Goal: Task Accomplishment & Management: Manage account settings

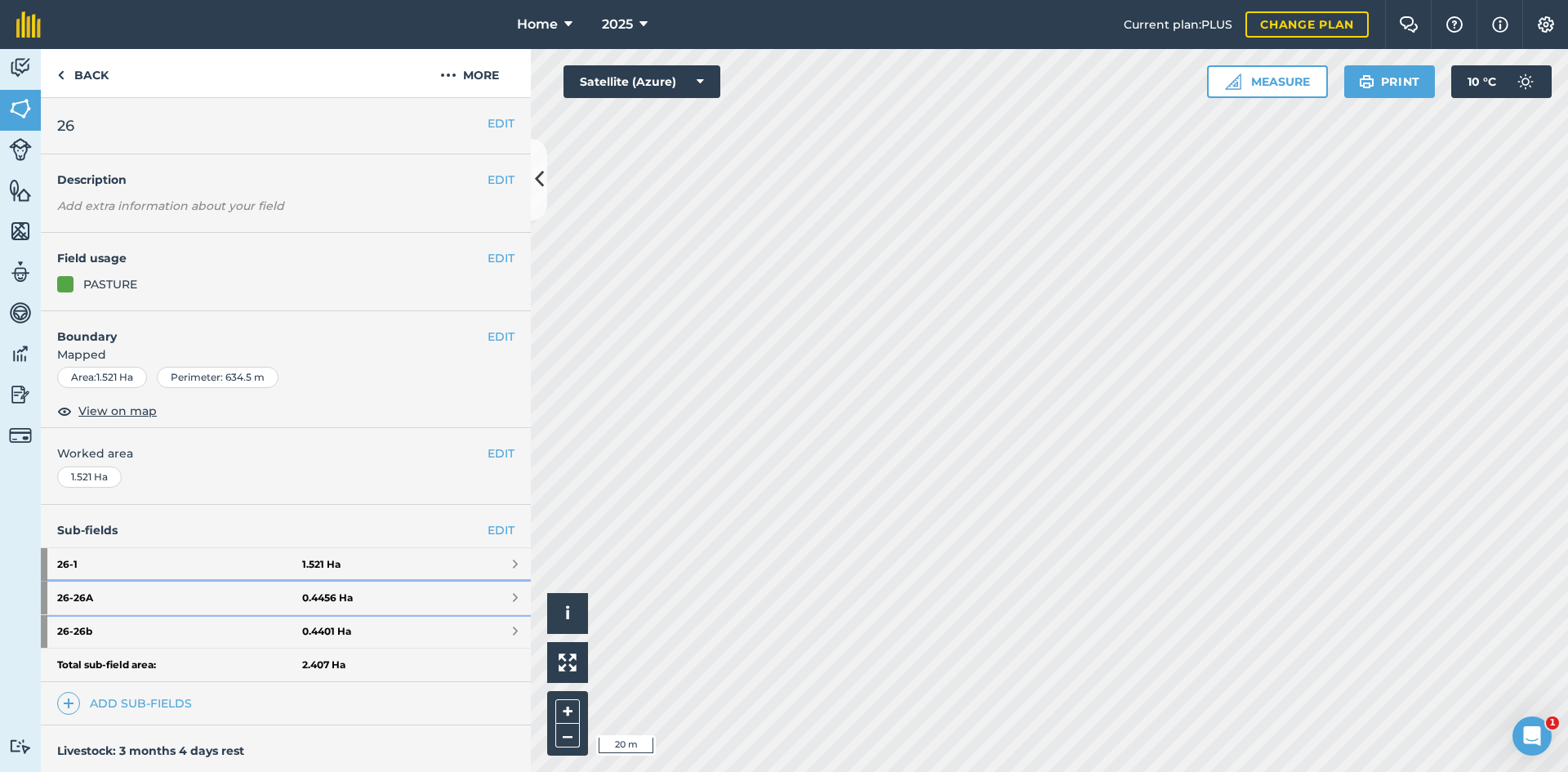
drag, startPoint x: 402, startPoint y: 588, endPoint x: 428, endPoint y: 447, distance: 143.4
click at [402, 589] on link "26 - 26A 0.4456 Ha" at bounding box center [286, 599] width 490 height 33
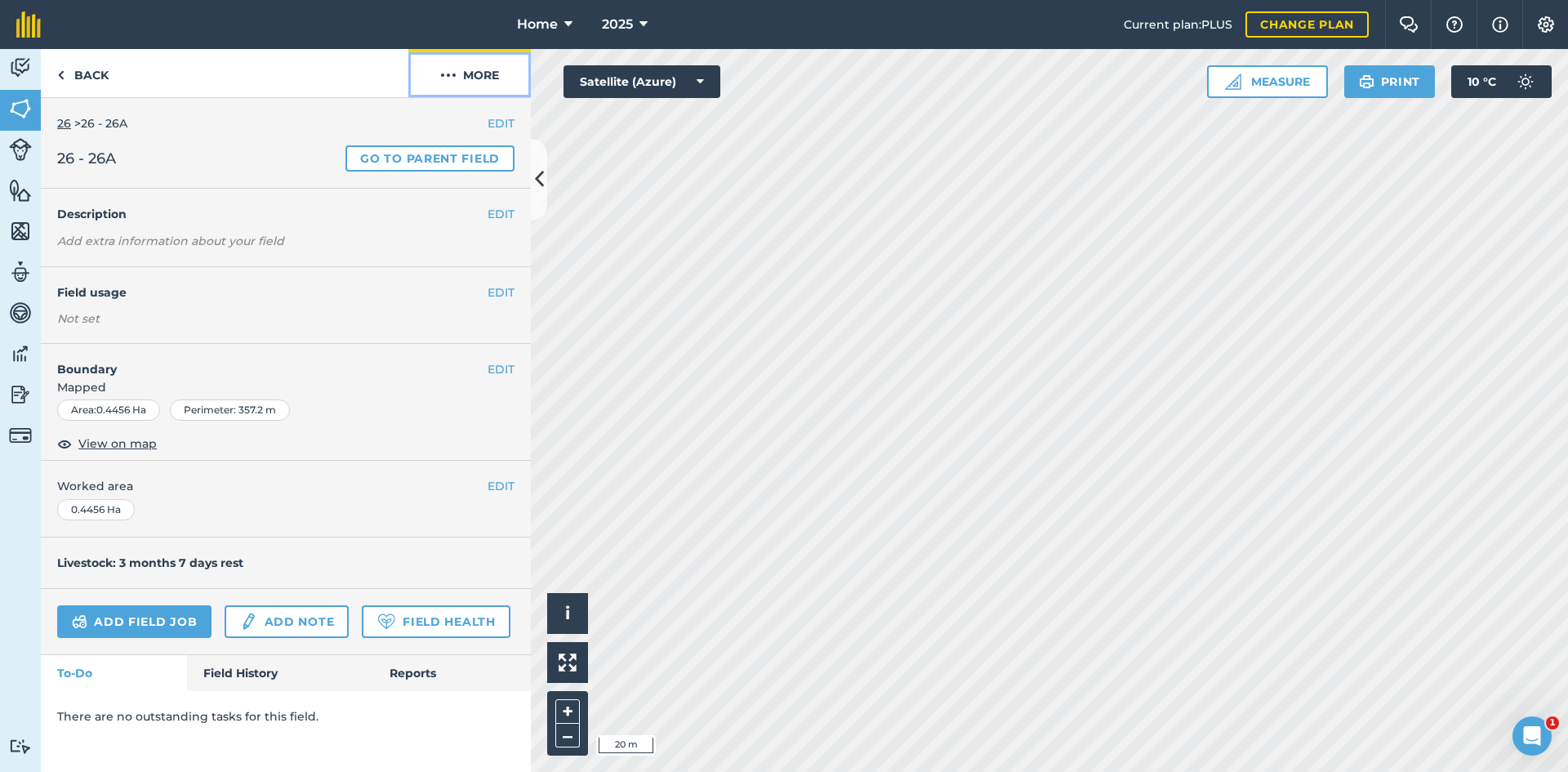
drag, startPoint x: 458, startPoint y: 69, endPoint x: 460, endPoint y: 77, distance: 8.2
click at [459, 69] on button "More" at bounding box center [470, 74] width 123 height 48
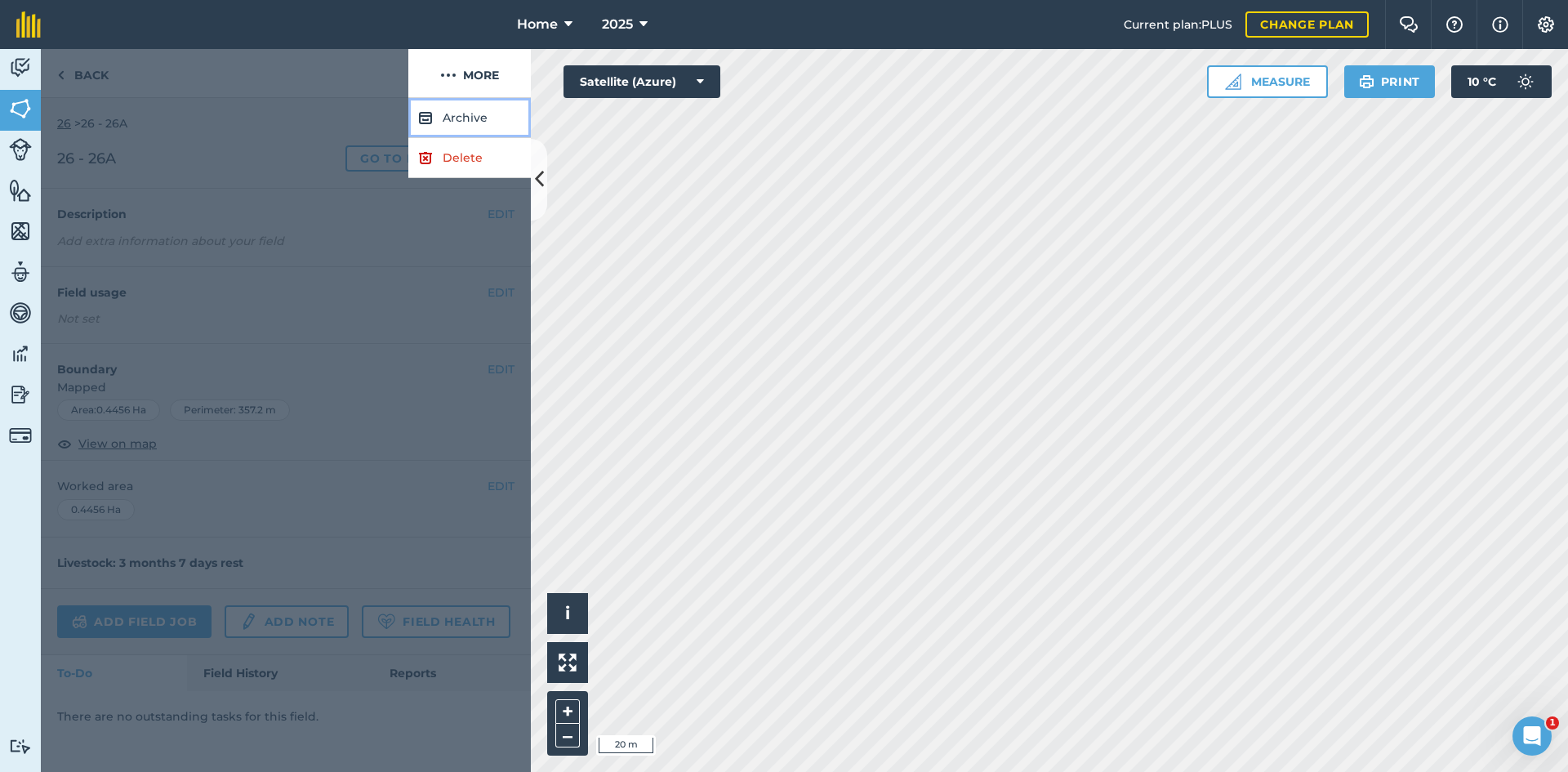
click at [479, 106] on button "Archive" at bounding box center [470, 117] width 123 height 40
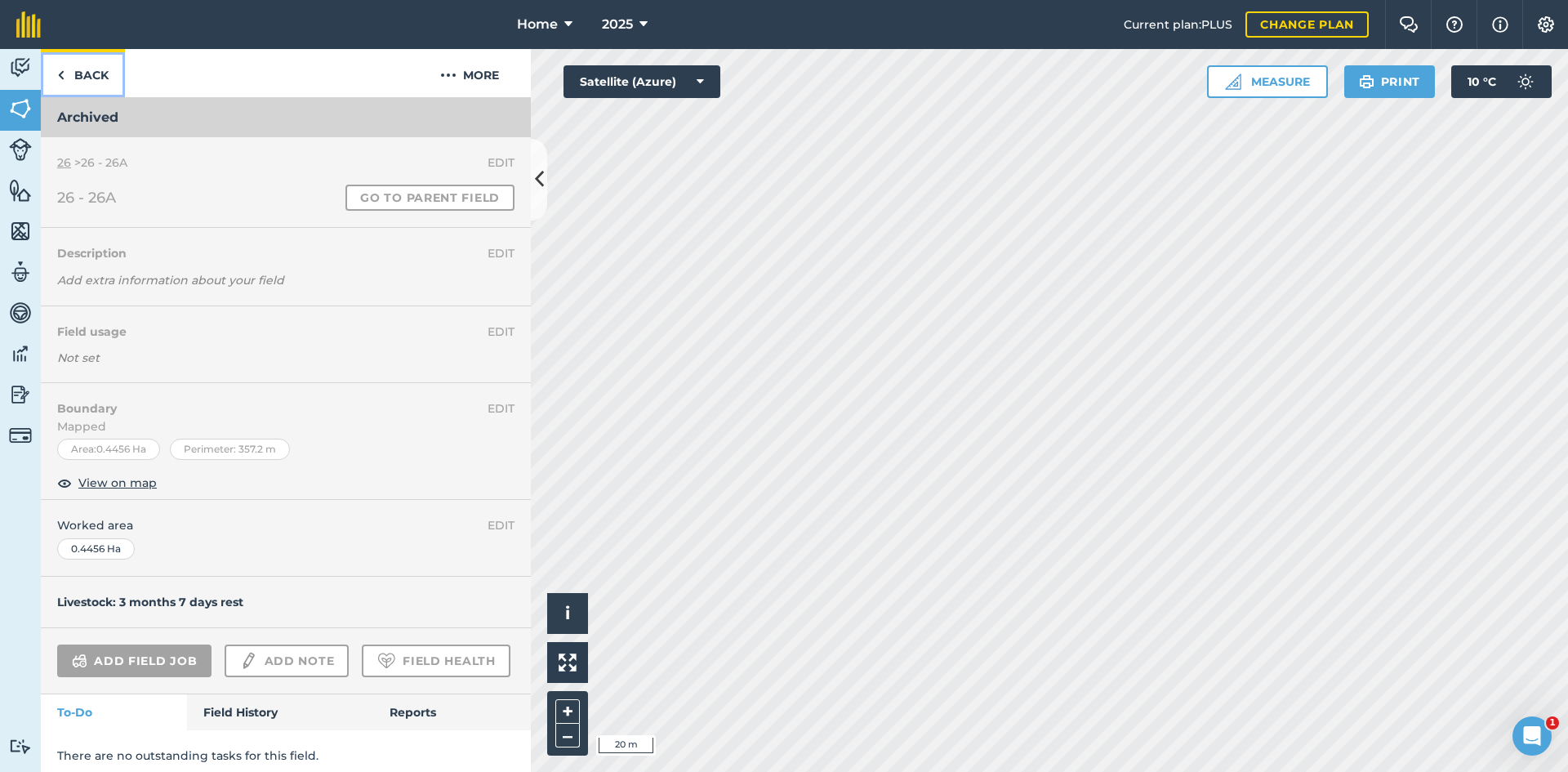
click at [79, 77] on link "Back" at bounding box center [82, 74] width 84 height 48
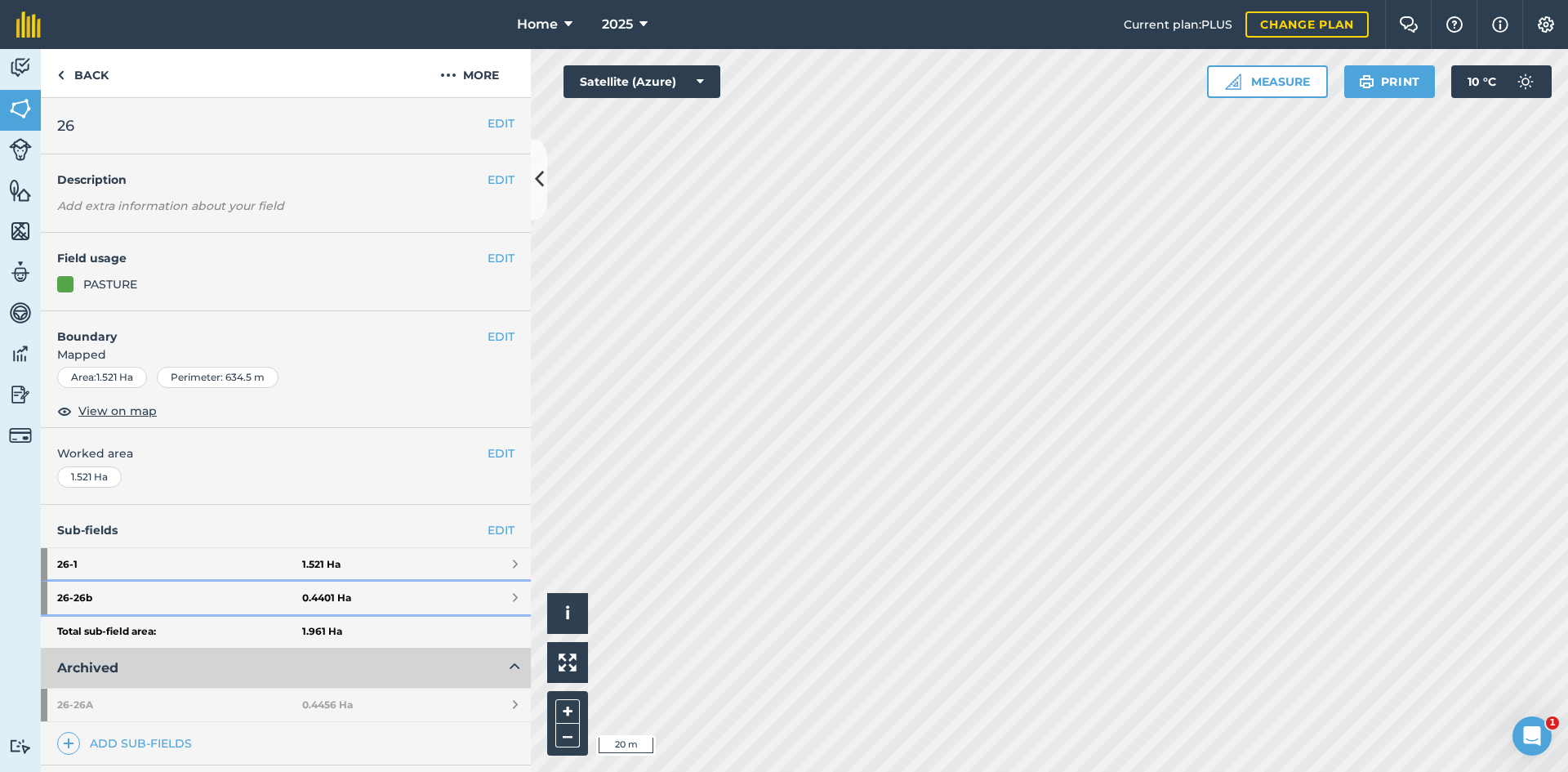
click at [379, 607] on link "26 - 26b 0.4401 Ha" at bounding box center [286, 599] width 490 height 33
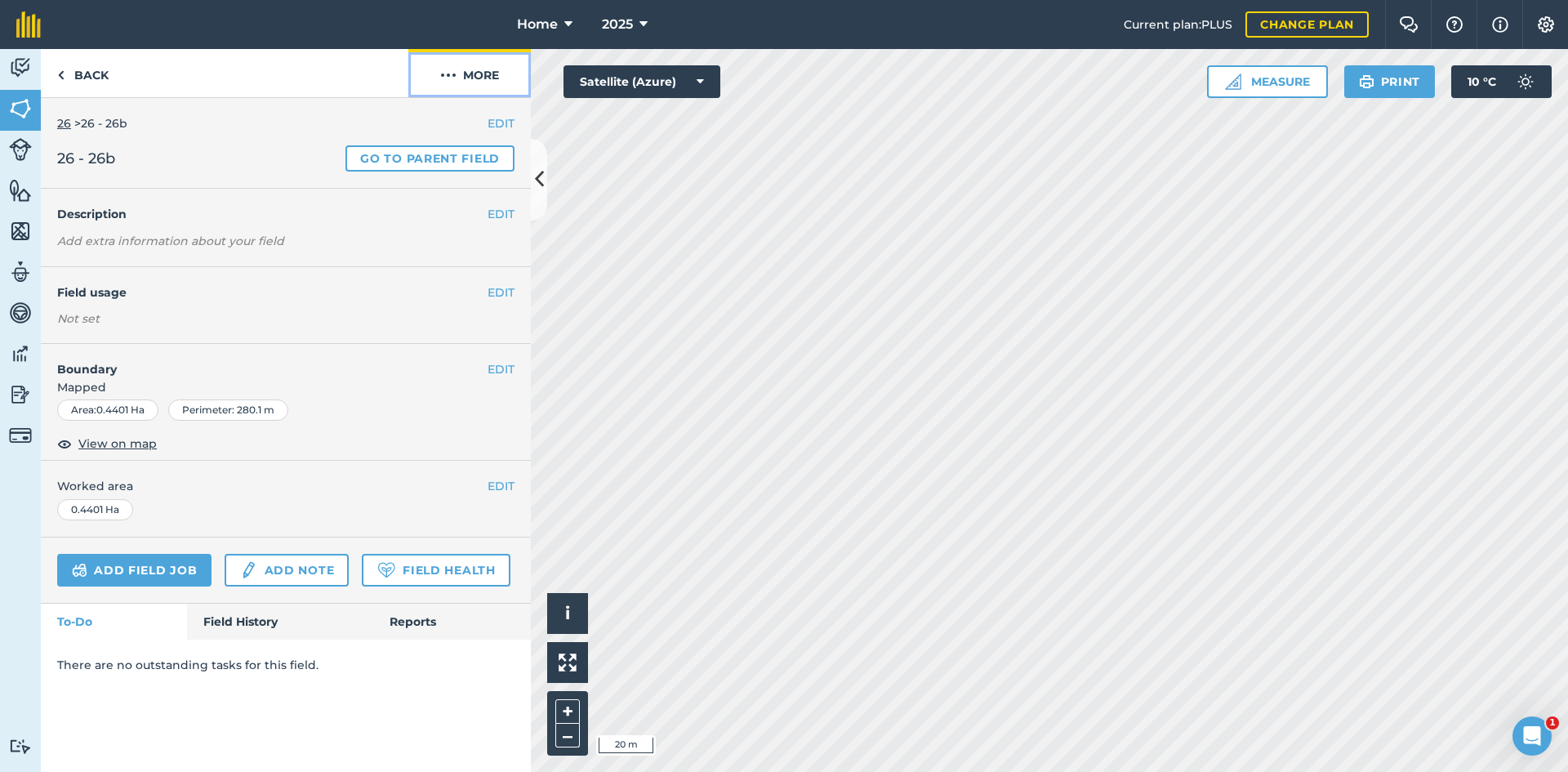
click at [483, 60] on button "More" at bounding box center [470, 74] width 123 height 48
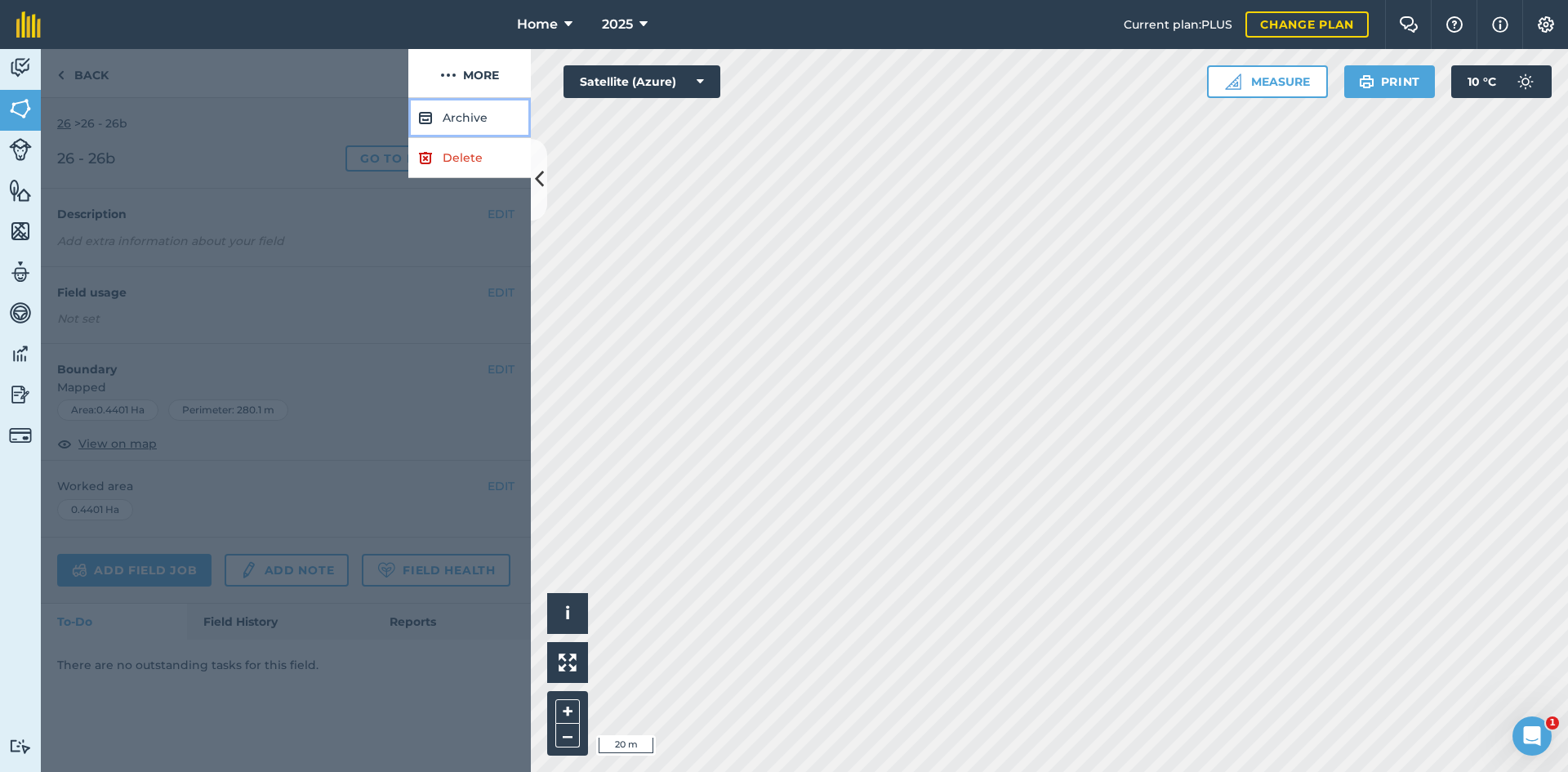
click at [456, 114] on button "Archive" at bounding box center [470, 117] width 123 height 40
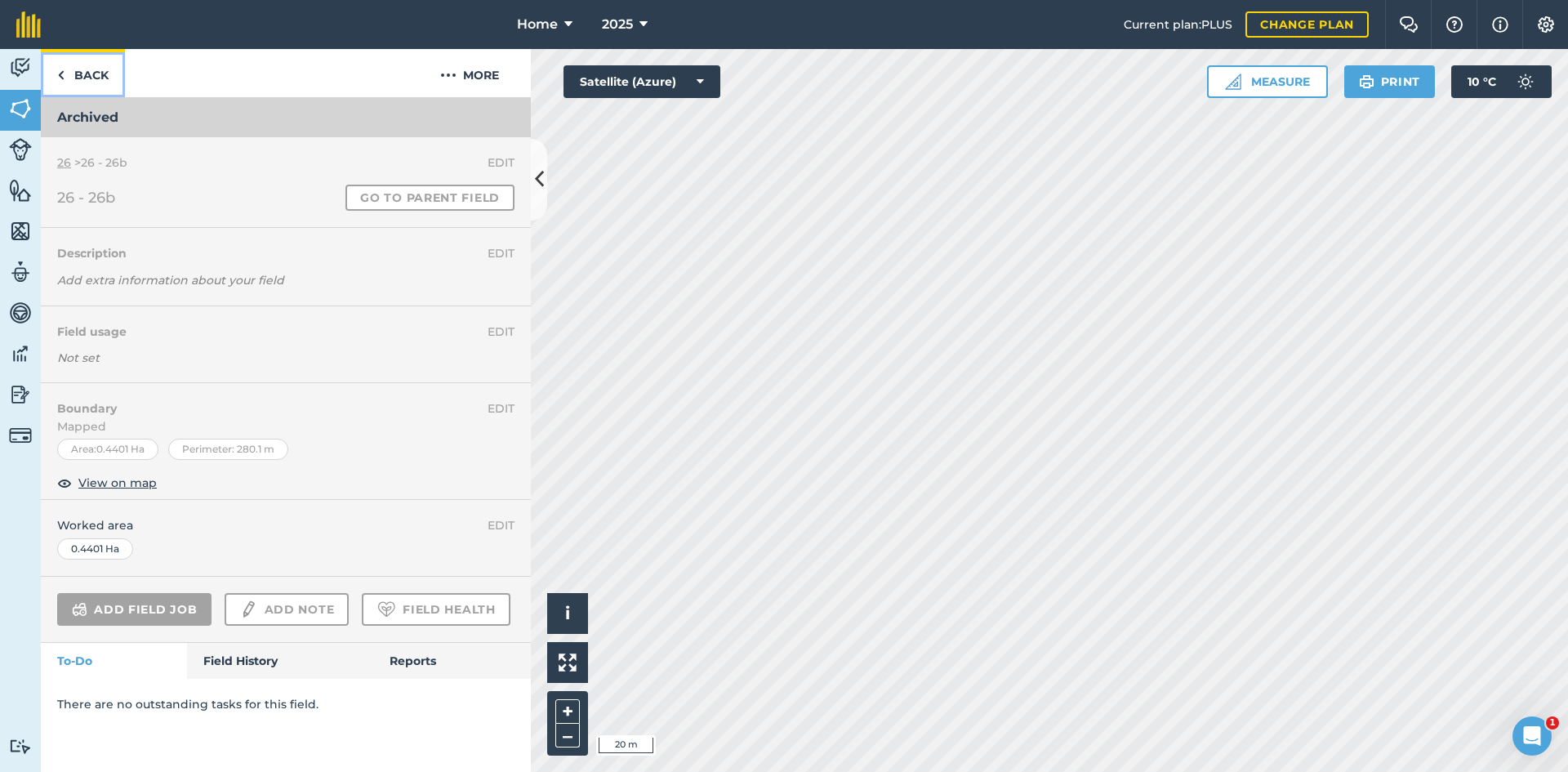
click at [84, 60] on link "Back" at bounding box center [82, 74] width 84 height 48
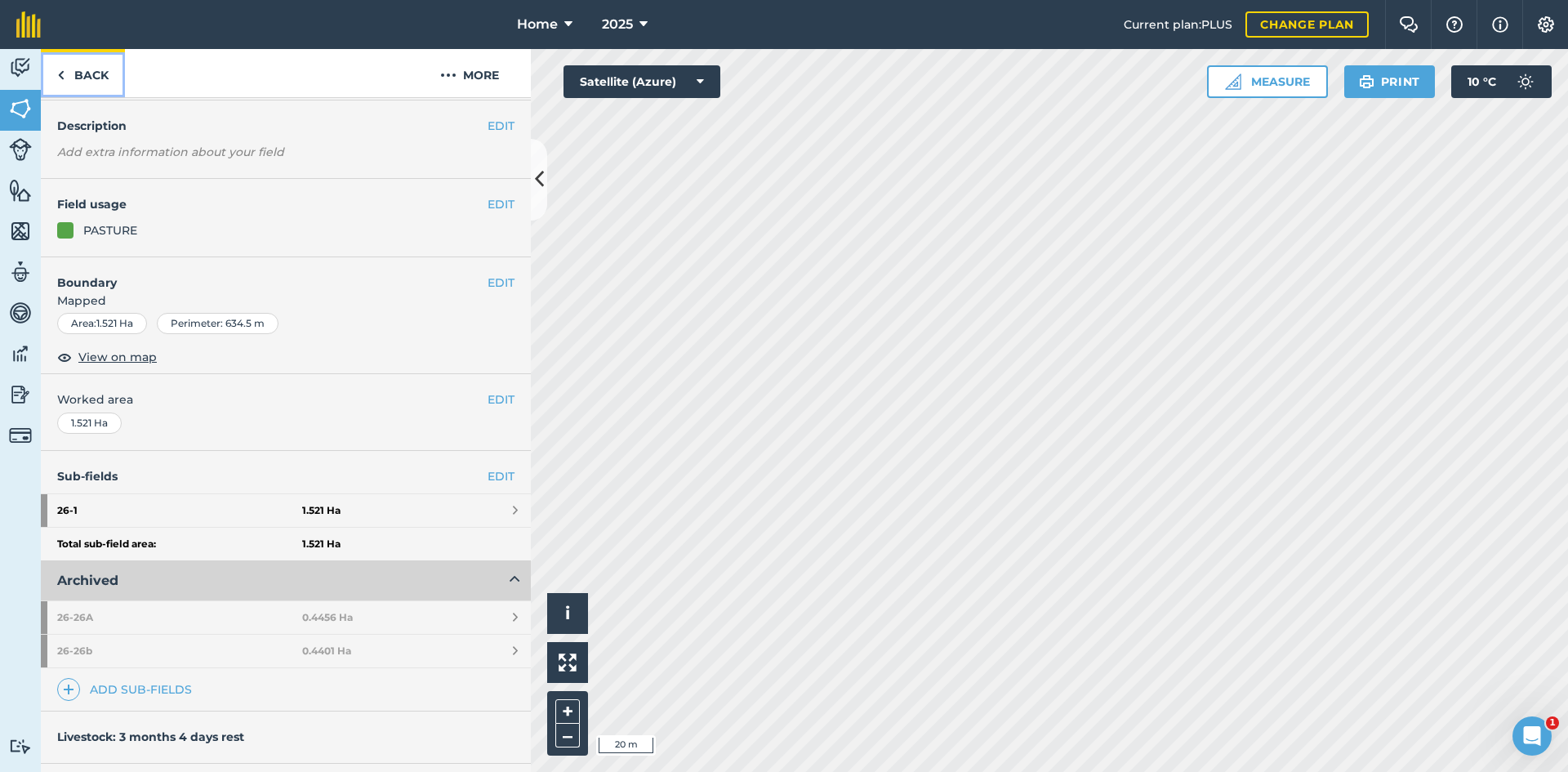
scroll to position [81, 0]
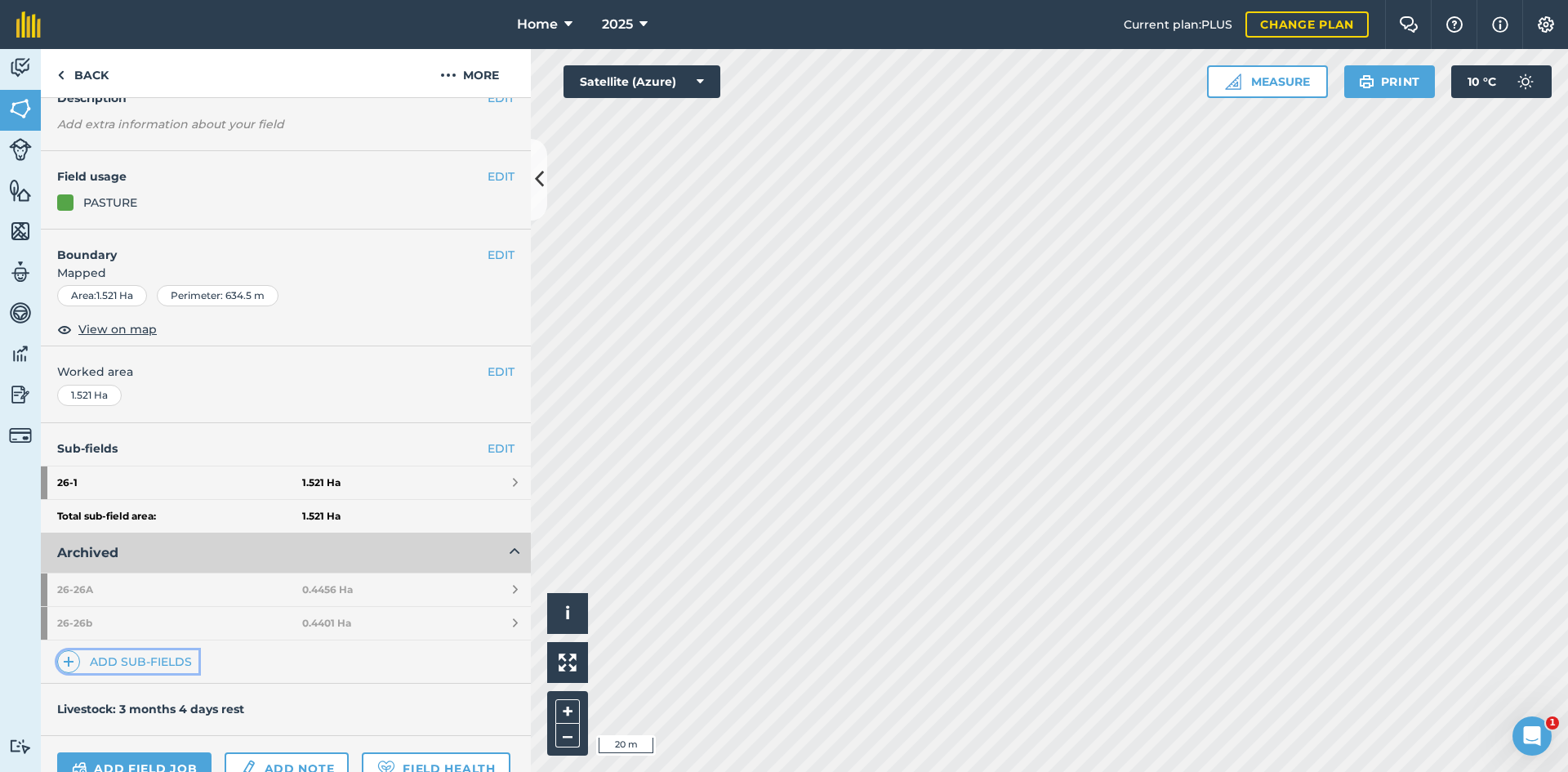
click at [169, 661] on link "Add sub-fields" at bounding box center [128, 662] width 141 height 23
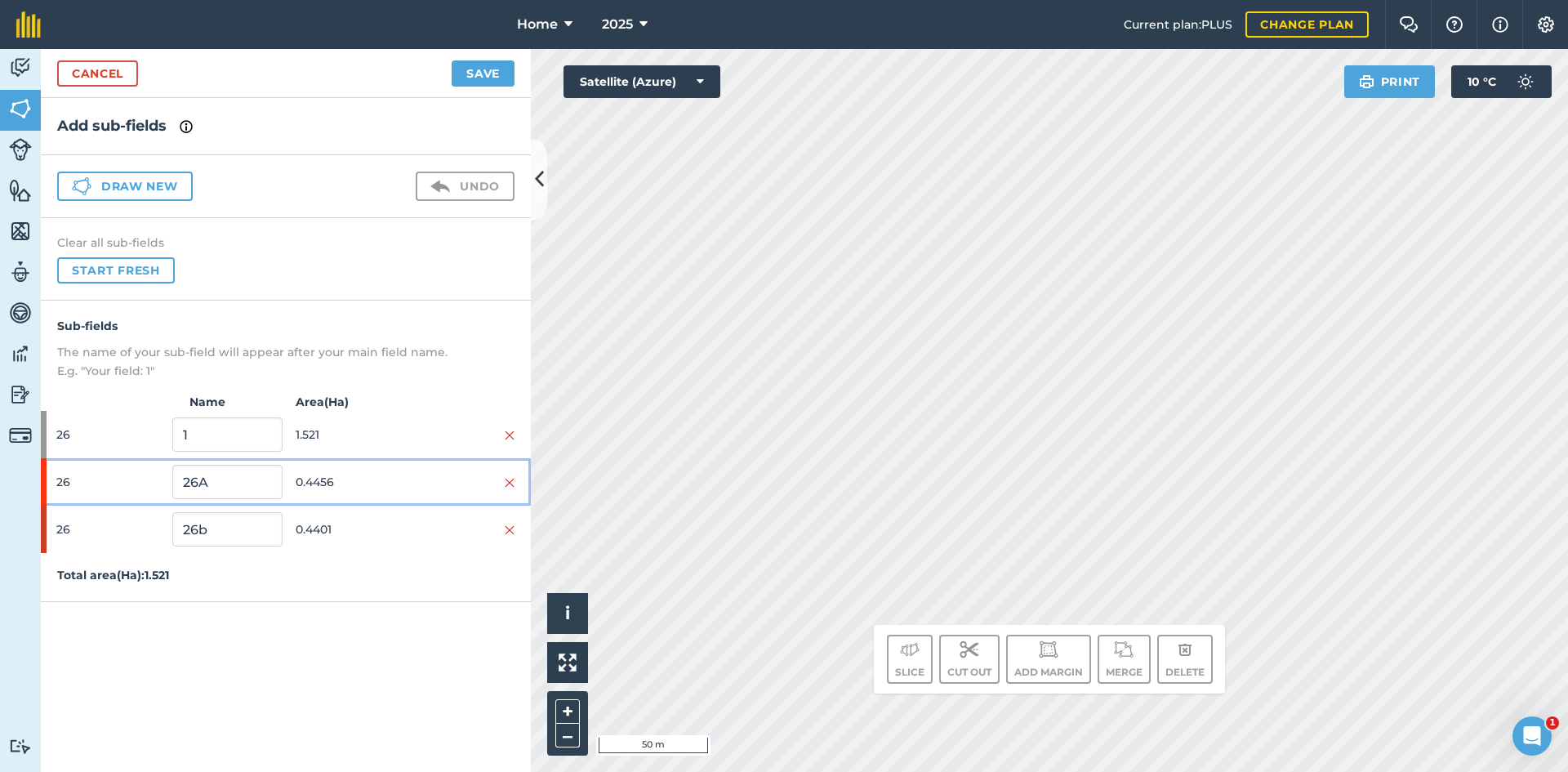
click at [514, 482] on div "26 26A 0.4456" at bounding box center [286, 481] width 490 height 47
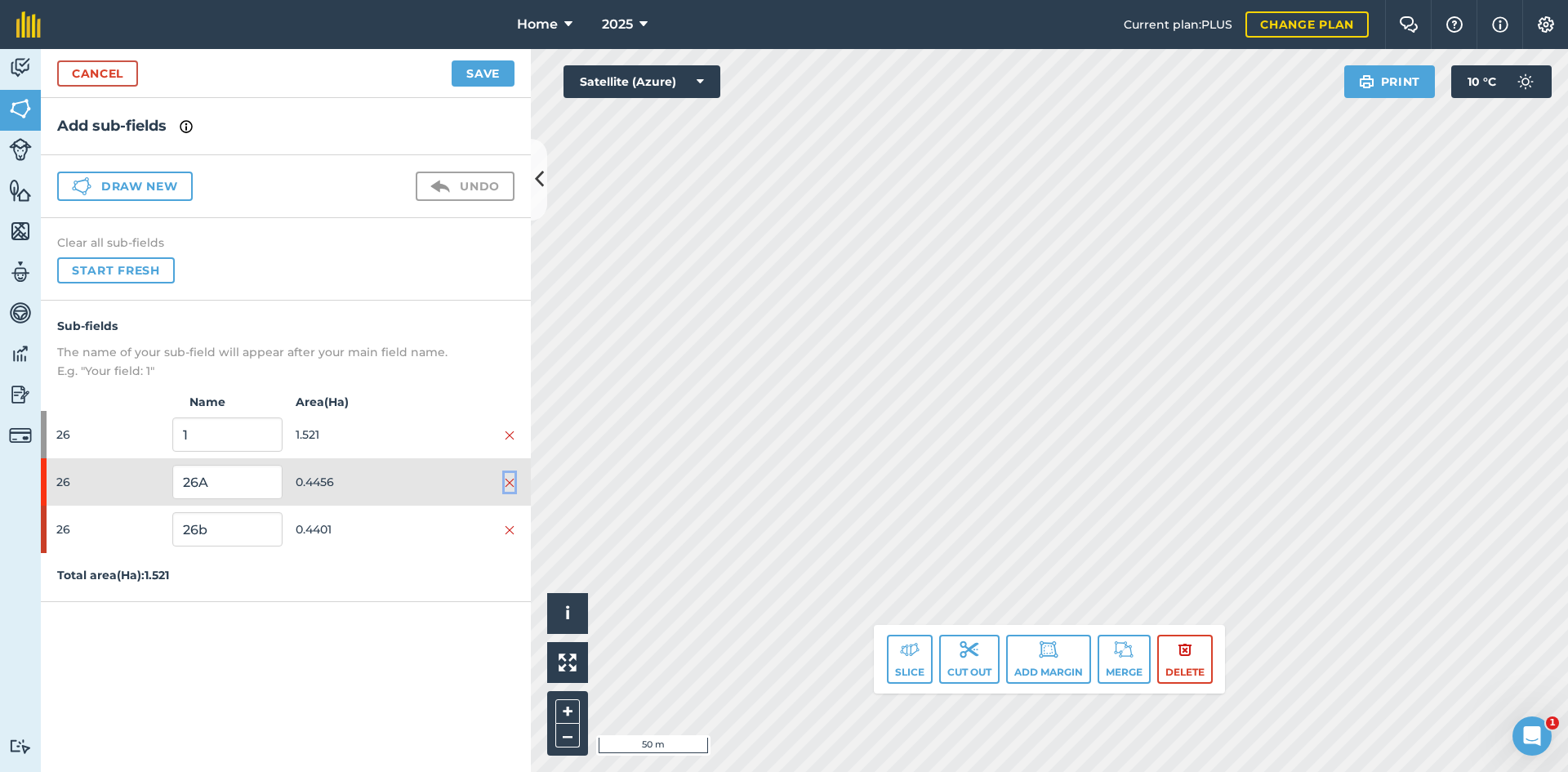
click at [510, 480] on img at bounding box center [509, 482] width 10 height 13
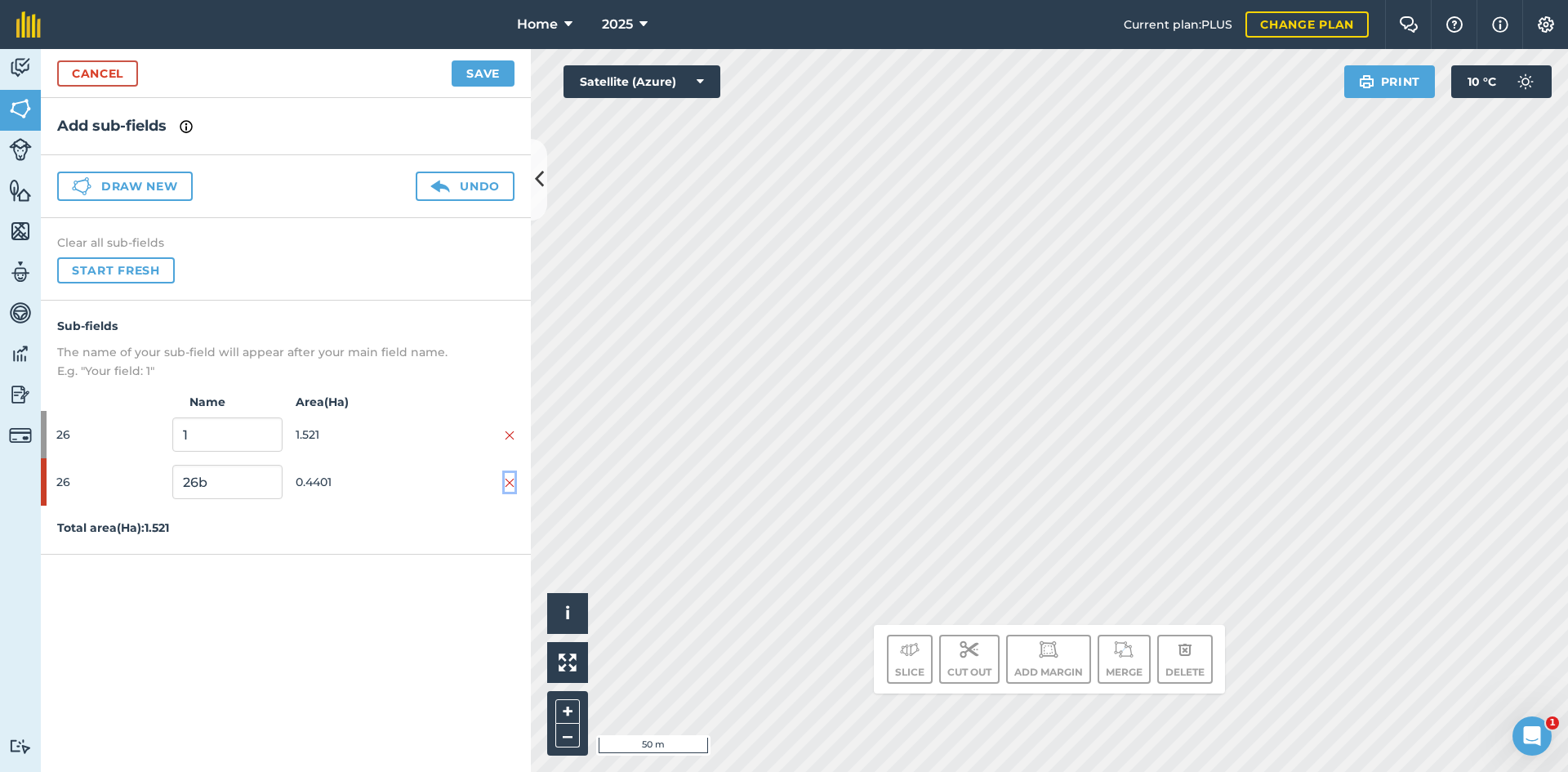
click at [506, 481] on img at bounding box center [509, 482] width 10 height 13
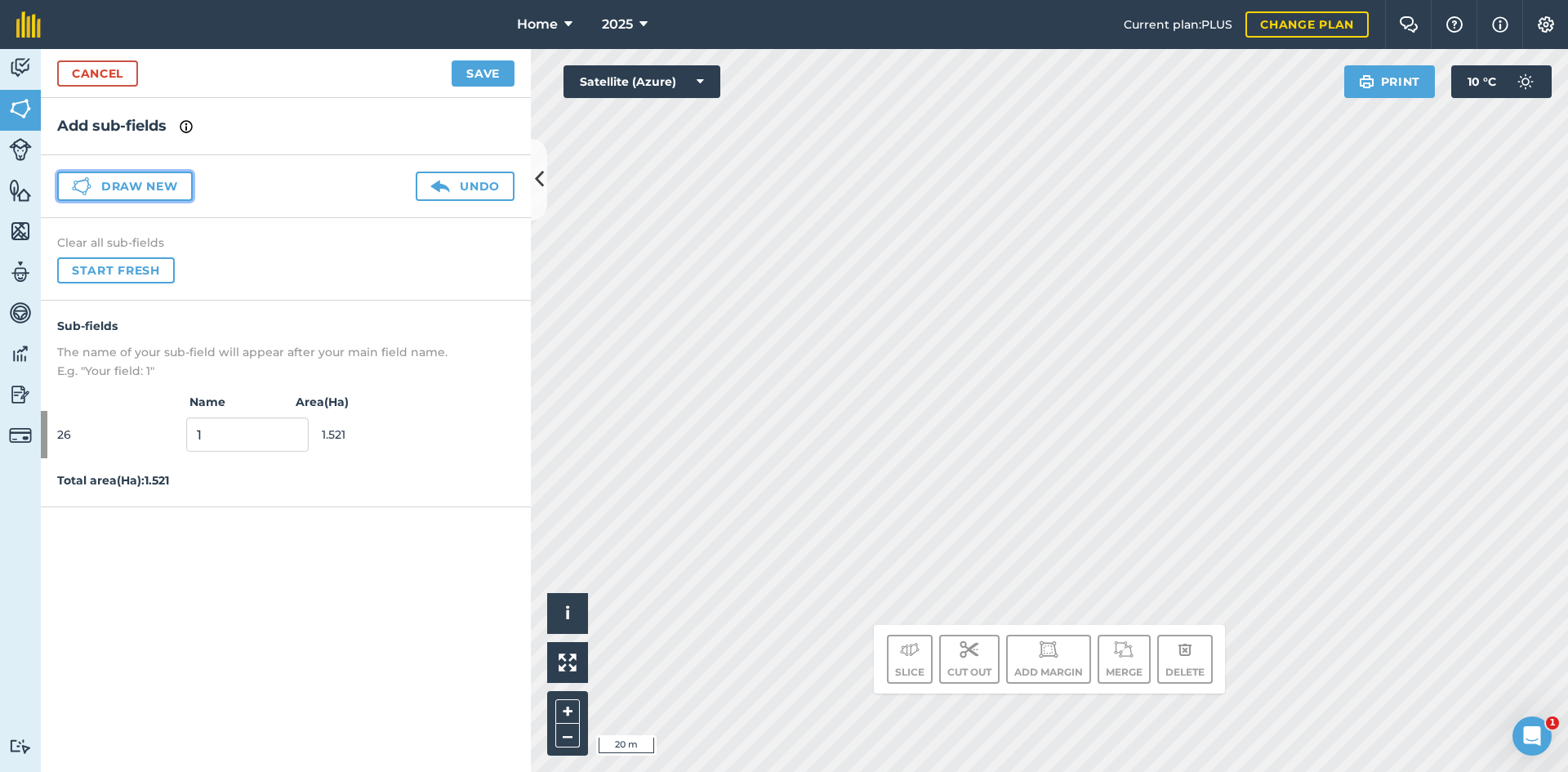
click at [144, 186] on button "Draw new" at bounding box center [125, 186] width 136 height 29
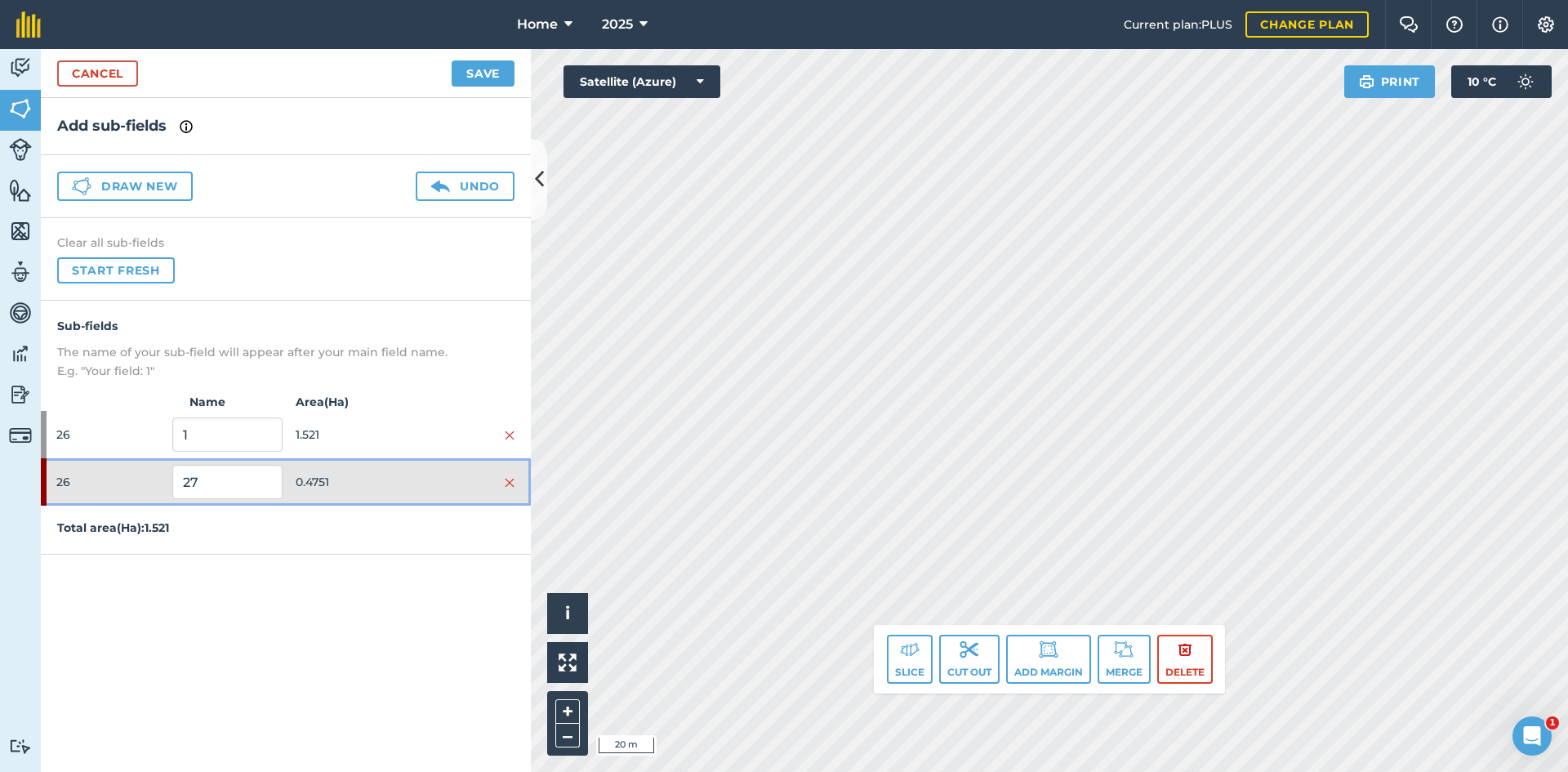
click at [311, 484] on span "0.4751" at bounding box center [350, 482] width 109 height 31
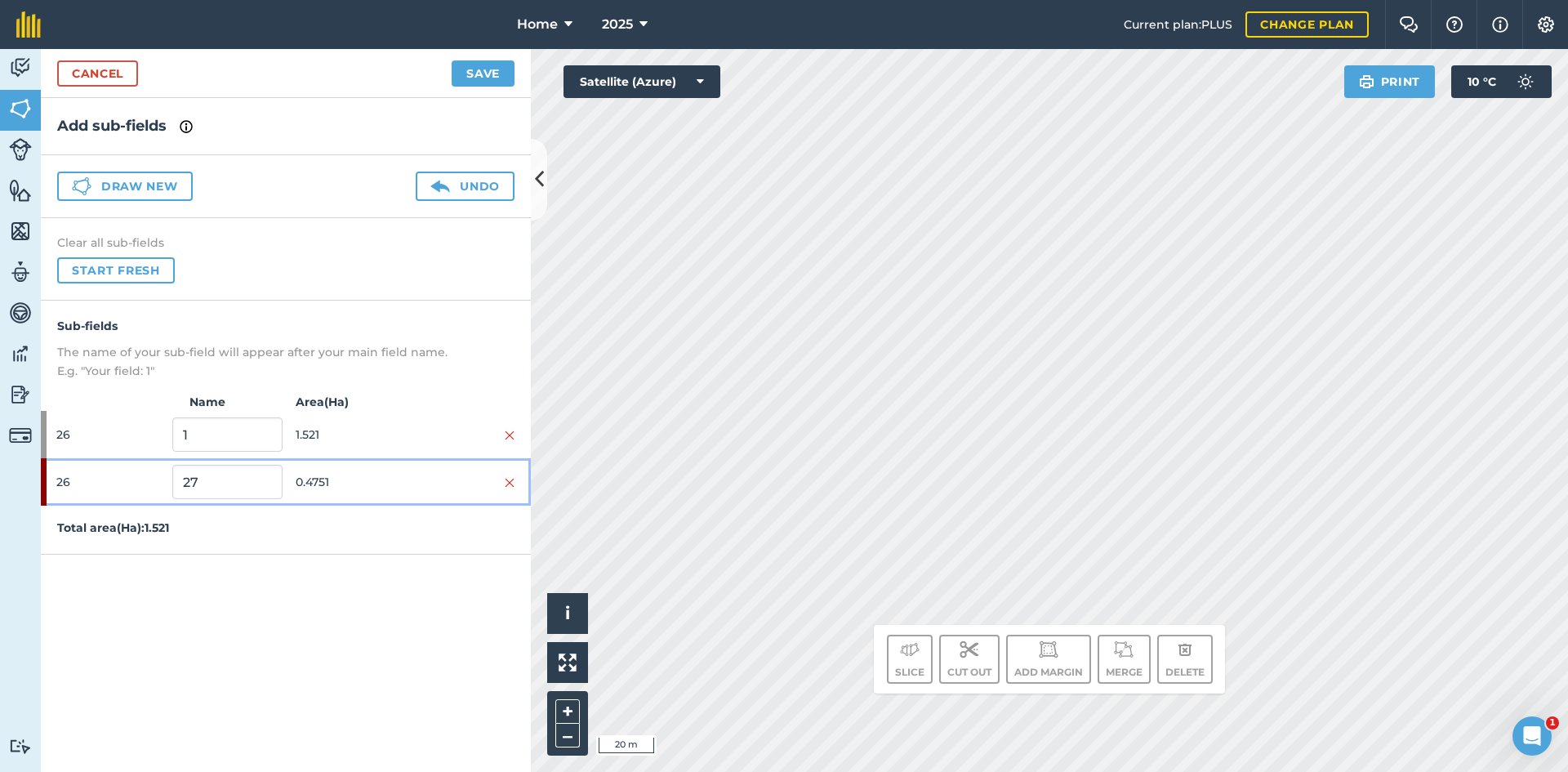
drag, startPoint x: 337, startPoint y: 476, endPoint x: 477, endPoint y: 411, distance: 154.4
click at [339, 476] on span "0.4751" at bounding box center [350, 482] width 109 height 31
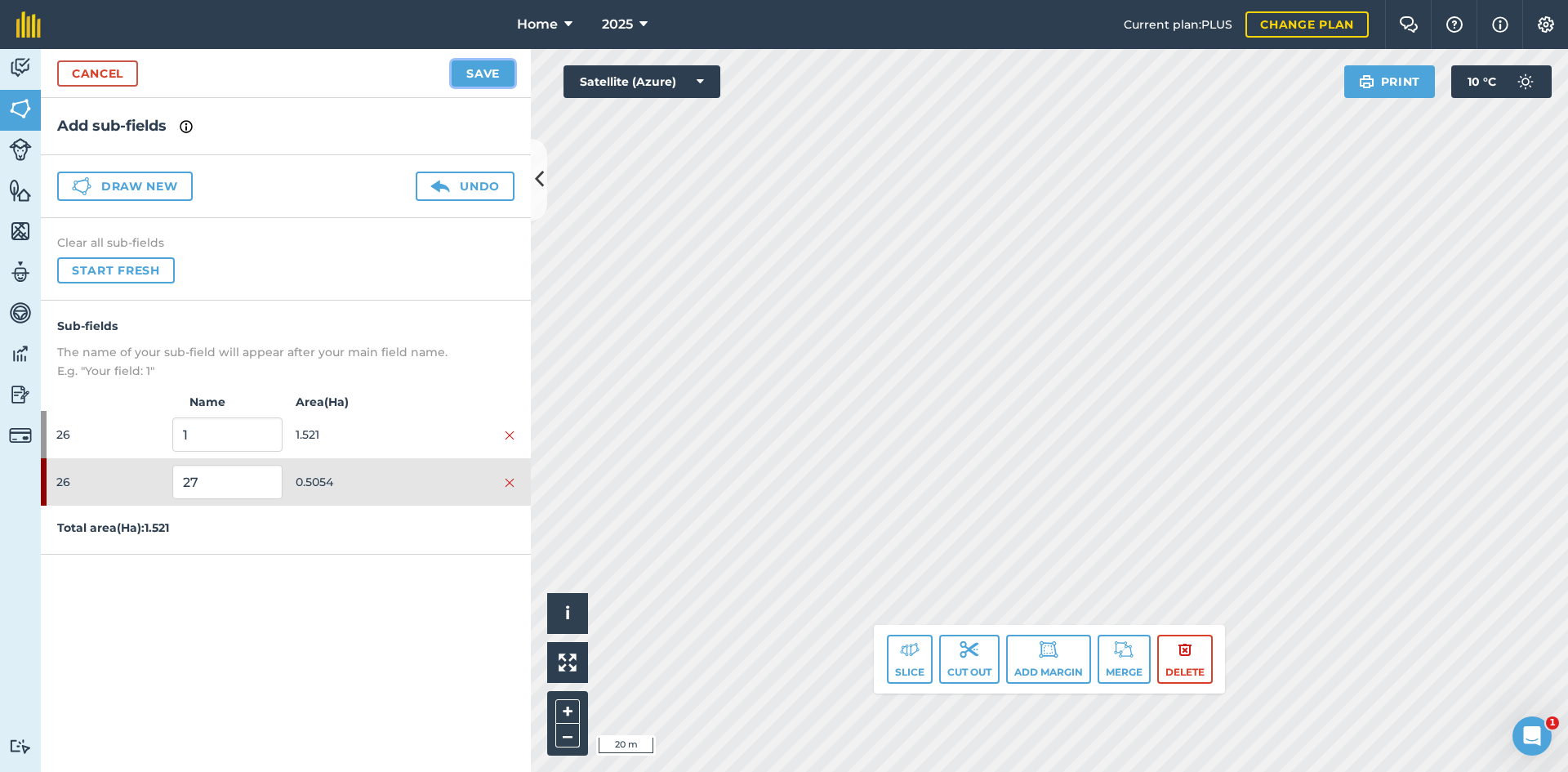
click at [496, 71] on button "Save" at bounding box center [482, 73] width 63 height 26
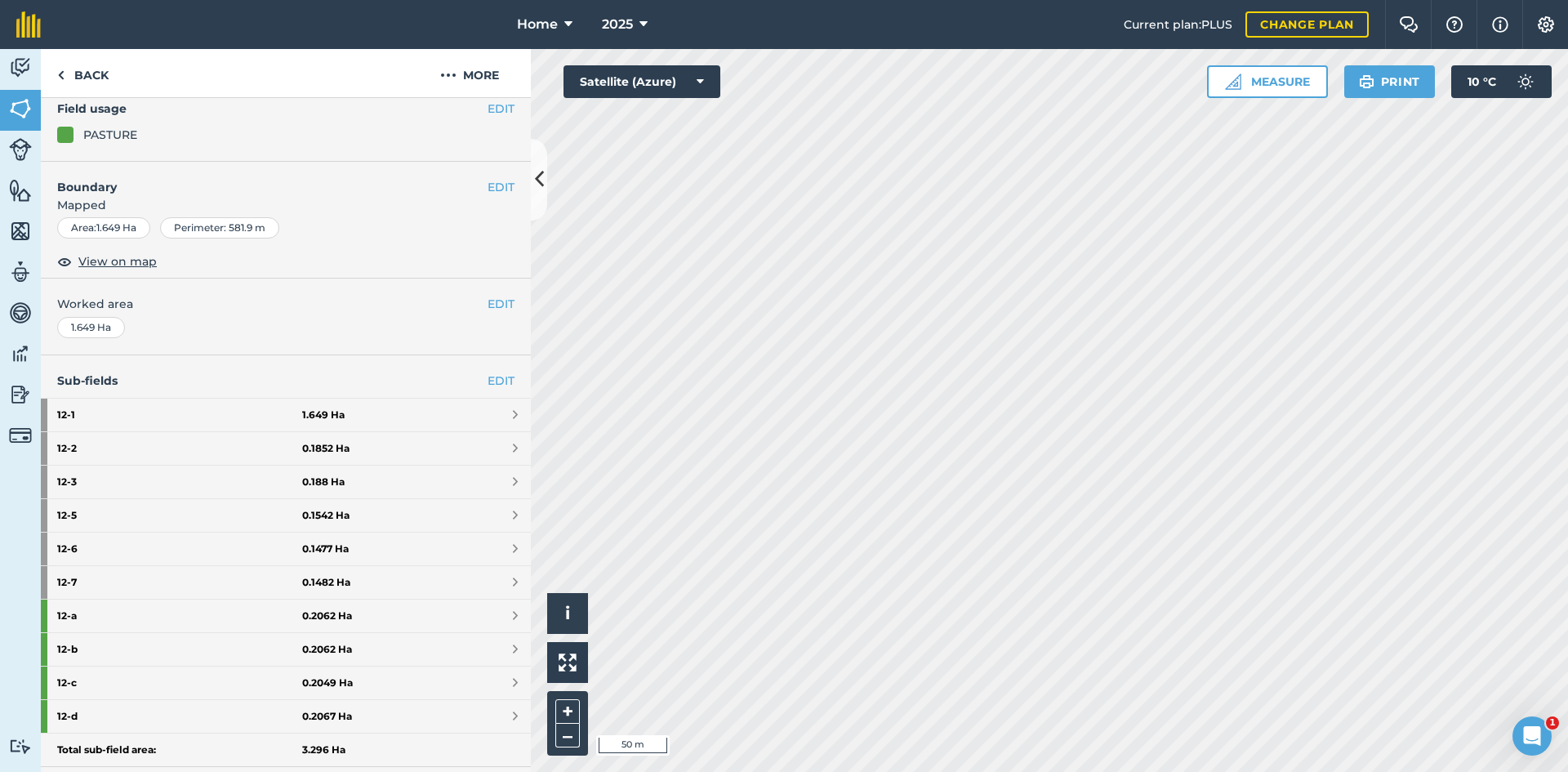
scroll to position [164, 0]
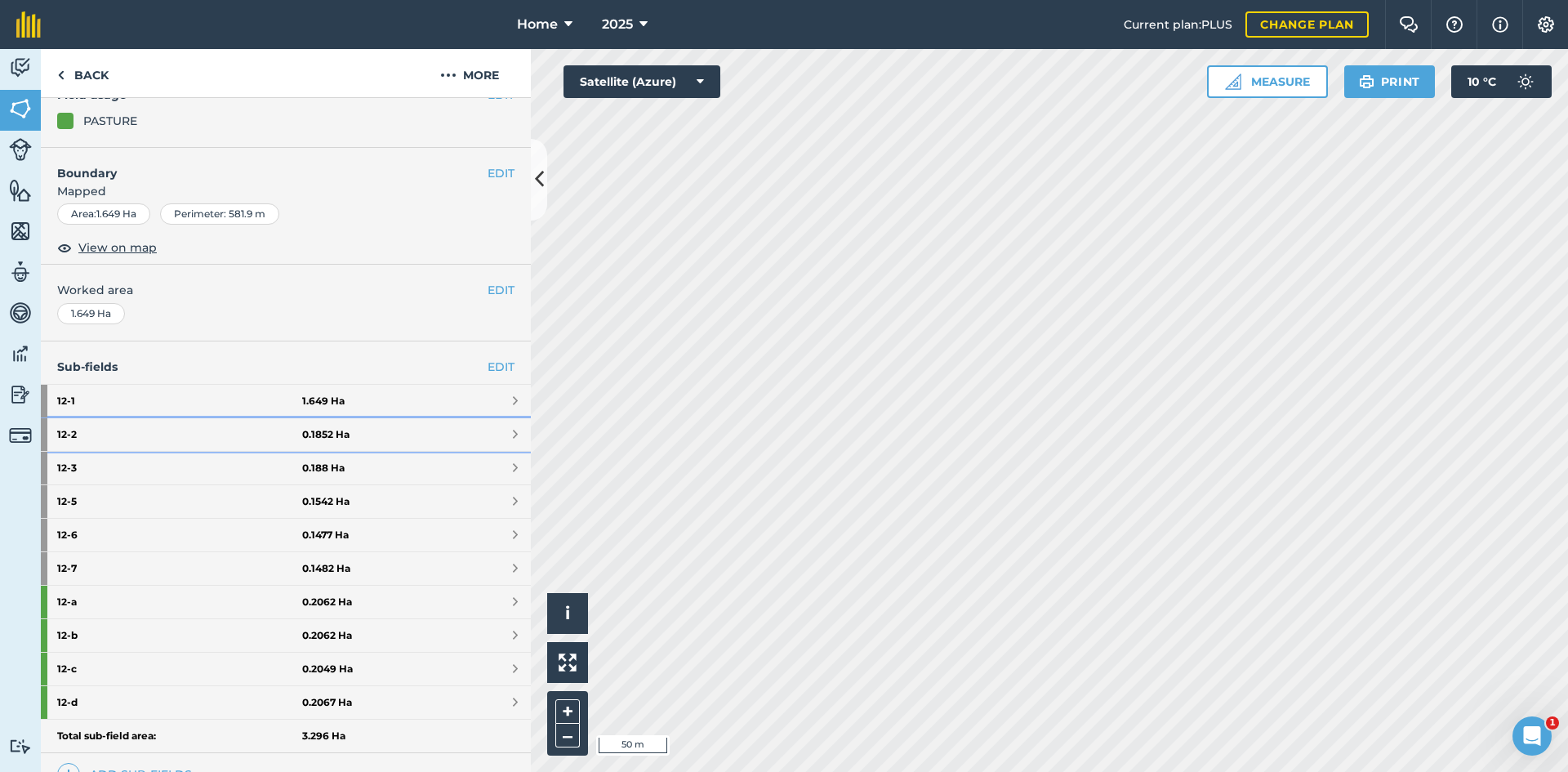
drag, startPoint x: 427, startPoint y: 435, endPoint x: 435, endPoint y: 339, distance: 96.3
click at [427, 435] on link "12 - 2 0.1852 Ha" at bounding box center [286, 435] width 490 height 33
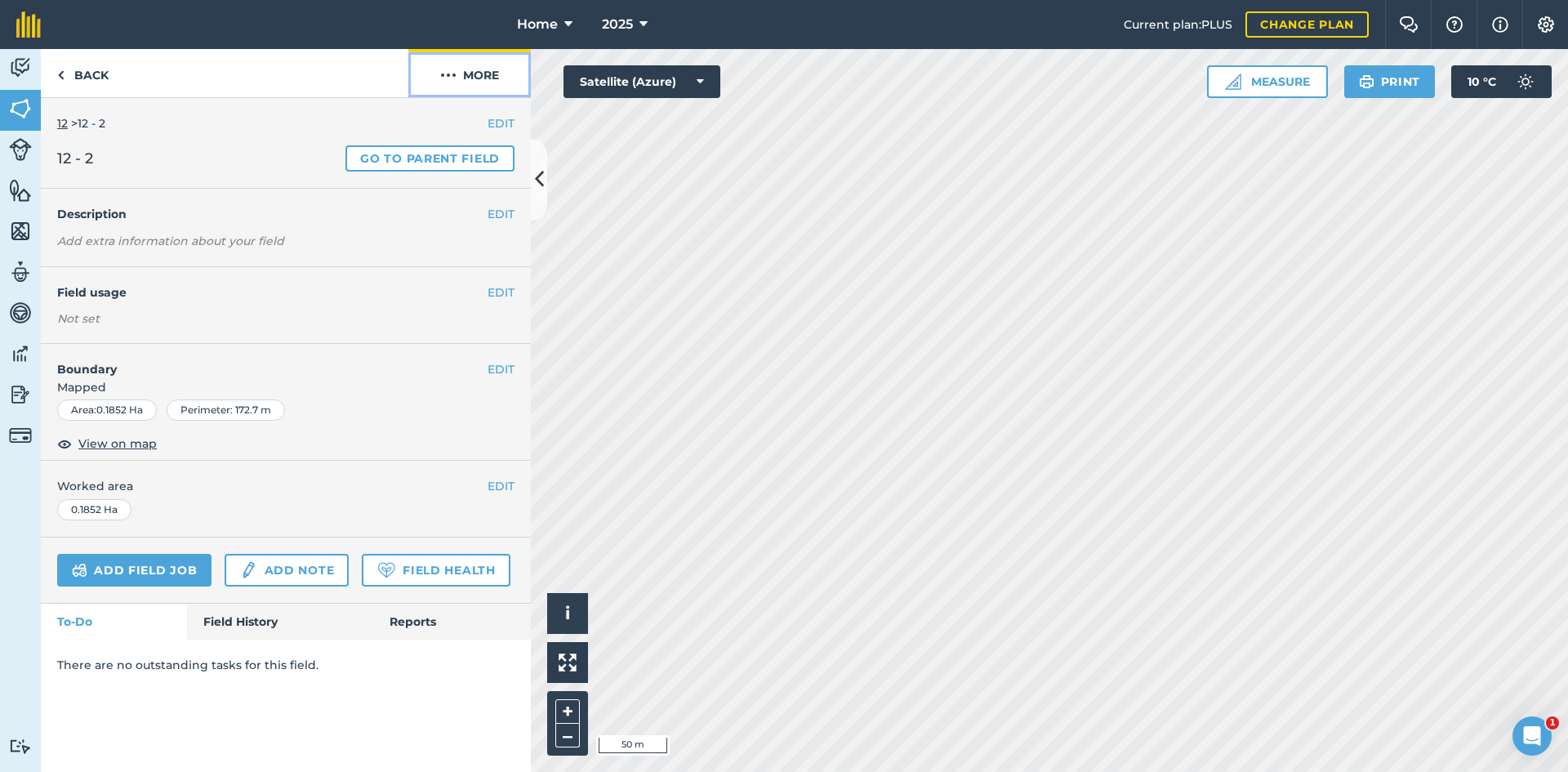
click at [468, 82] on button "More" at bounding box center [470, 74] width 123 height 48
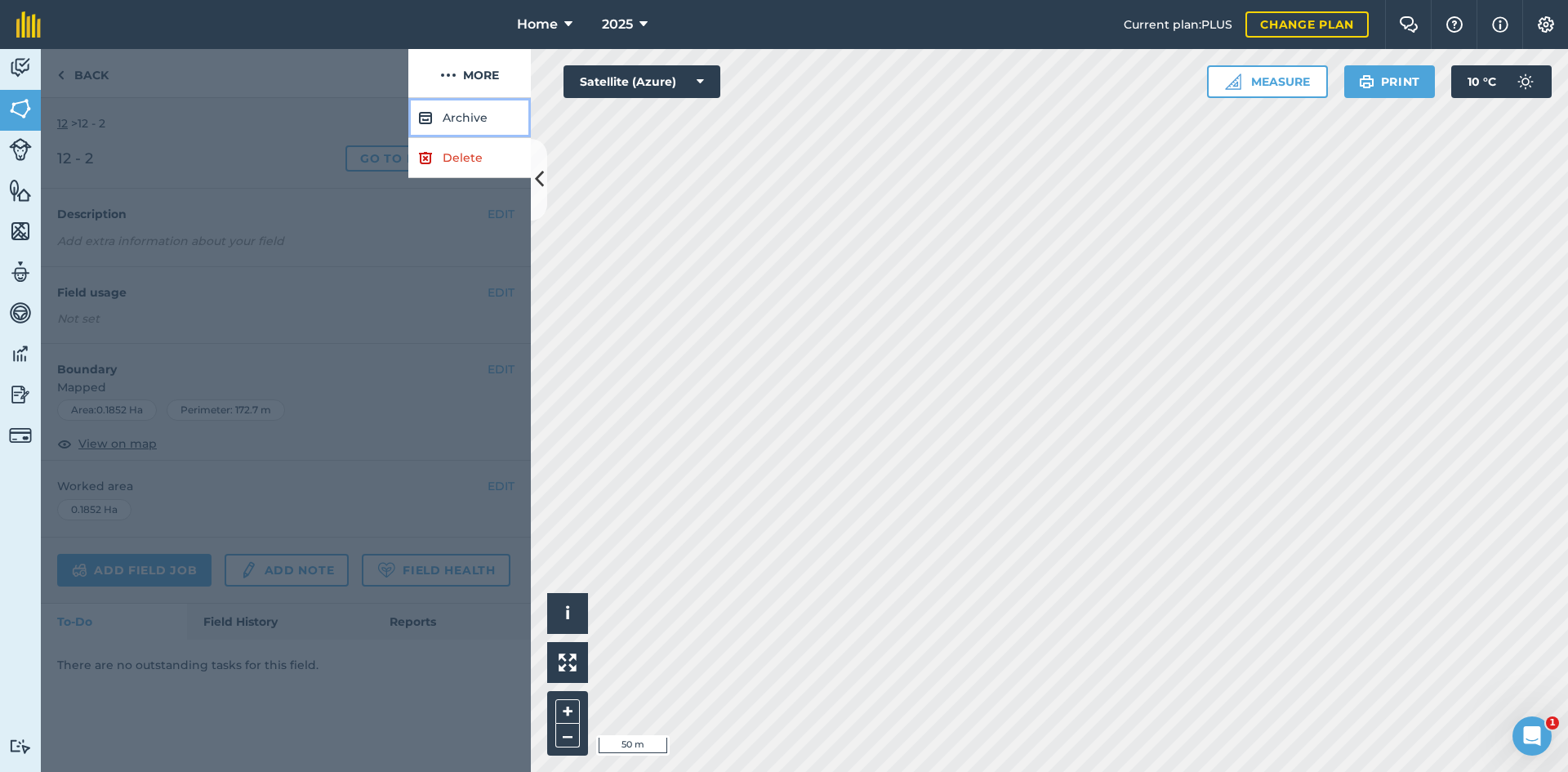
click at [462, 114] on button "Archive" at bounding box center [470, 117] width 123 height 40
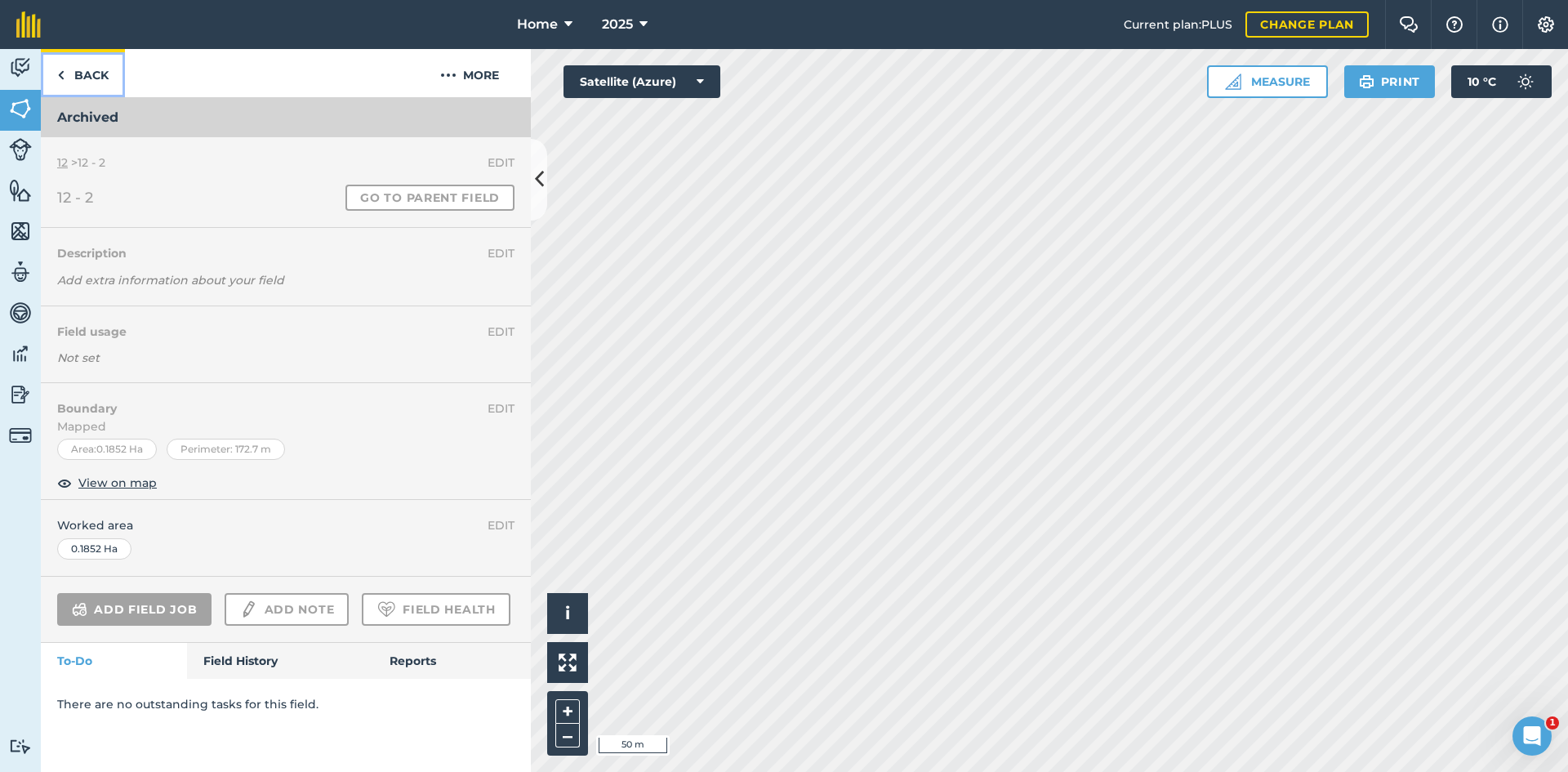
click at [73, 74] on link "Back" at bounding box center [82, 74] width 84 height 48
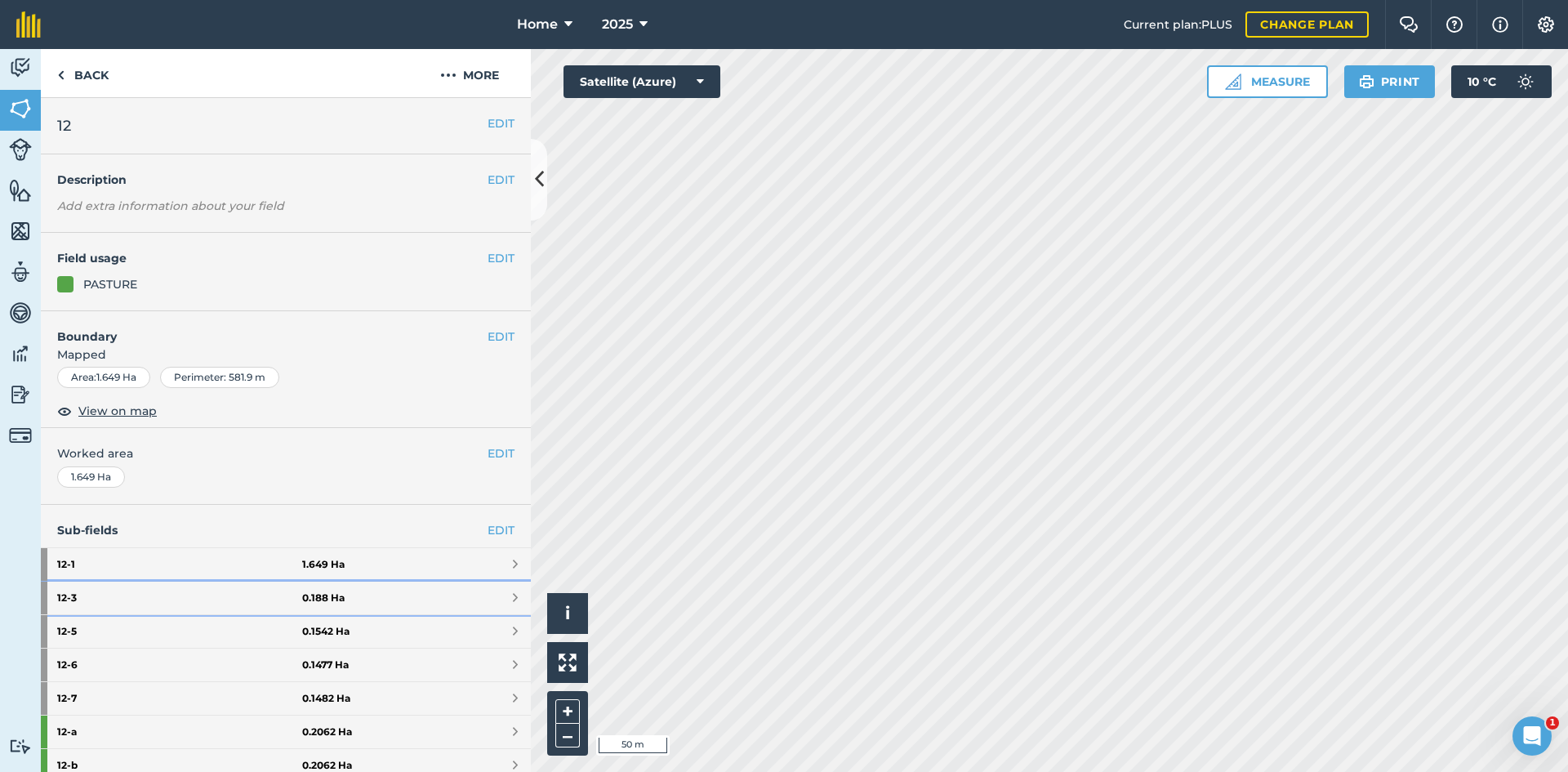
click at [363, 598] on link "12 - 3 0.188 Ha" at bounding box center [286, 599] width 490 height 33
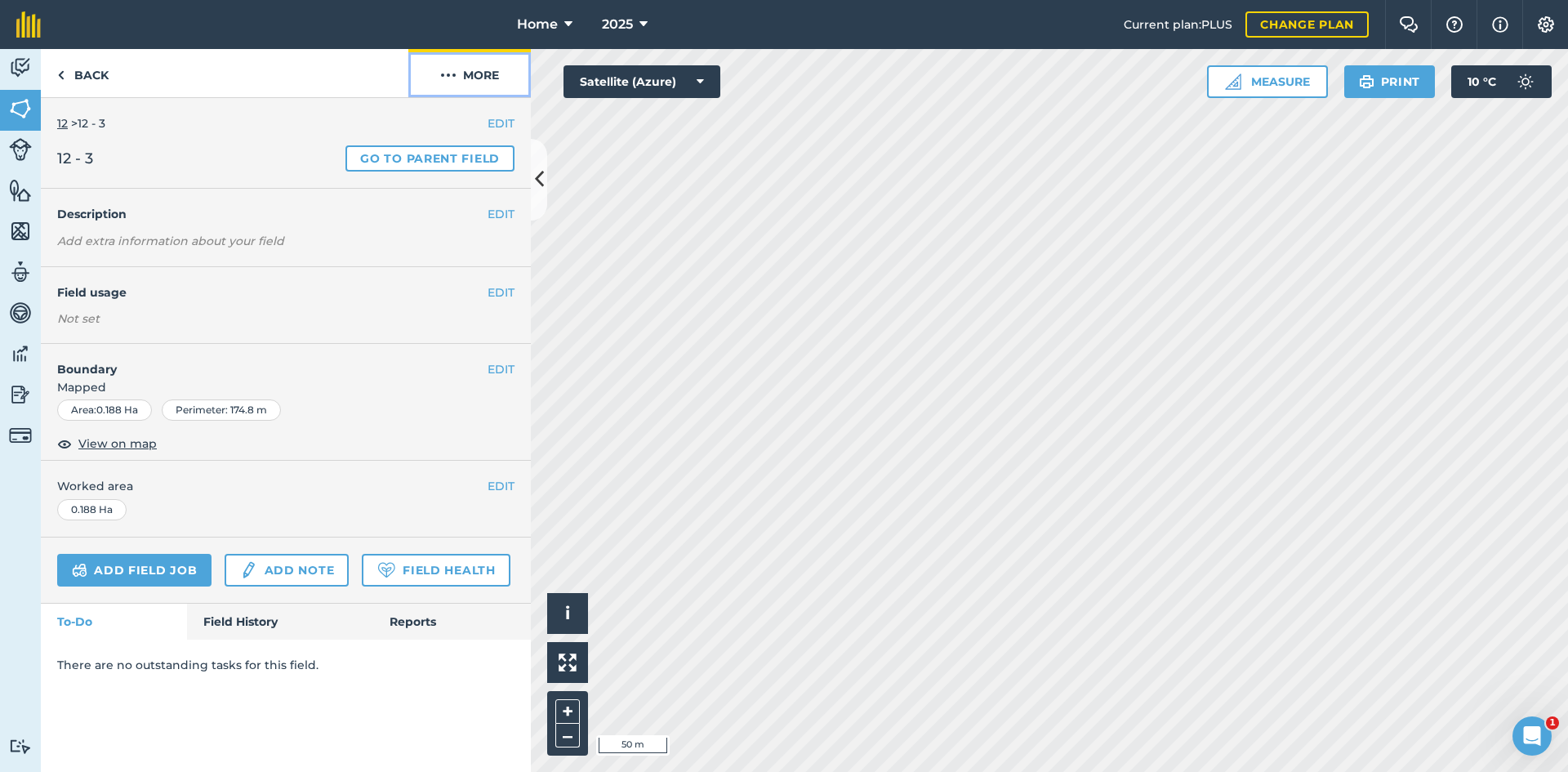
click at [461, 75] on button "More" at bounding box center [470, 74] width 123 height 48
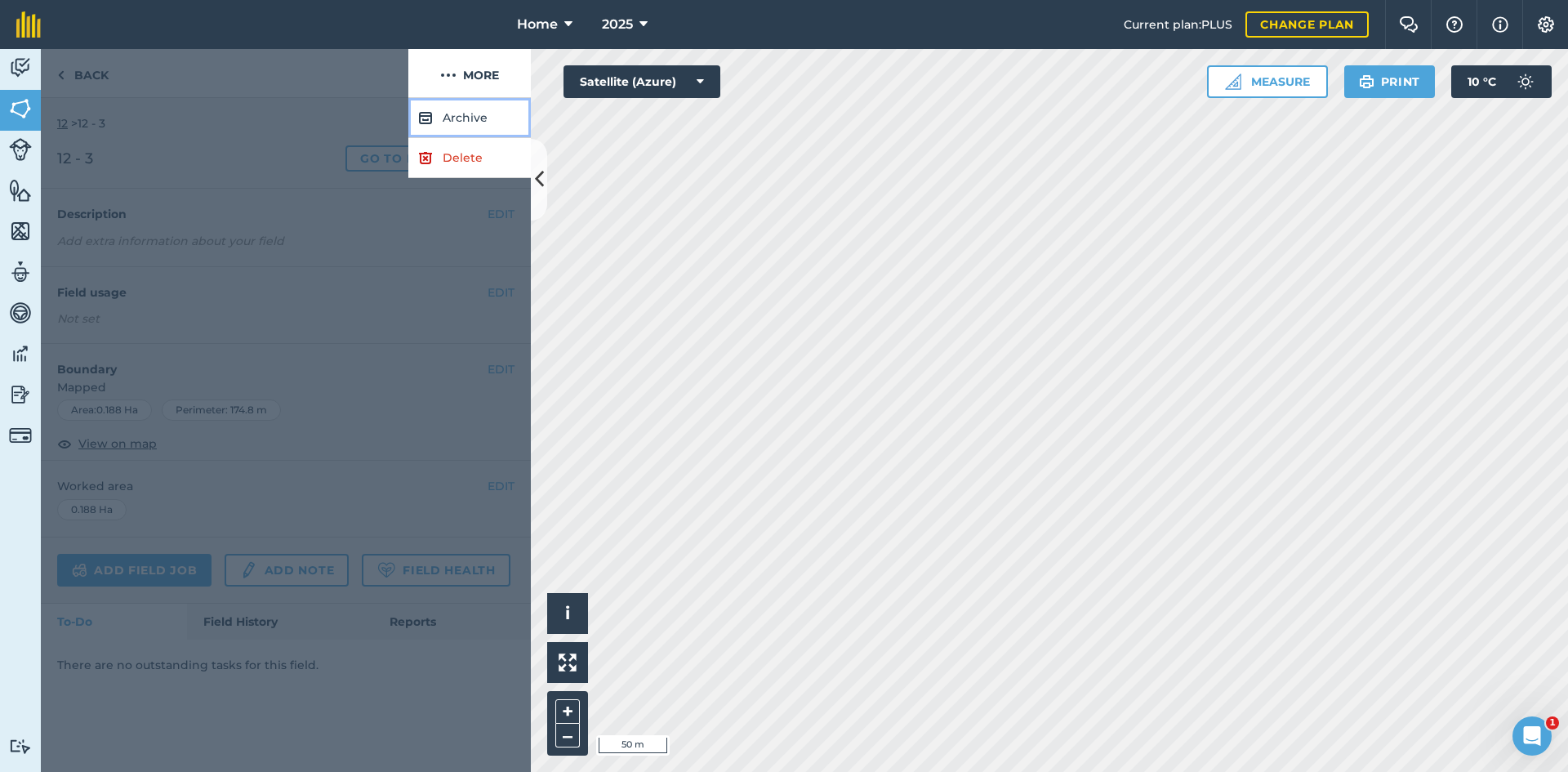
click at [443, 108] on button "Archive" at bounding box center [470, 117] width 123 height 40
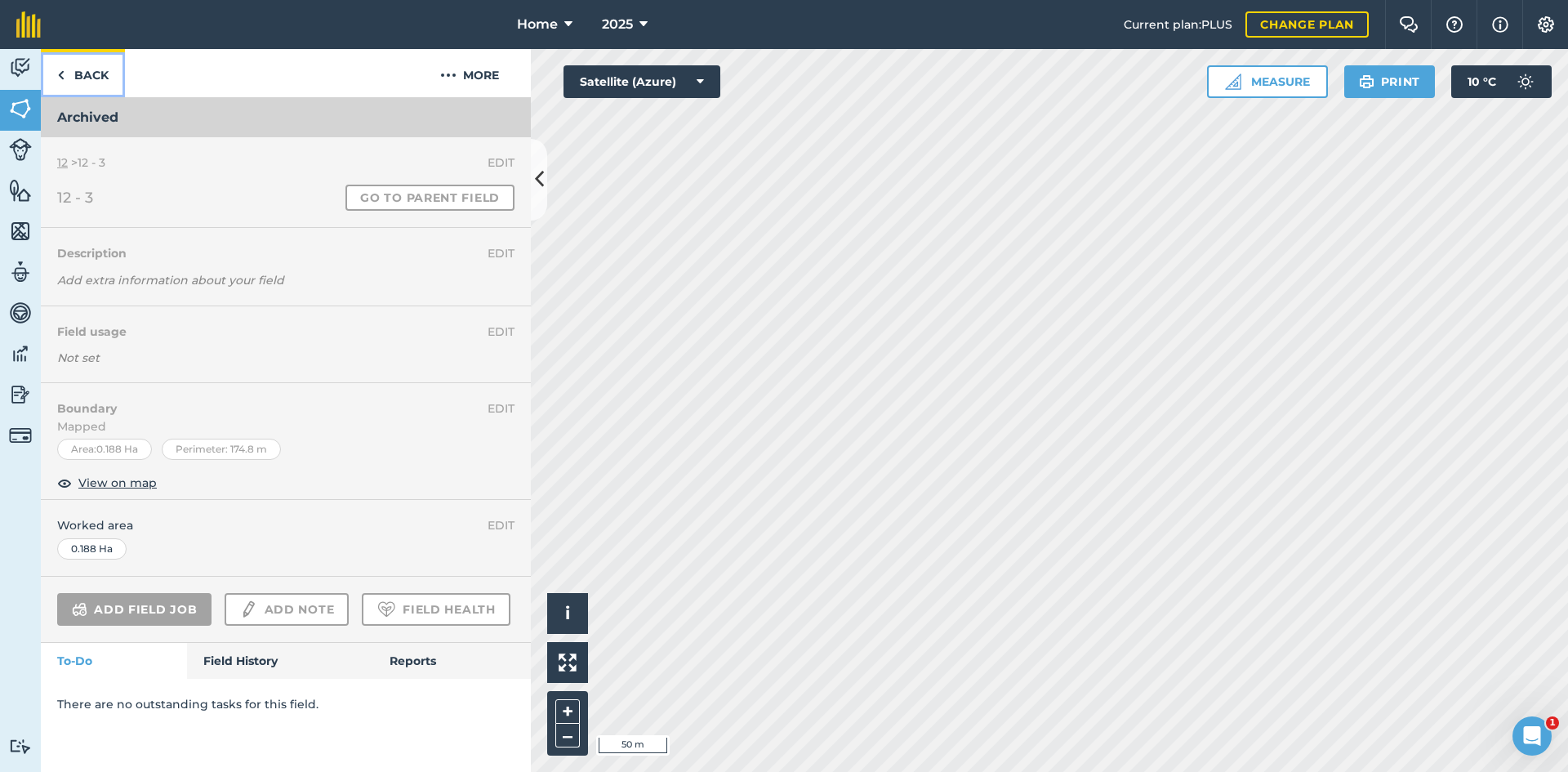
click at [108, 76] on link "Back" at bounding box center [82, 74] width 84 height 48
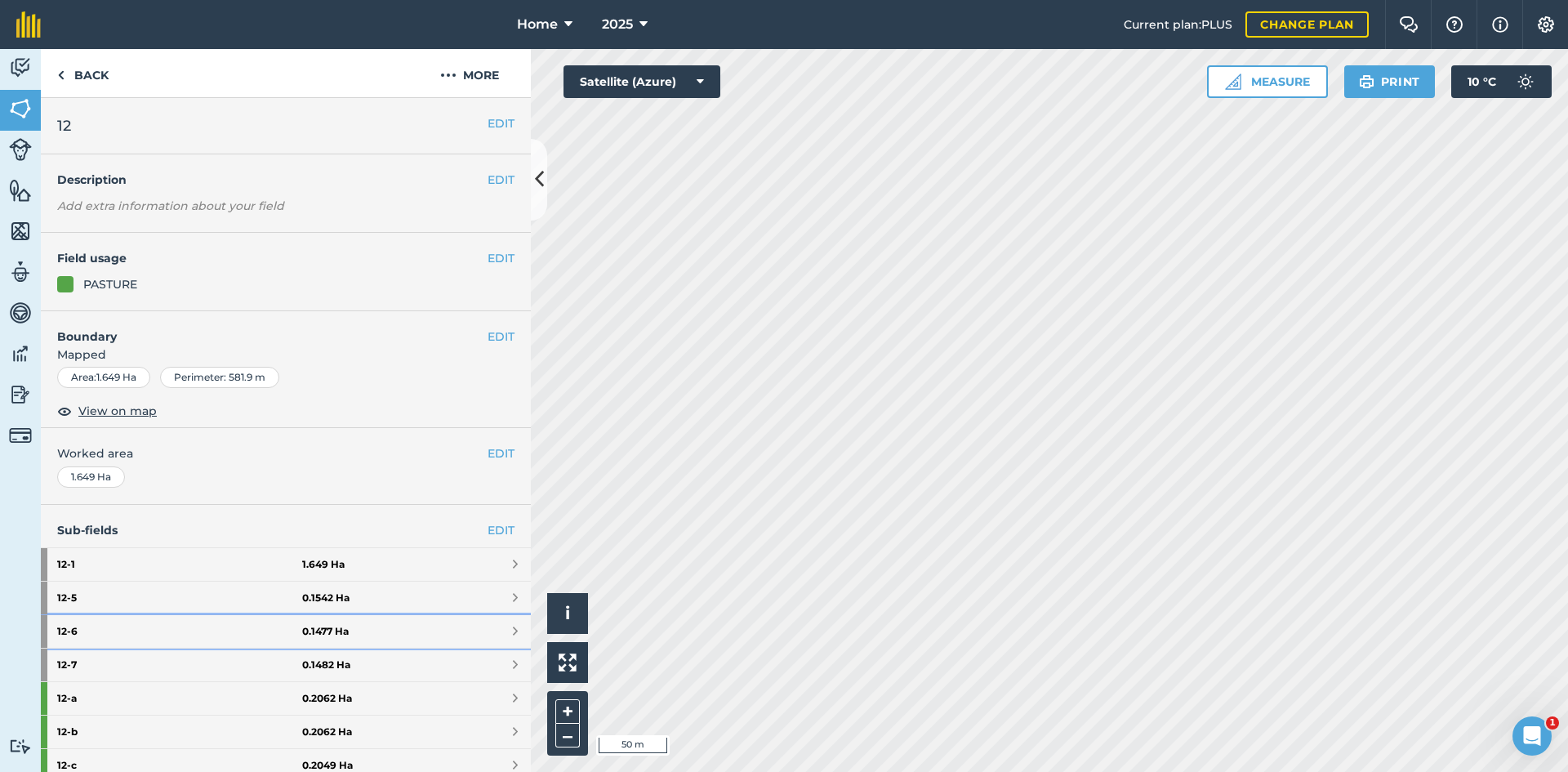
click at [347, 625] on link "12 - 6 0.1477 Ha" at bounding box center [286, 632] width 490 height 33
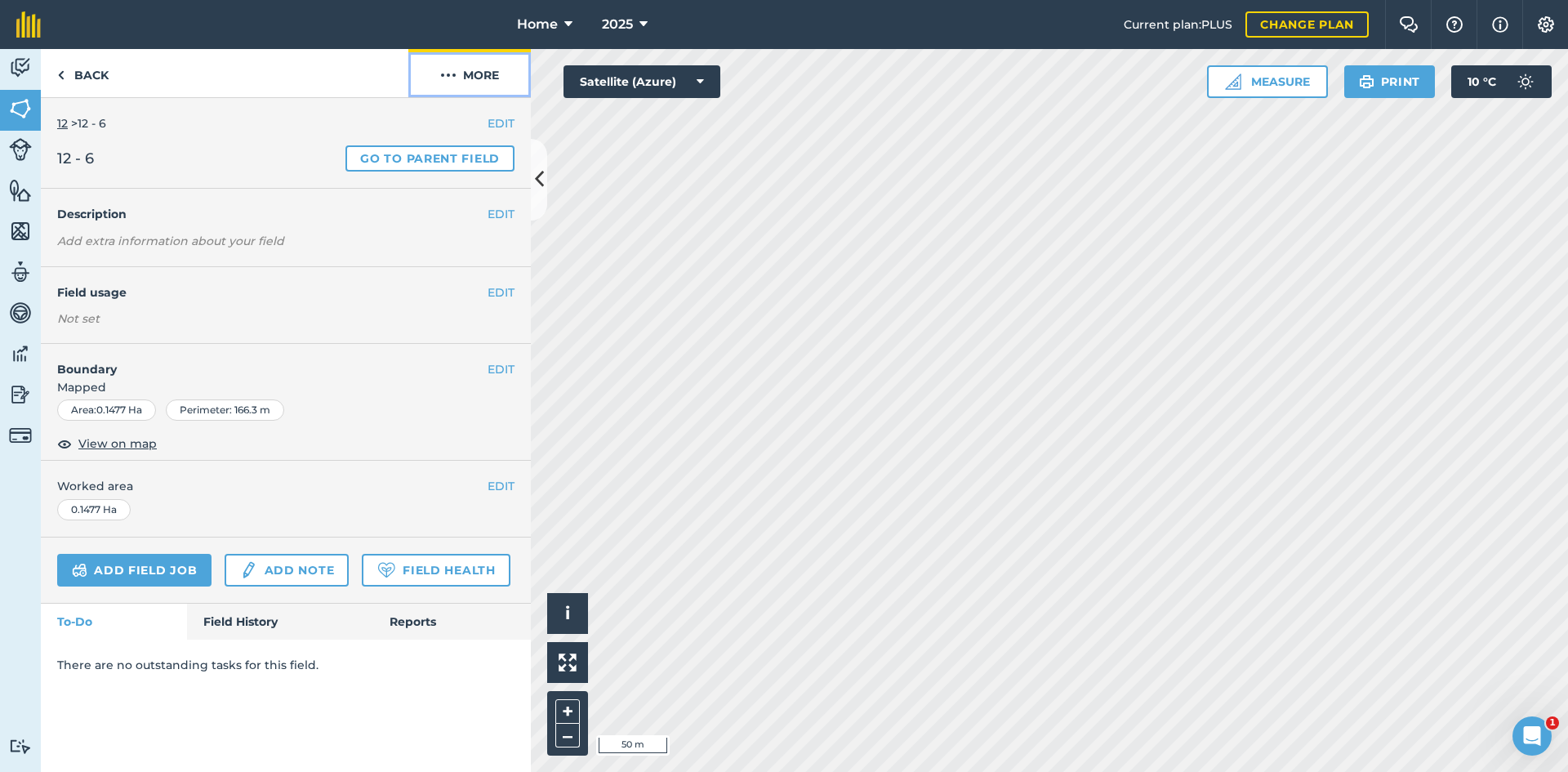
click at [476, 77] on button "More" at bounding box center [470, 74] width 123 height 48
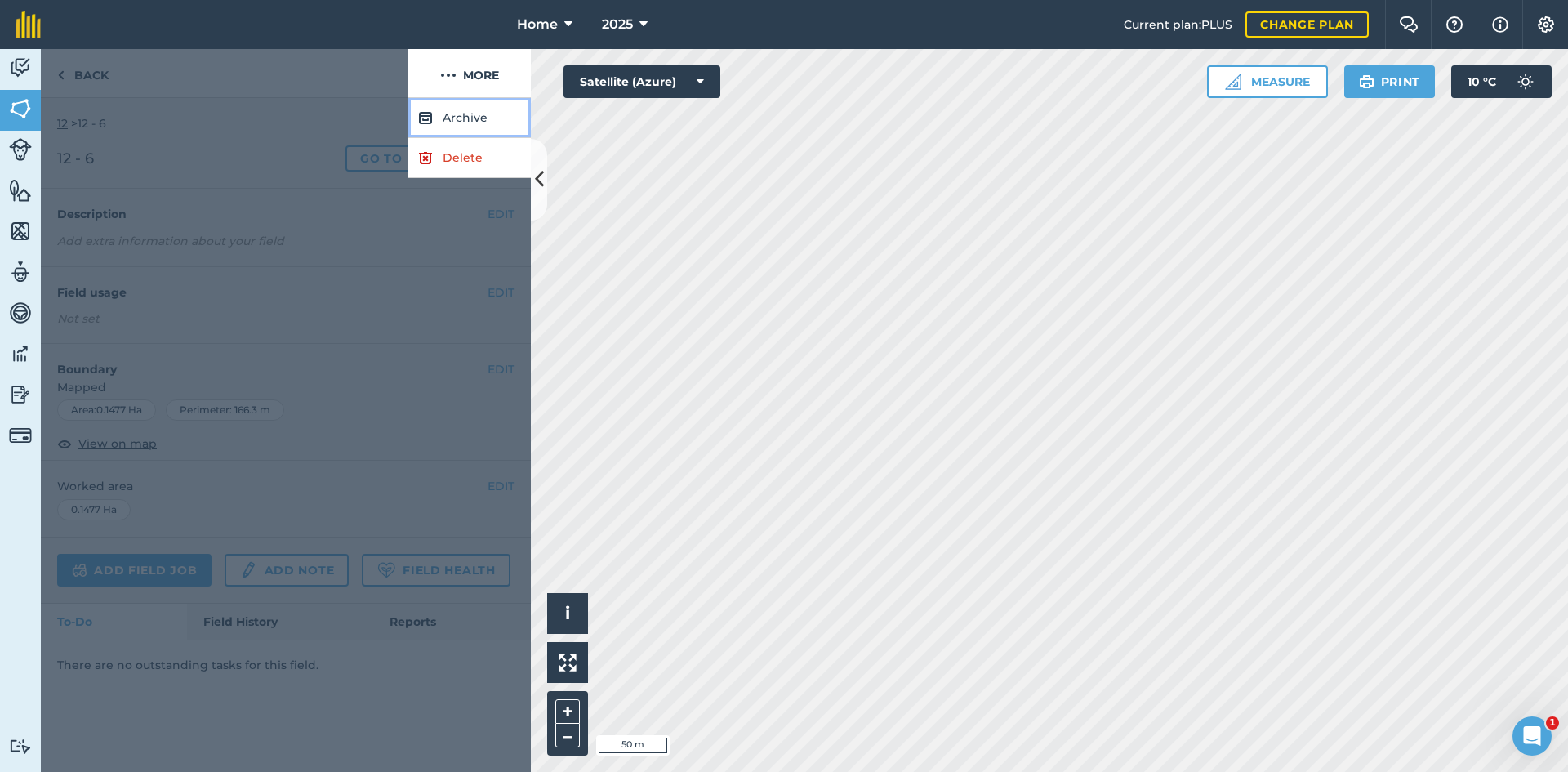
click at [477, 102] on button "Archive" at bounding box center [470, 117] width 123 height 40
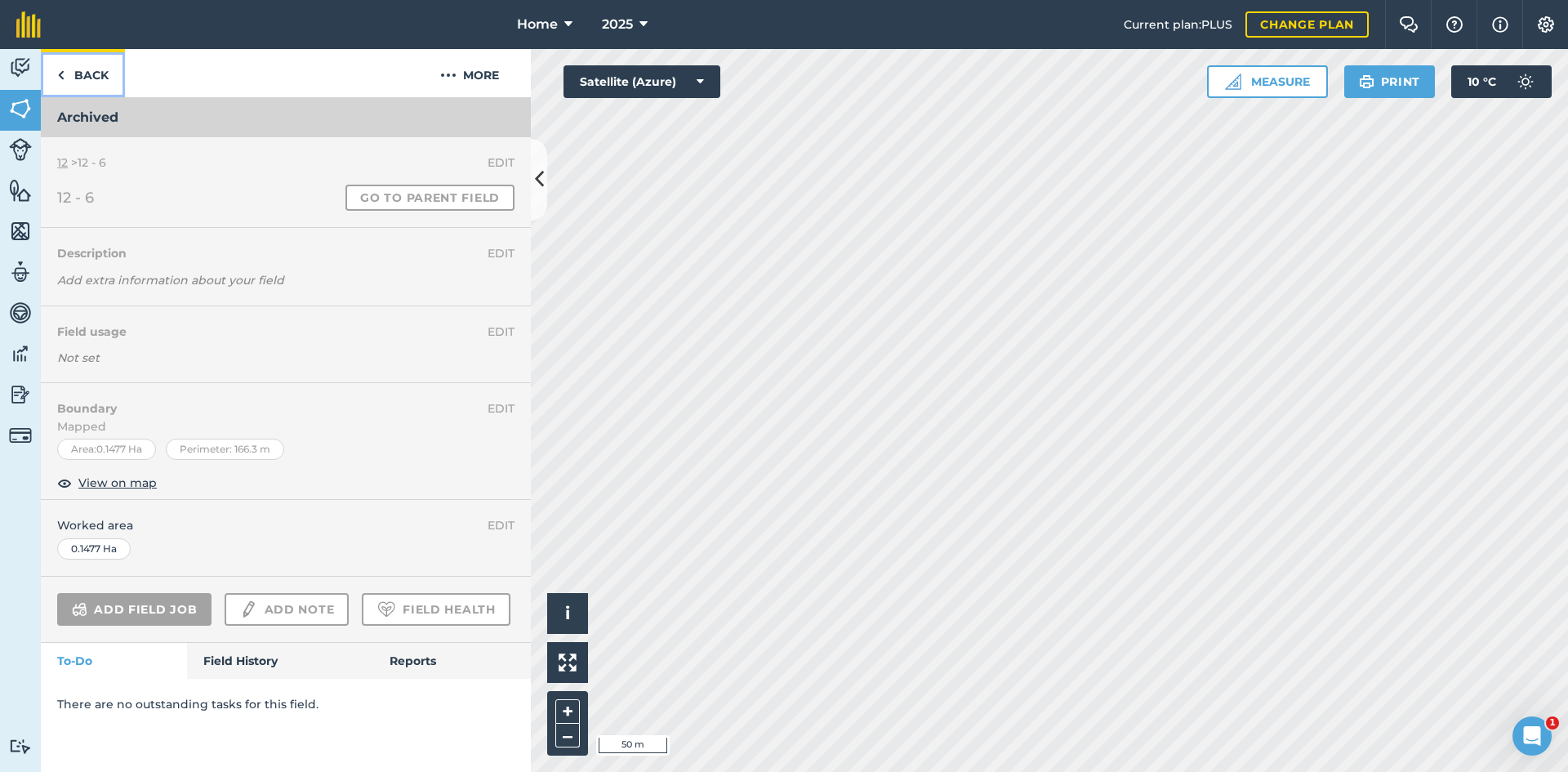
drag, startPoint x: 104, startPoint y: 69, endPoint x: 151, endPoint y: 351, distance: 285.9
click at [103, 69] on link "Back" at bounding box center [82, 74] width 84 height 48
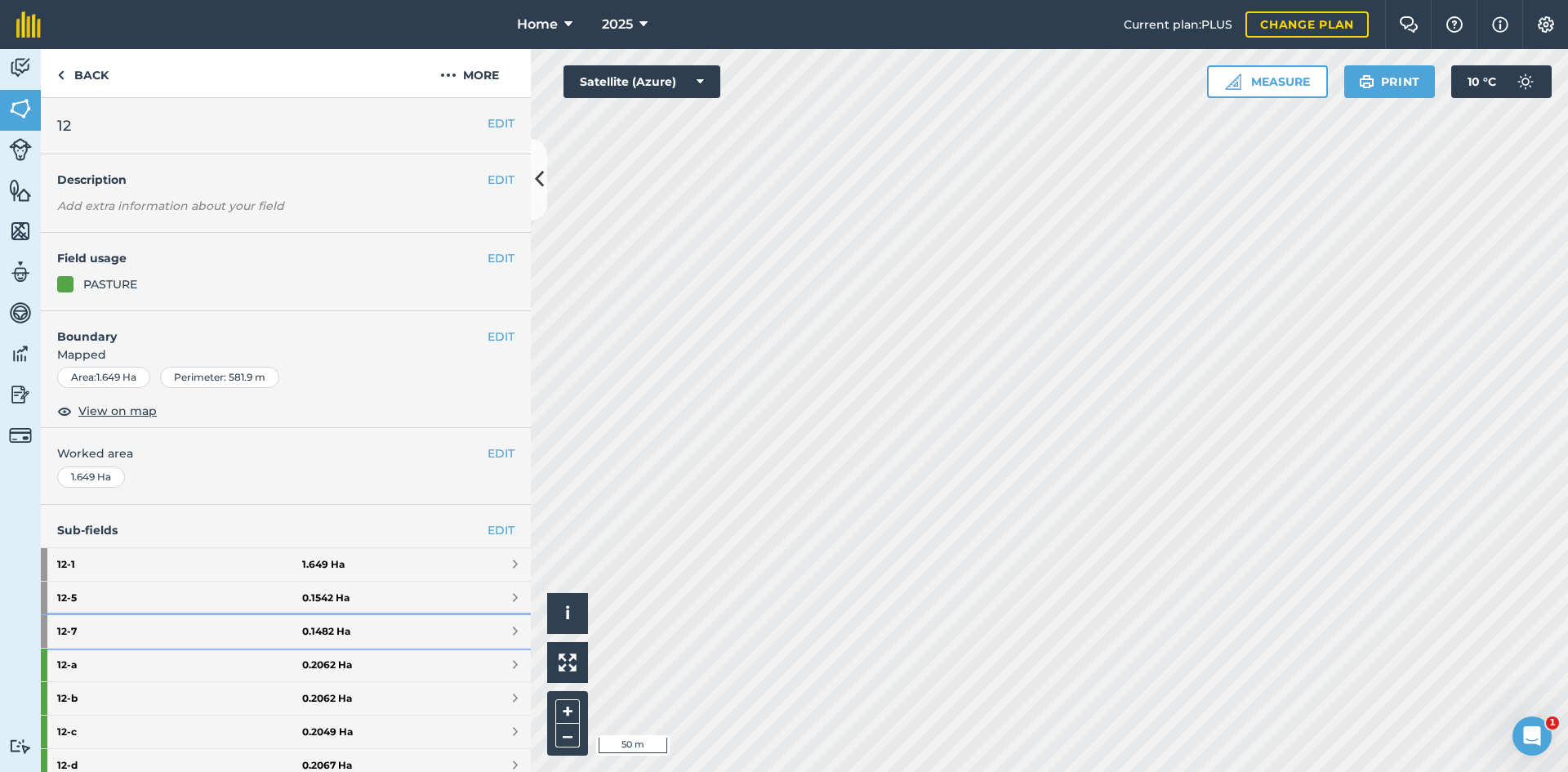
click at [363, 615] on link "12 - 7 0.1482 Ha" at bounding box center [286, 632] width 490 height 33
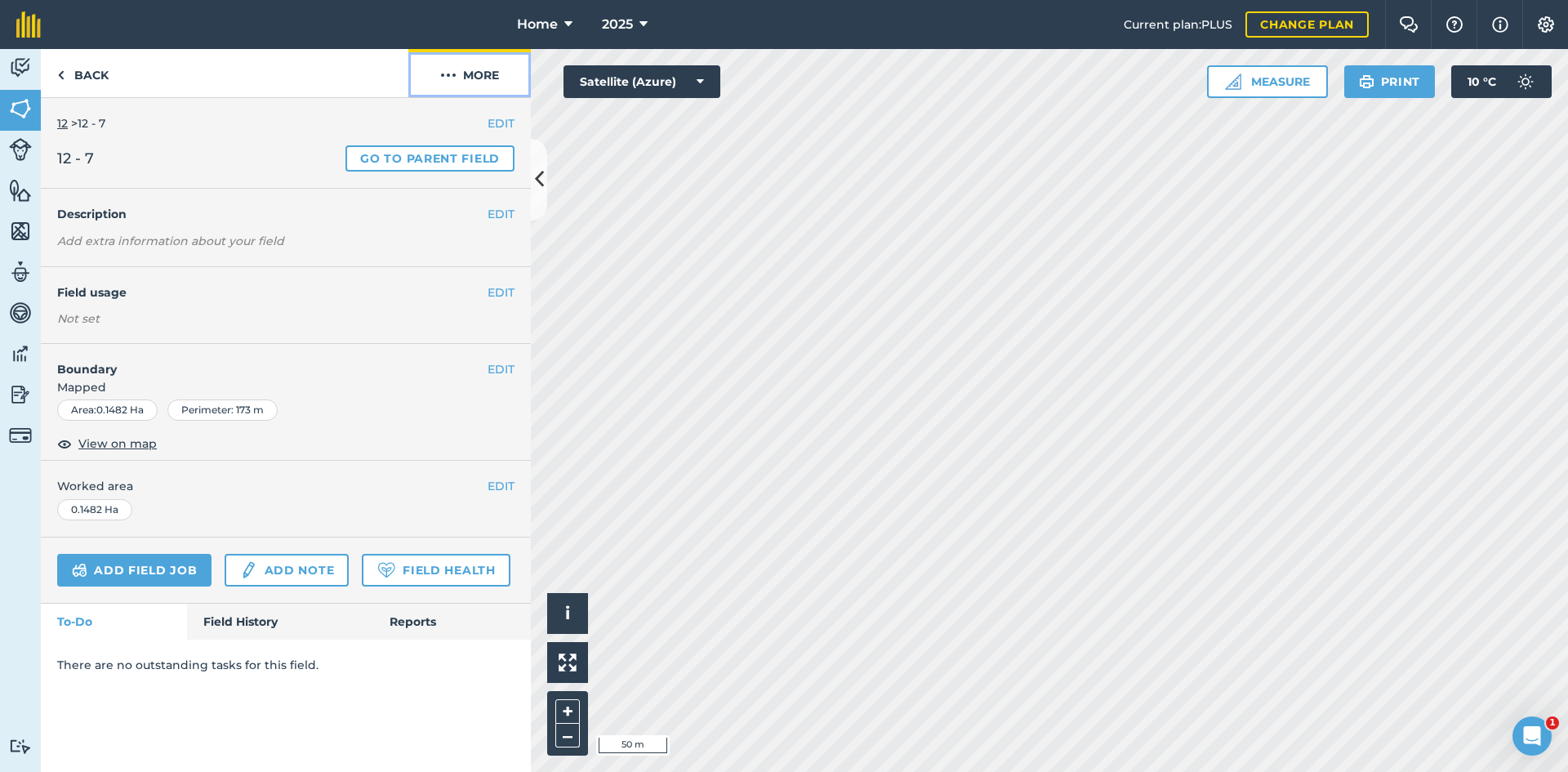
click at [482, 83] on button "More" at bounding box center [470, 74] width 123 height 48
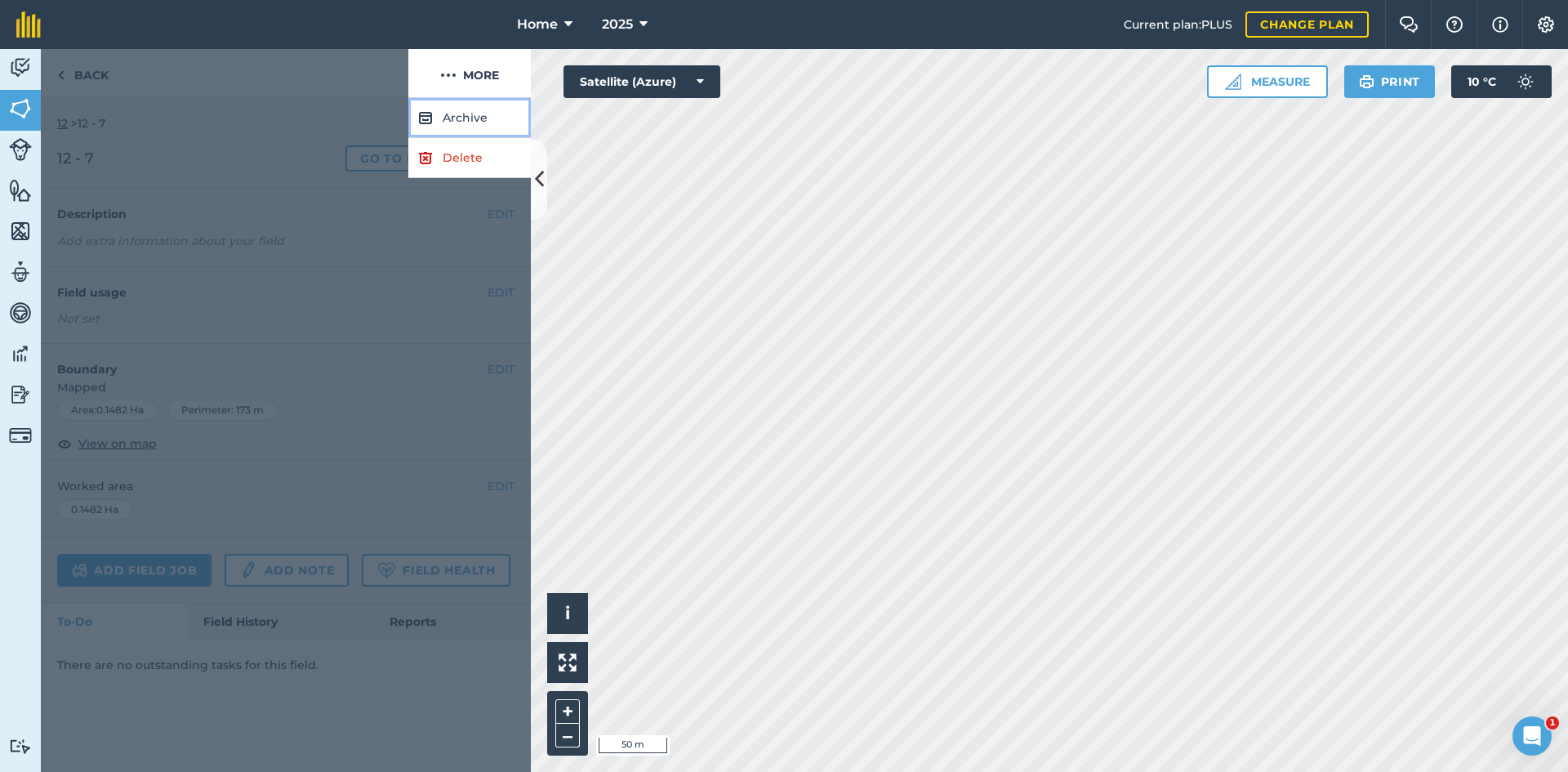
click at [462, 114] on button "Archive" at bounding box center [470, 117] width 123 height 40
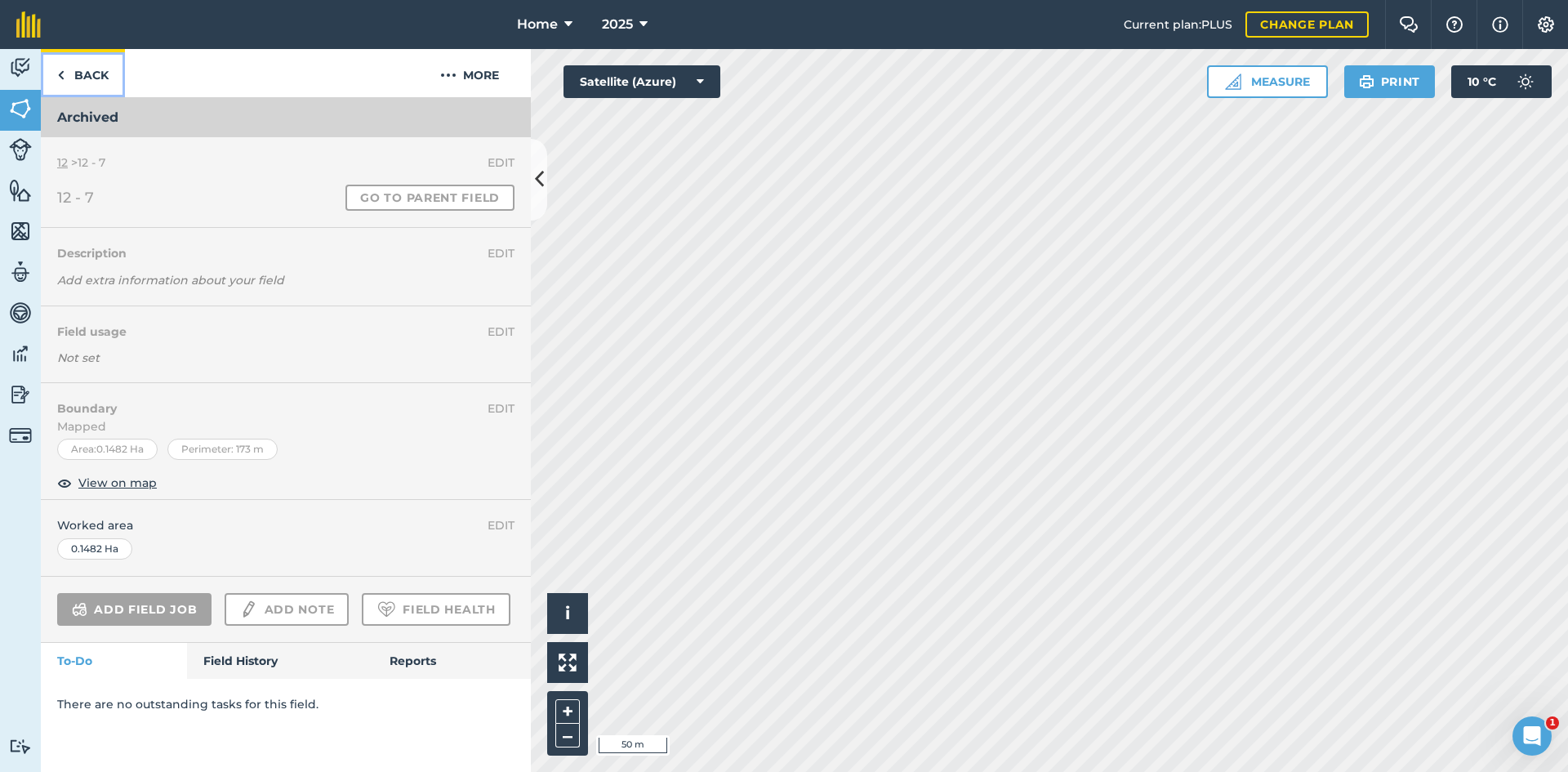
click at [85, 84] on link "Back" at bounding box center [82, 74] width 84 height 48
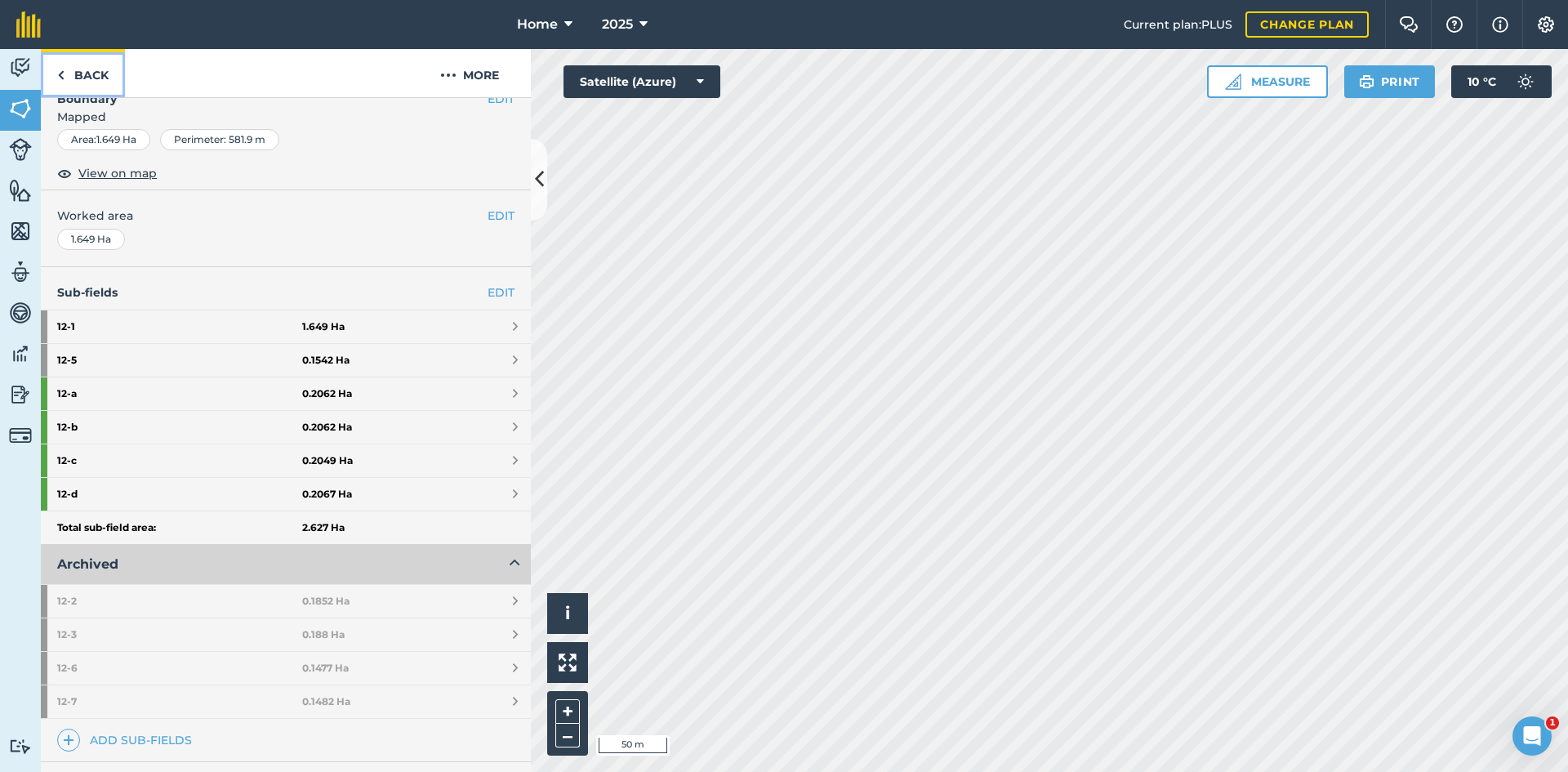
scroll to position [245, 0]
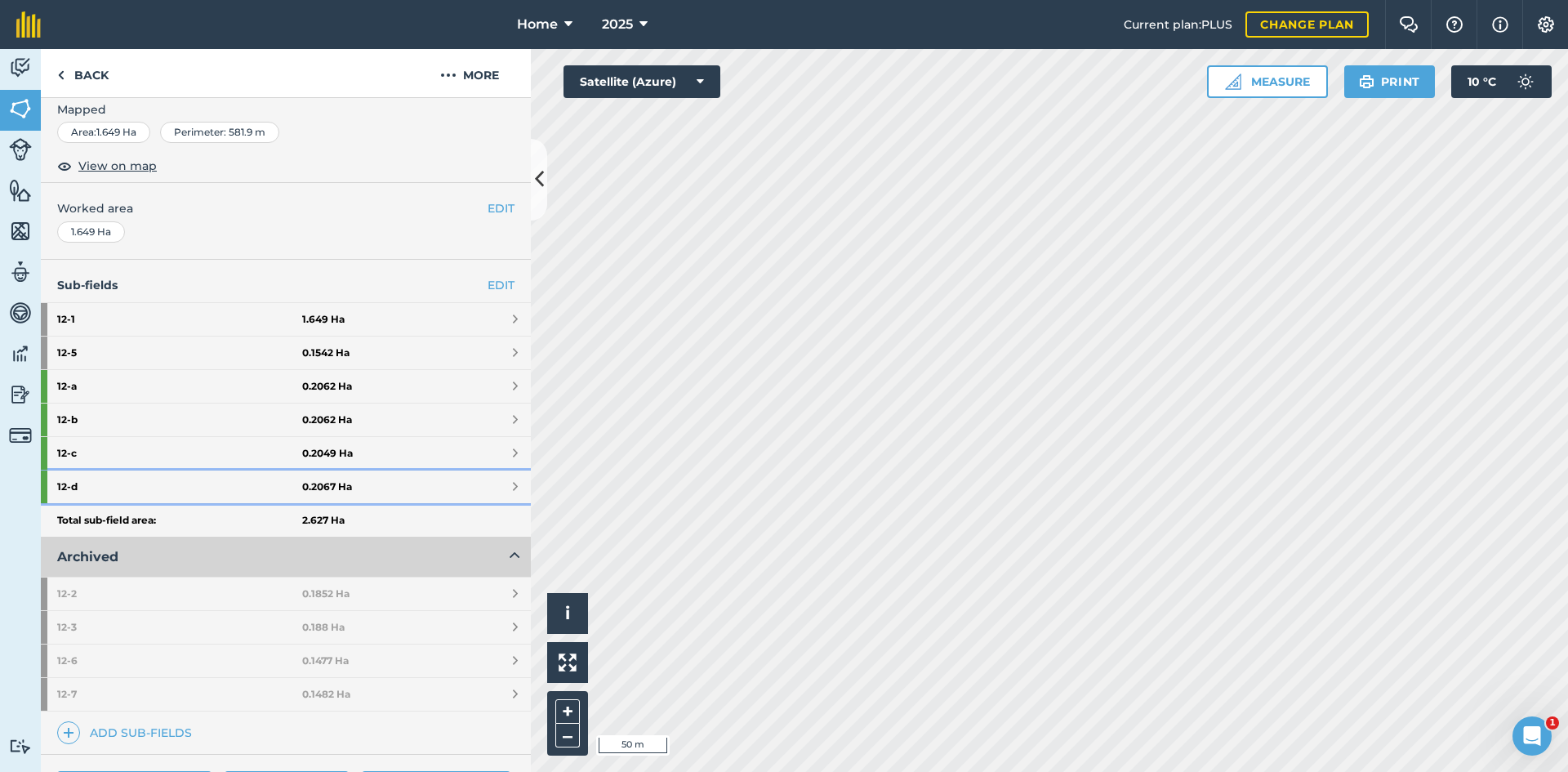
click at [410, 499] on link "12 - d 0.2067 Ha" at bounding box center [286, 487] width 490 height 33
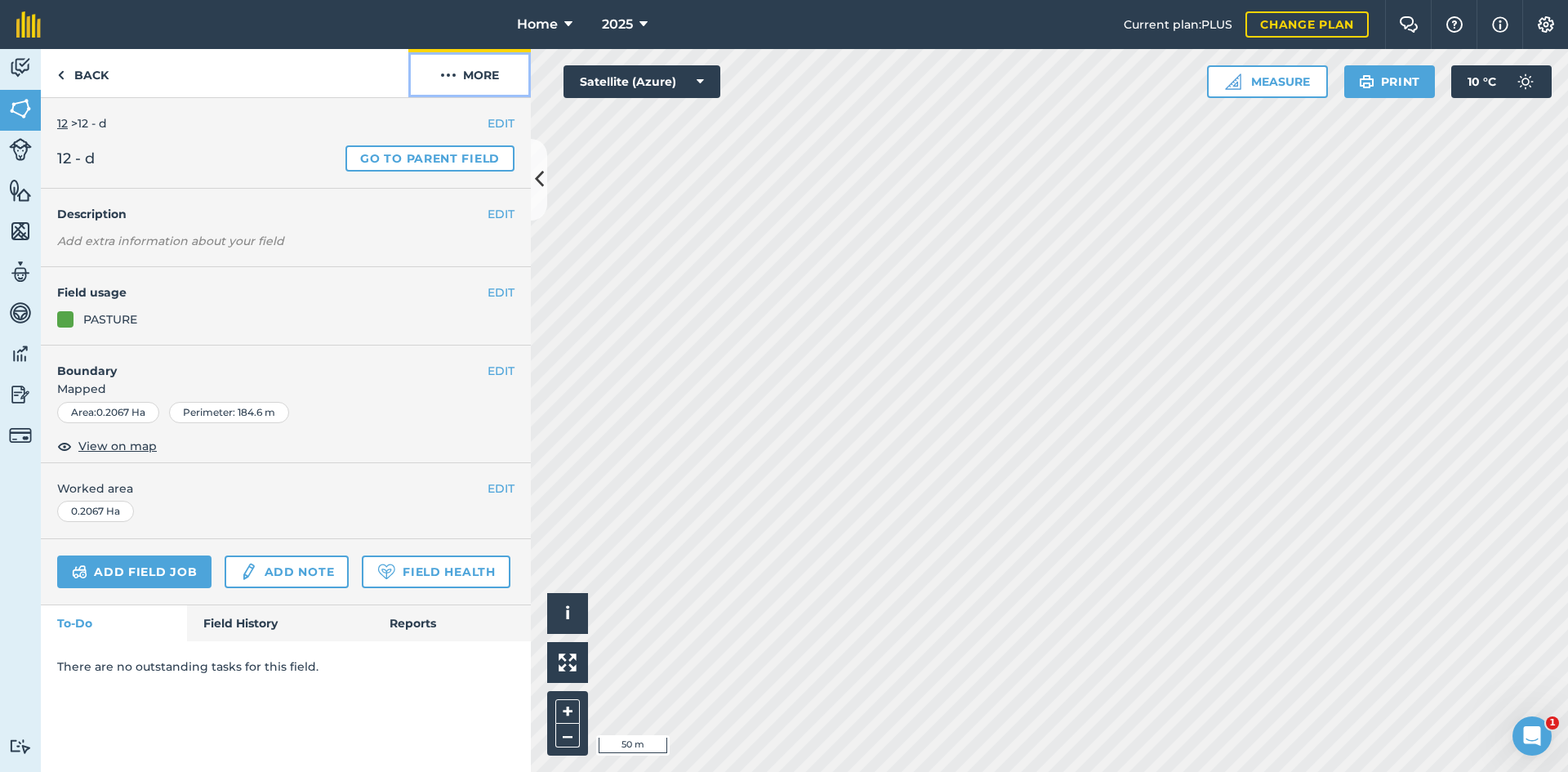
drag, startPoint x: 477, startPoint y: 57, endPoint x: 462, endPoint y: 83, distance: 30.0
click at [477, 58] on button "More" at bounding box center [470, 74] width 123 height 48
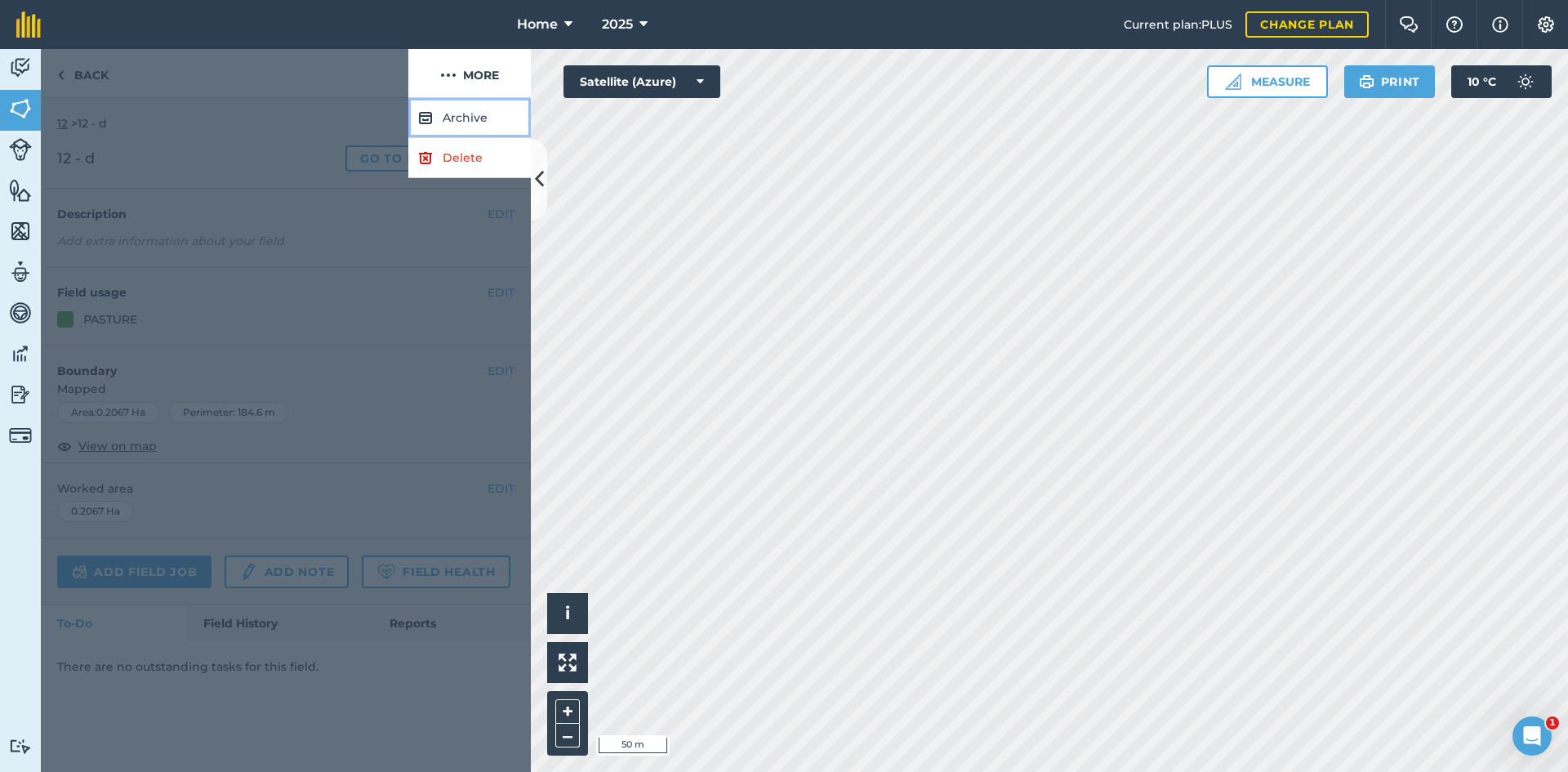
click at [456, 98] on button "Archive" at bounding box center [470, 117] width 123 height 40
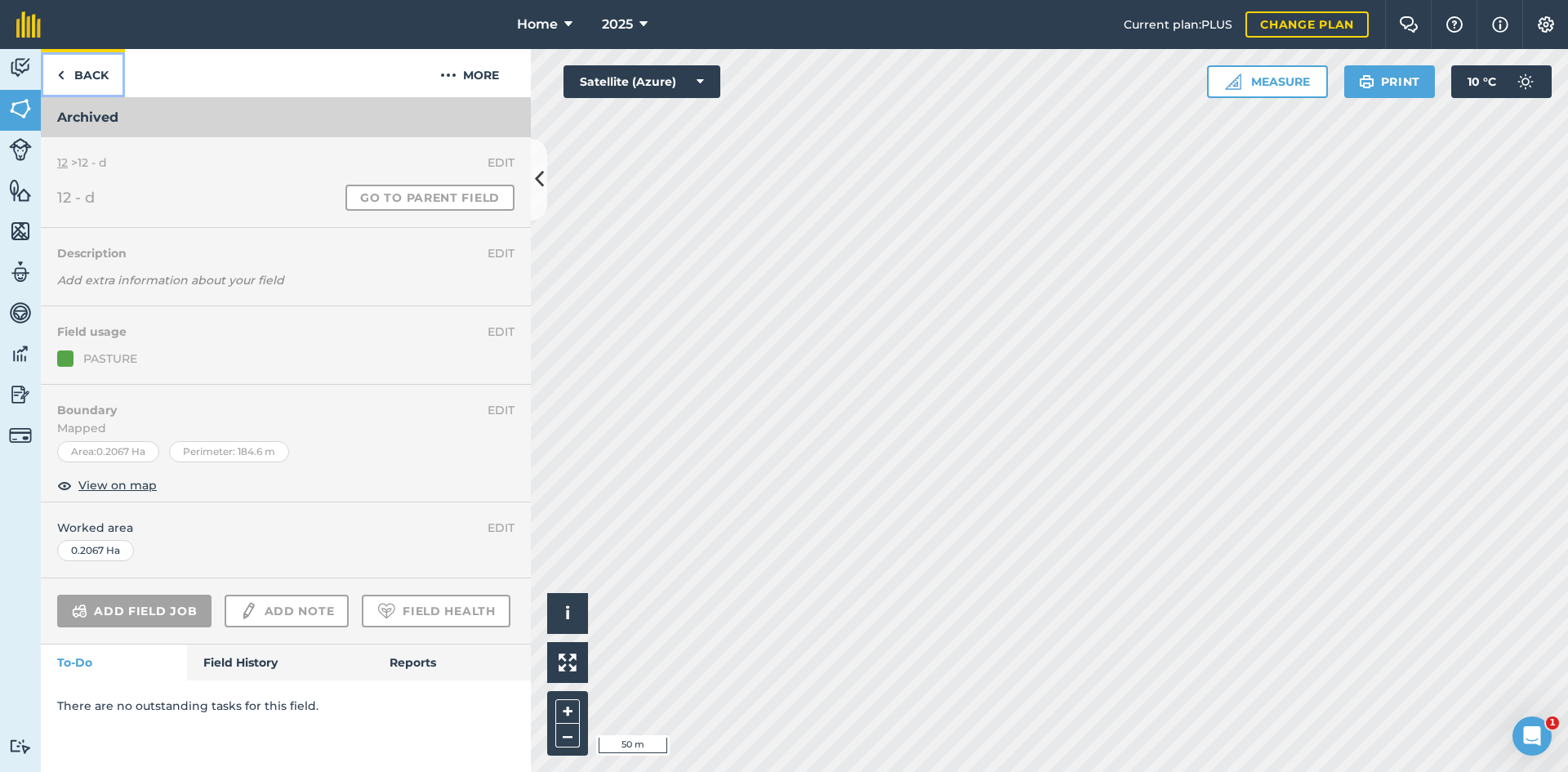
click at [115, 83] on link "Back" at bounding box center [82, 74] width 84 height 48
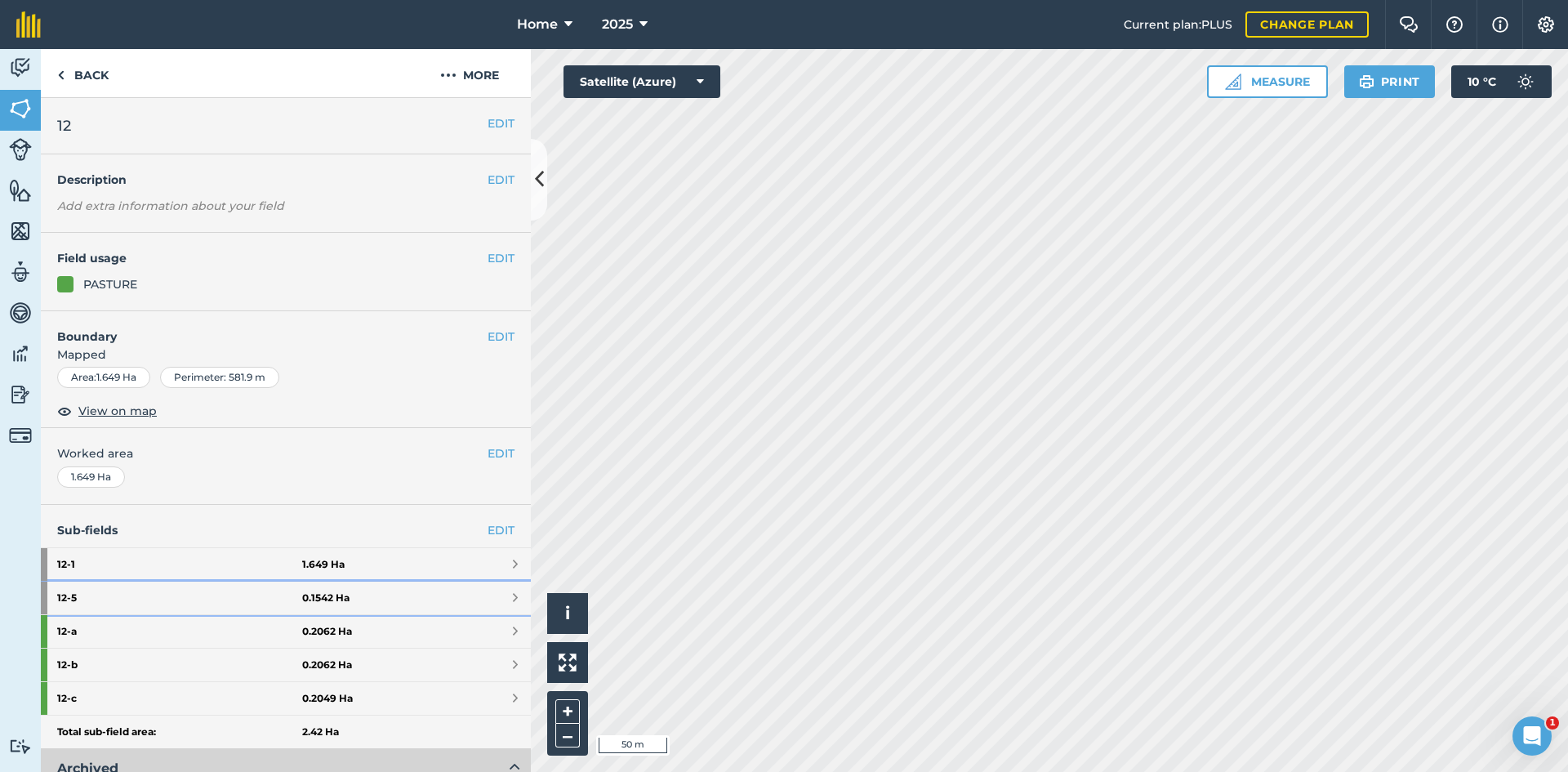
click at [320, 605] on link "12 - 5 0.1542 Ha" at bounding box center [286, 599] width 490 height 33
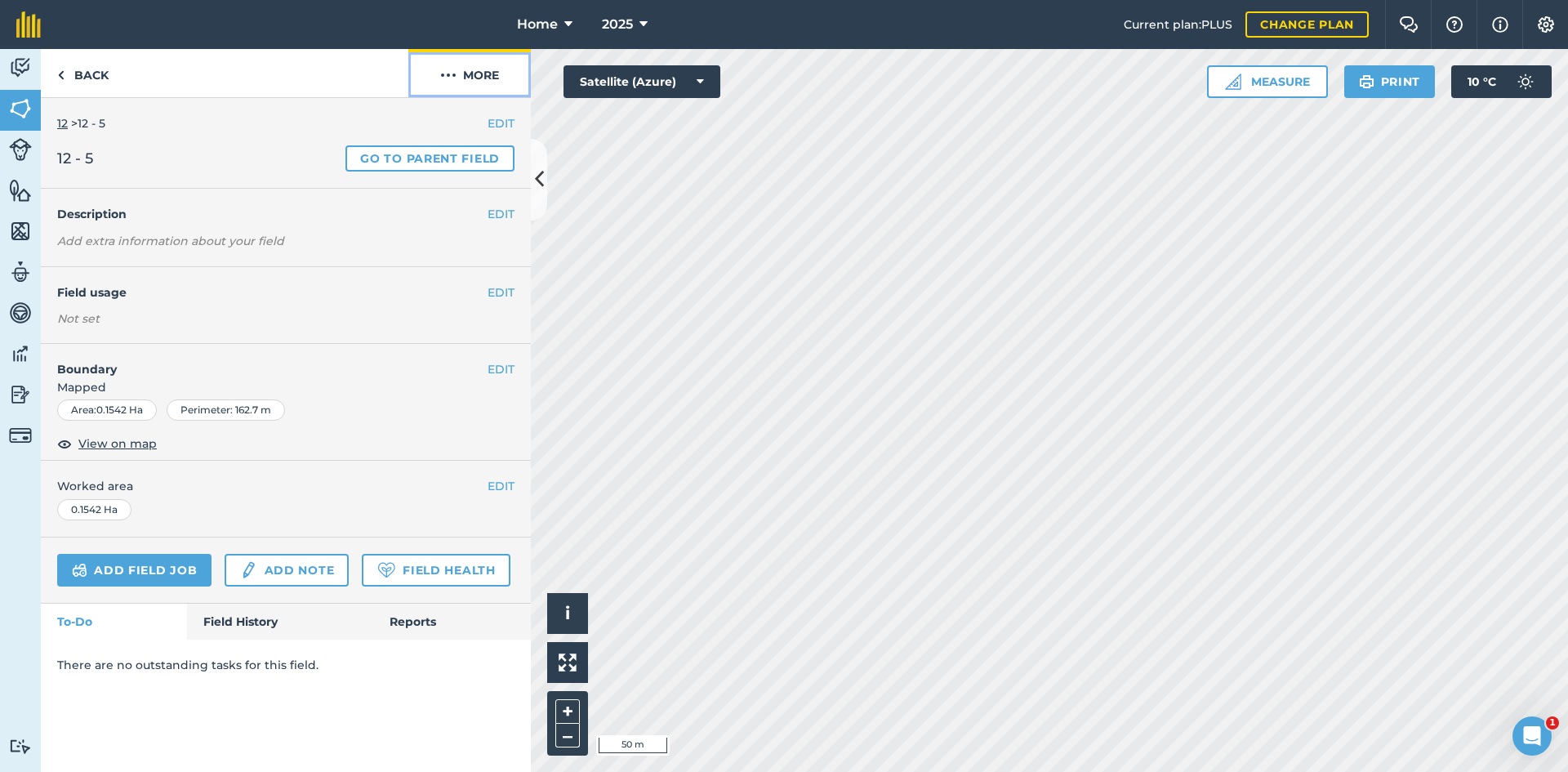
click at [477, 82] on button "More" at bounding box center [470, 74] width 123 height 48
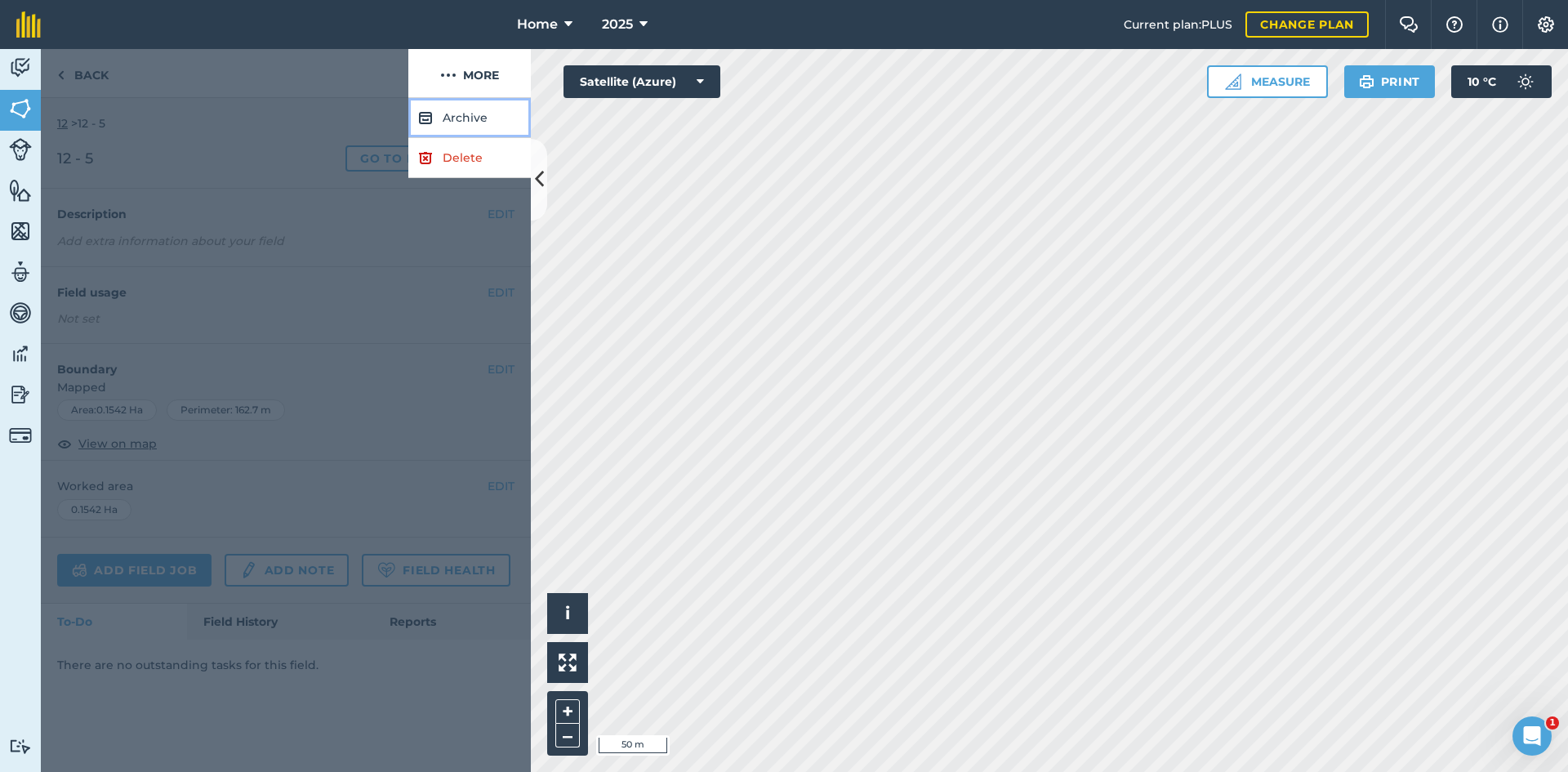
click at [461, 115] on button "Archive" at bounding box center [470, 117] width 123 height 40
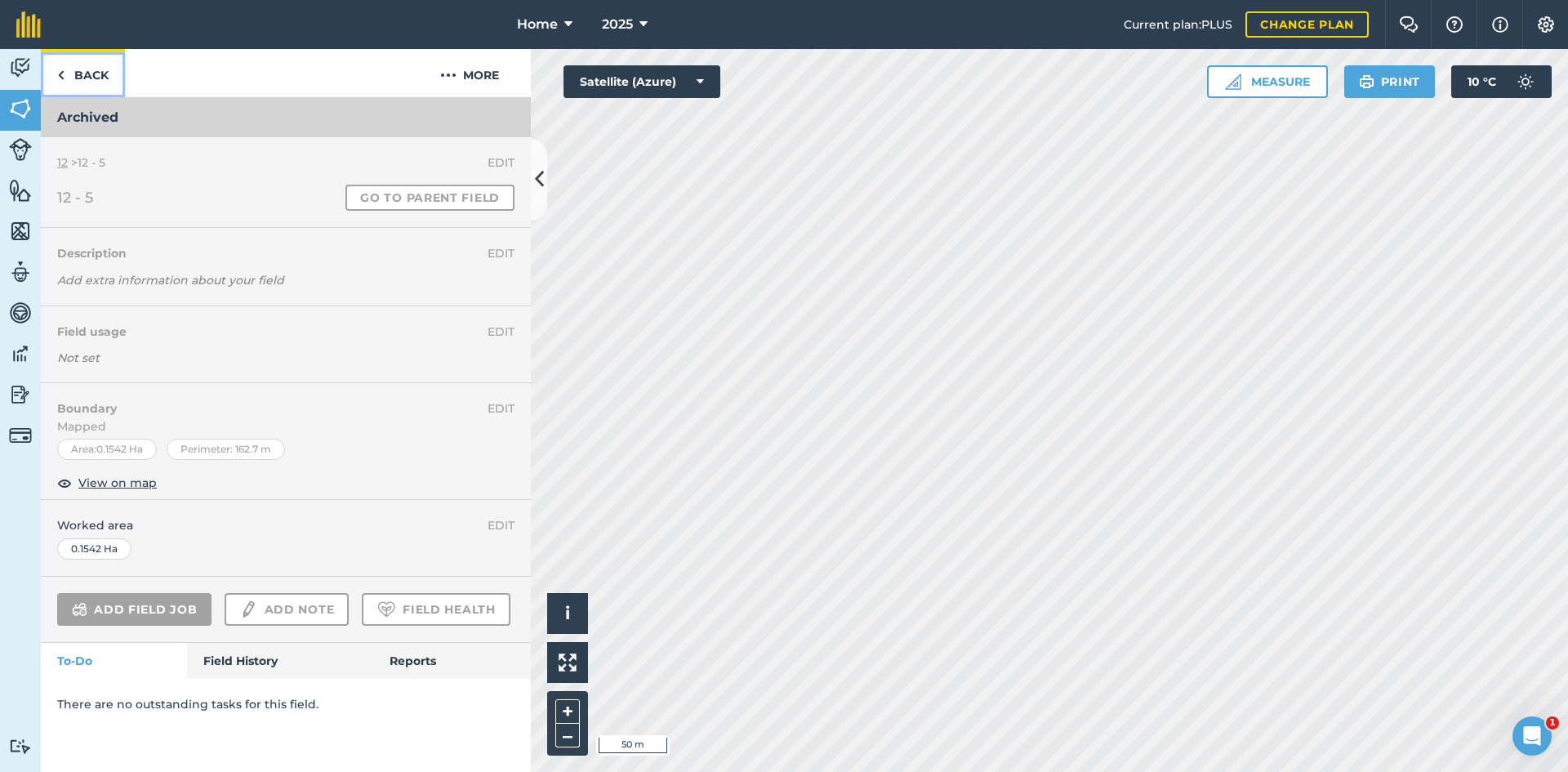
drag, startPoint x: 76, startPoint y: 84, endPoint x: 135, endPoint y: 264, distance: 189.4
click at [76, 84] on link "Back" at bounding box center [82, 74] width 84 height 48
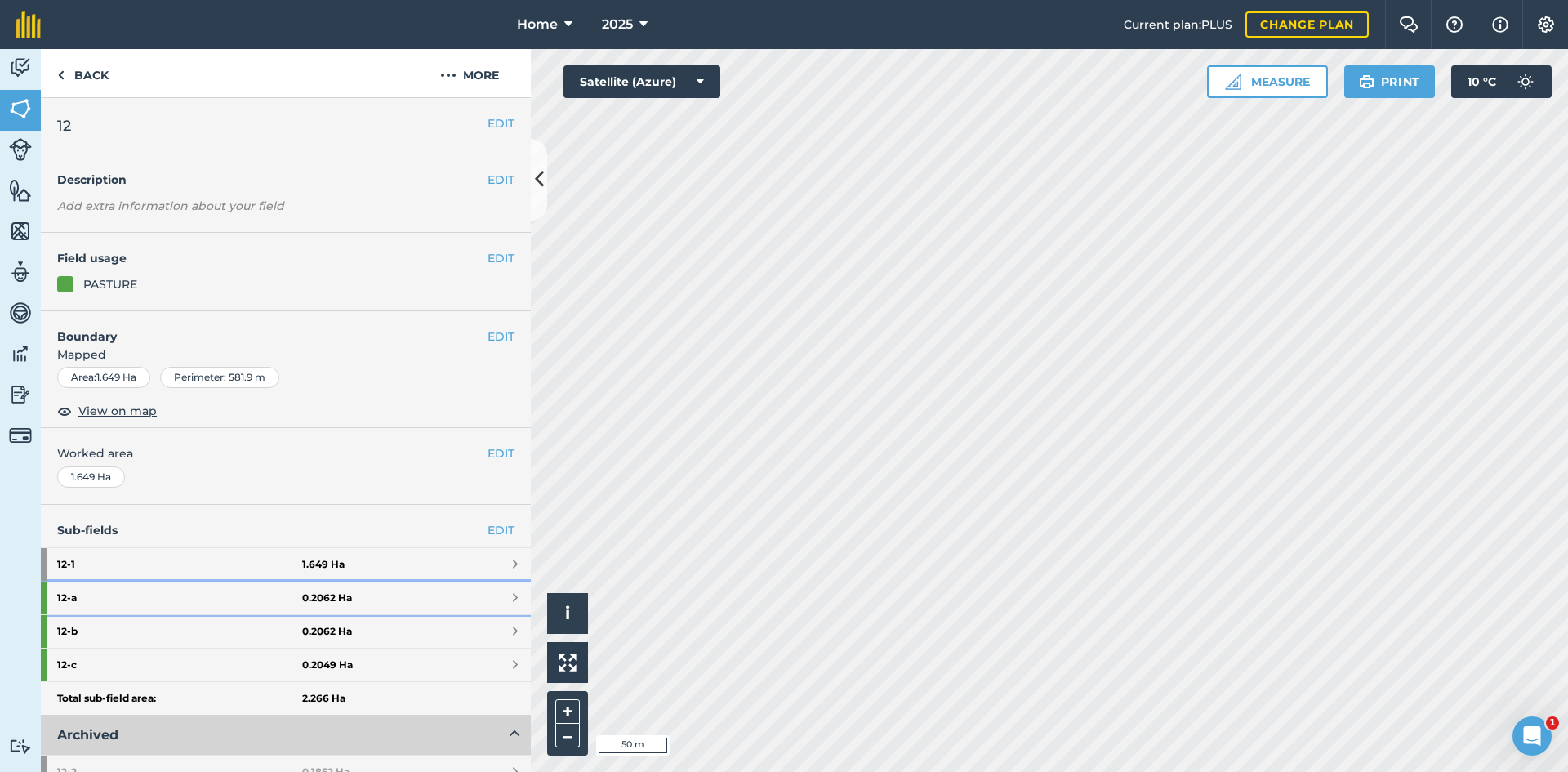
click at [321, 582] on link "12 - a 0.2062 Ha" at bounding box center [286, 599] width 490 height 33
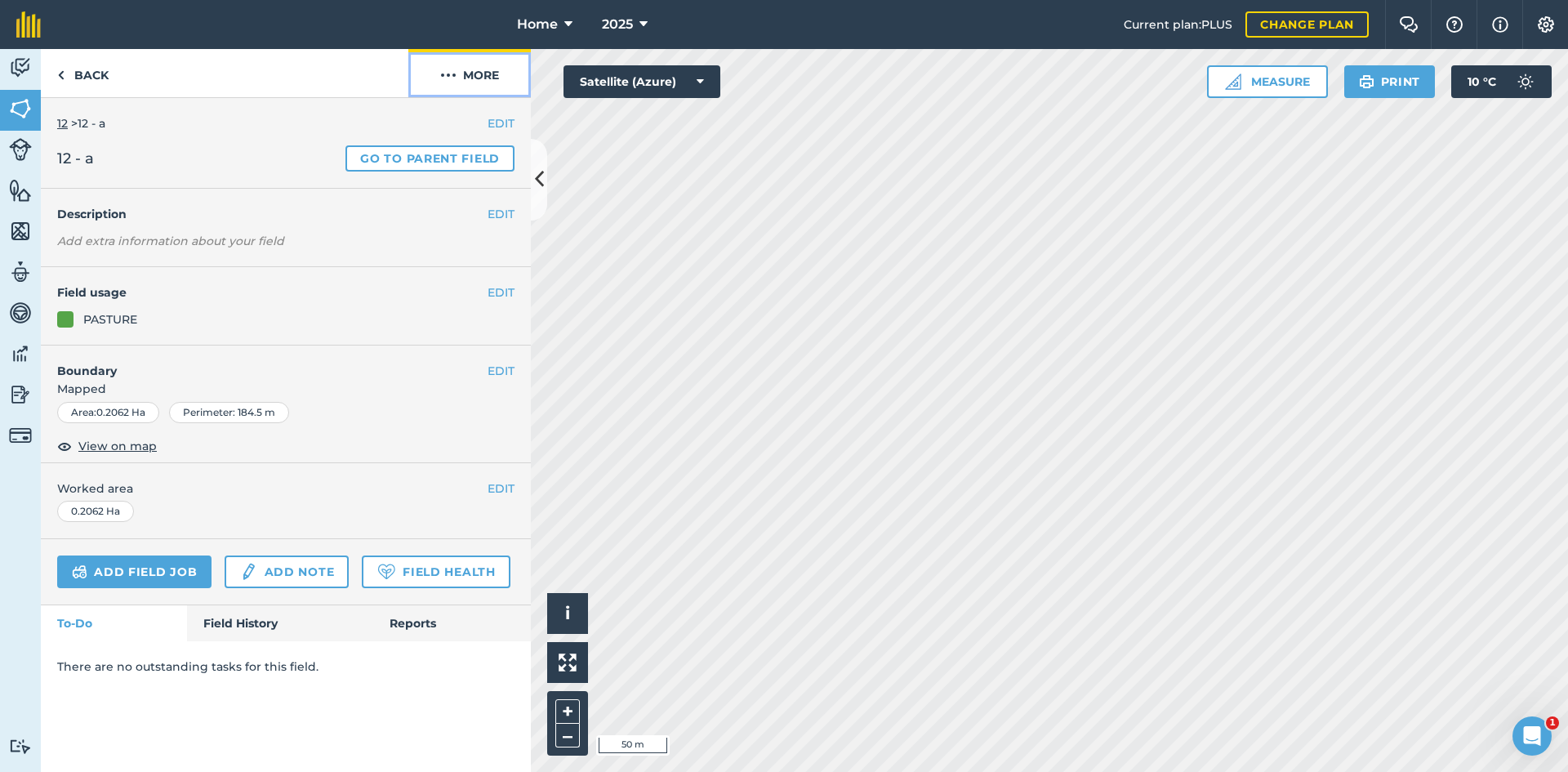
click at [479, 71] on button "More" at bounding box center [470, 74] width 123 height 48
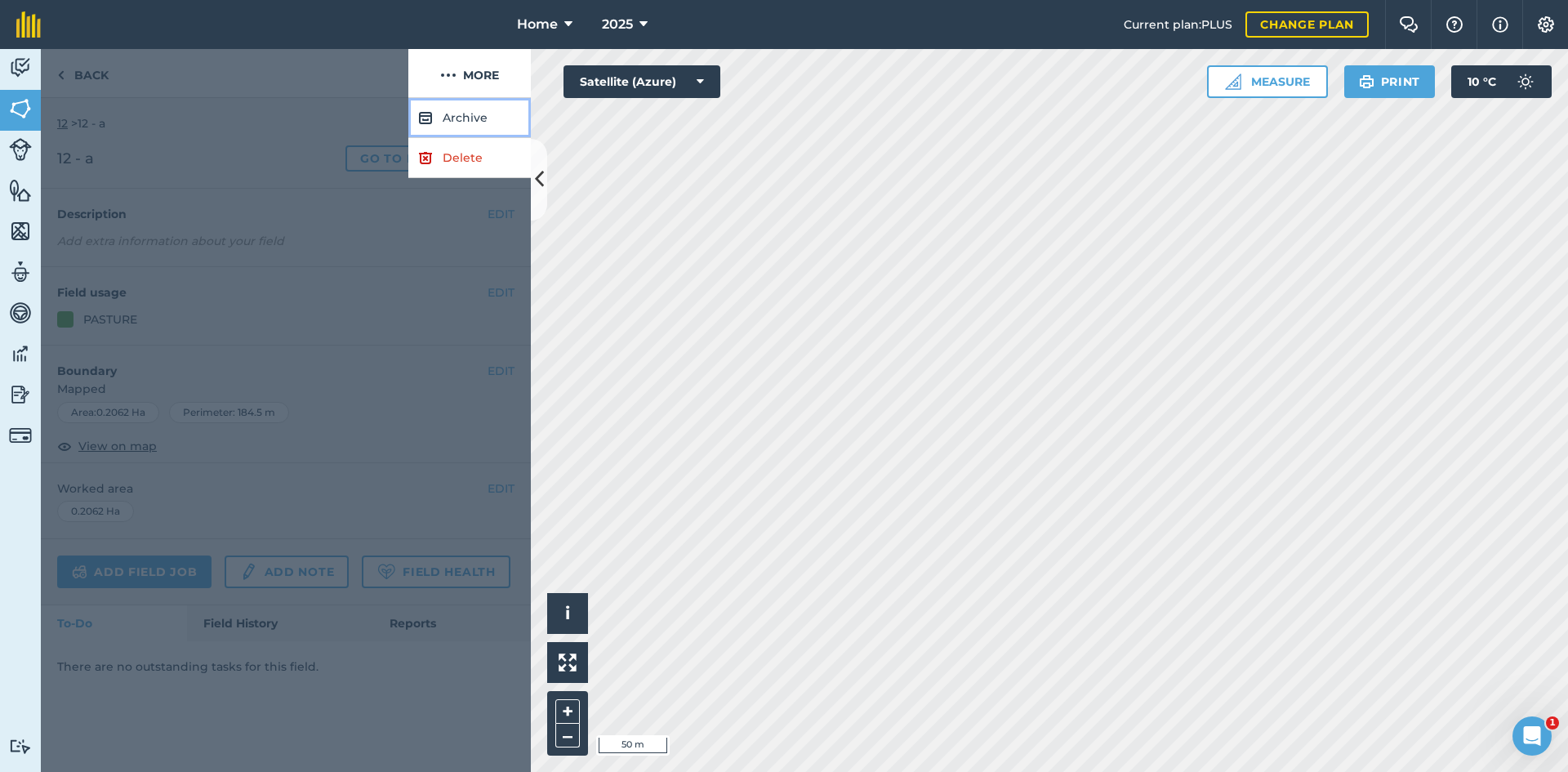
click at [459, 112] on button "Archive" at bounding box center [470, 117] width 123 height 40
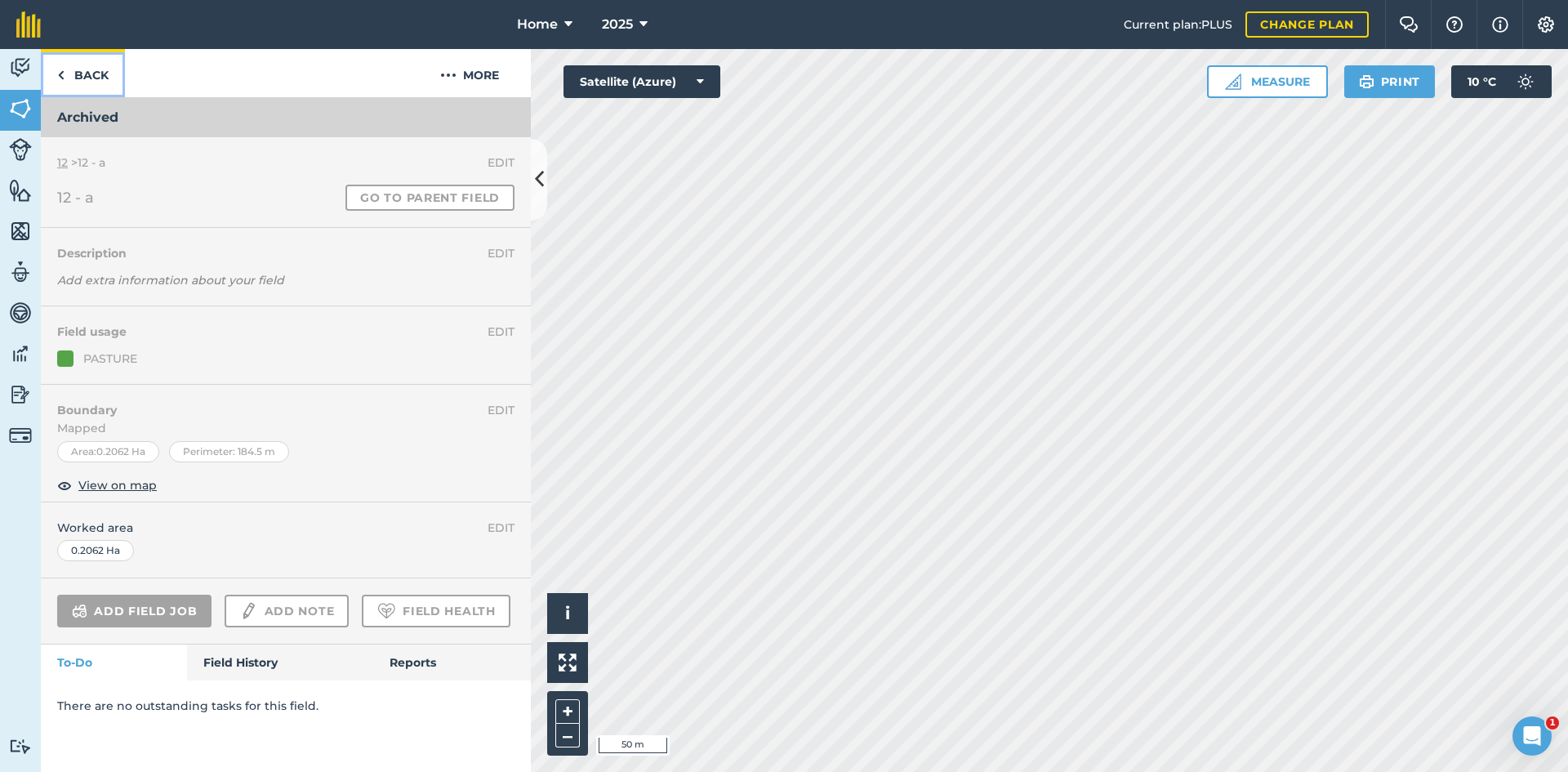
click at [103, 68] on link "Back" at bounding box center [82, 74] width 84 height 48
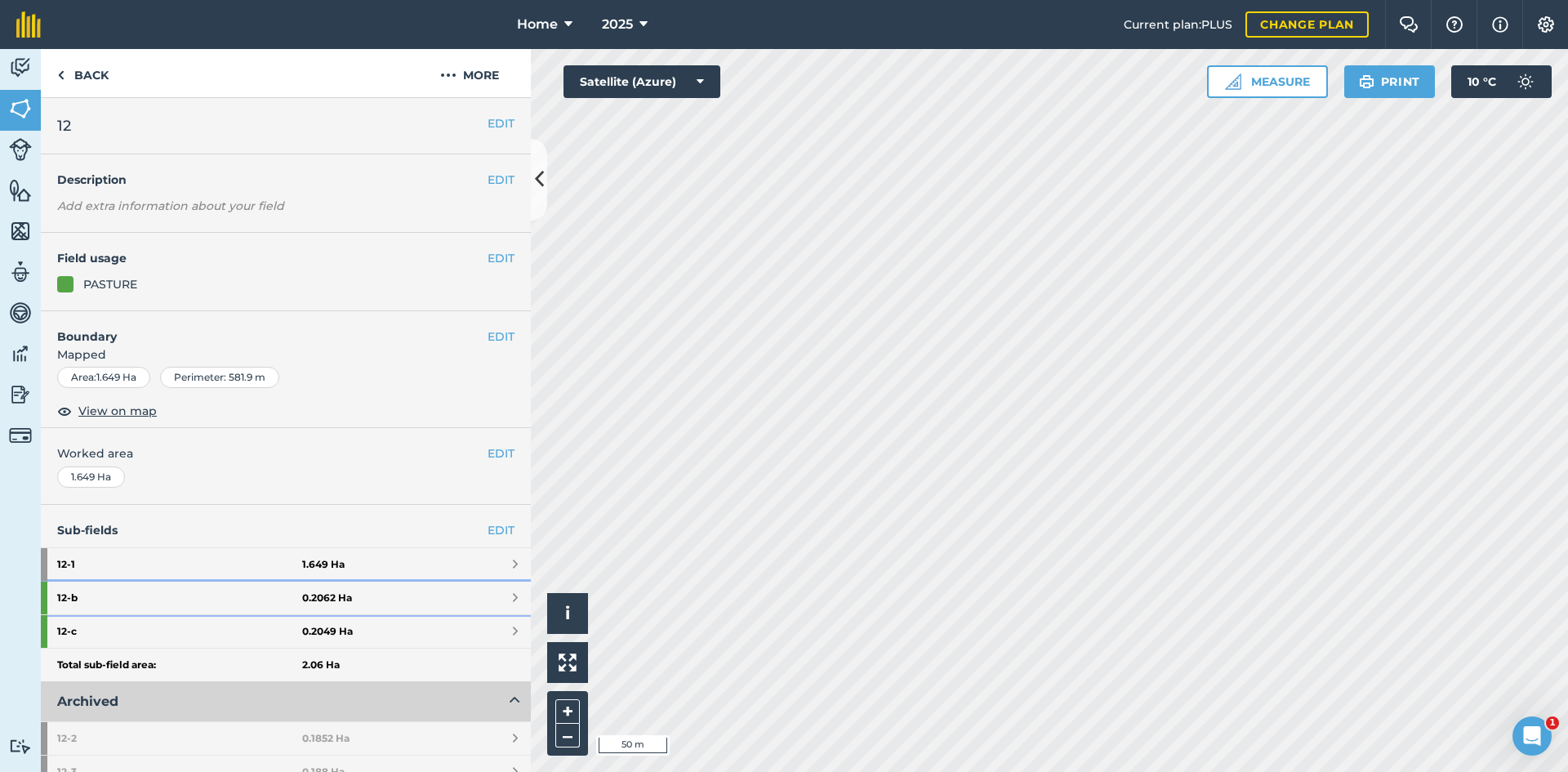
click at [316, 594] on strong "0.2062 Ha" at bounding box center [326, 598] width 49 height 13
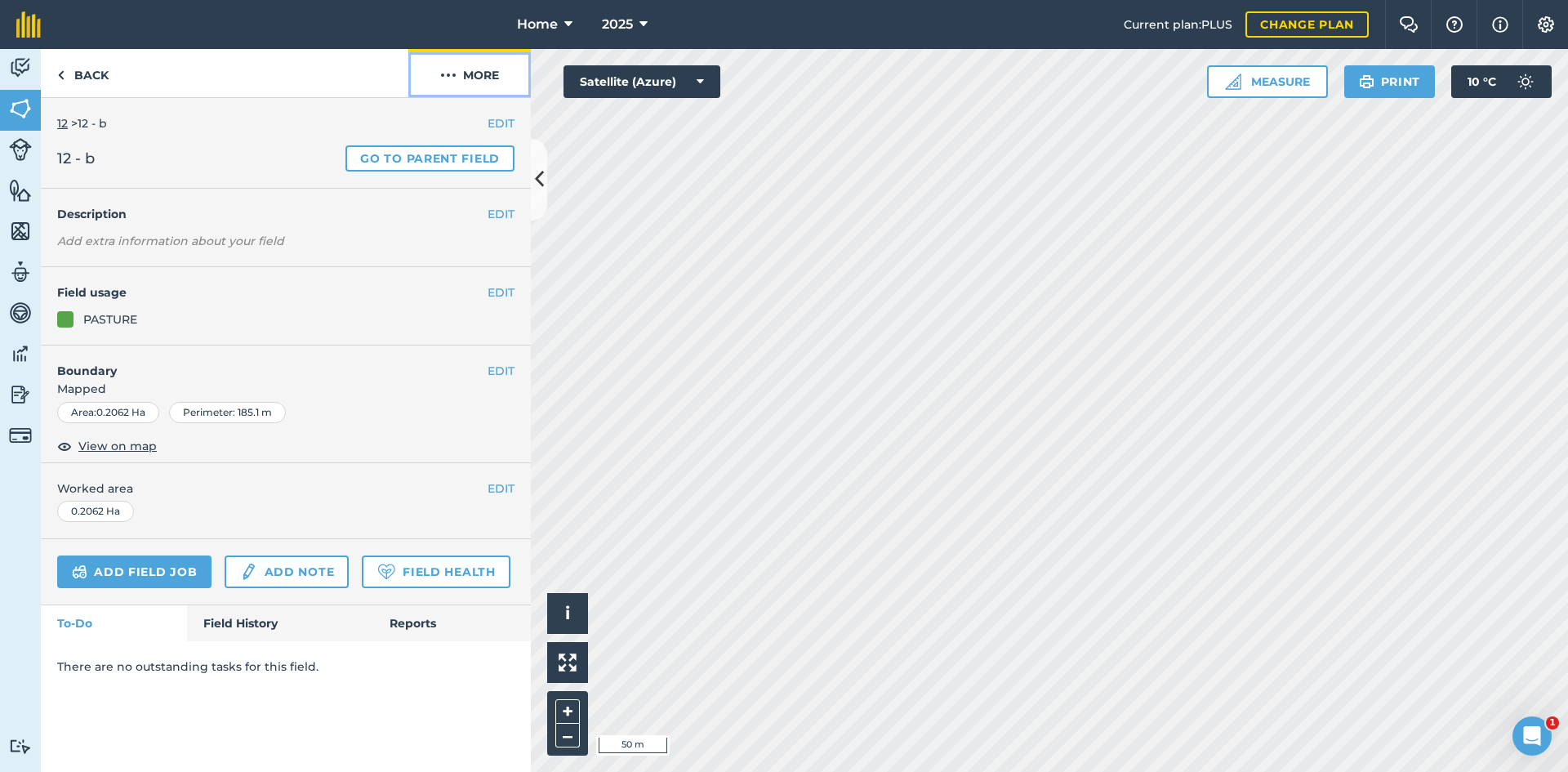
click at [477, 68] on button "More" at bounding box center [470, 74] width 123 height 48
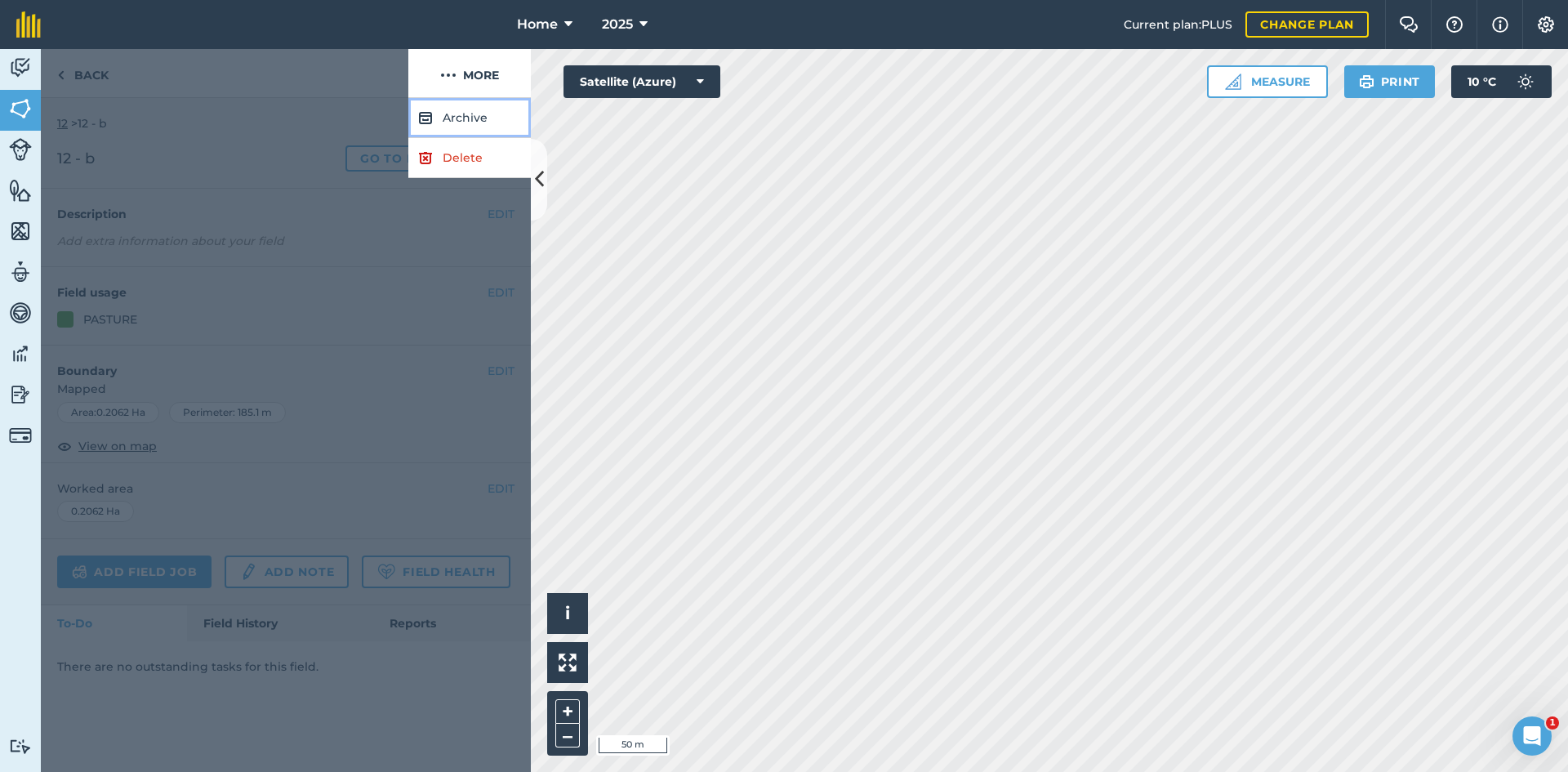
click at [462, 107] on button "Archive" at bounding box center [470, 117] width 123 height 40
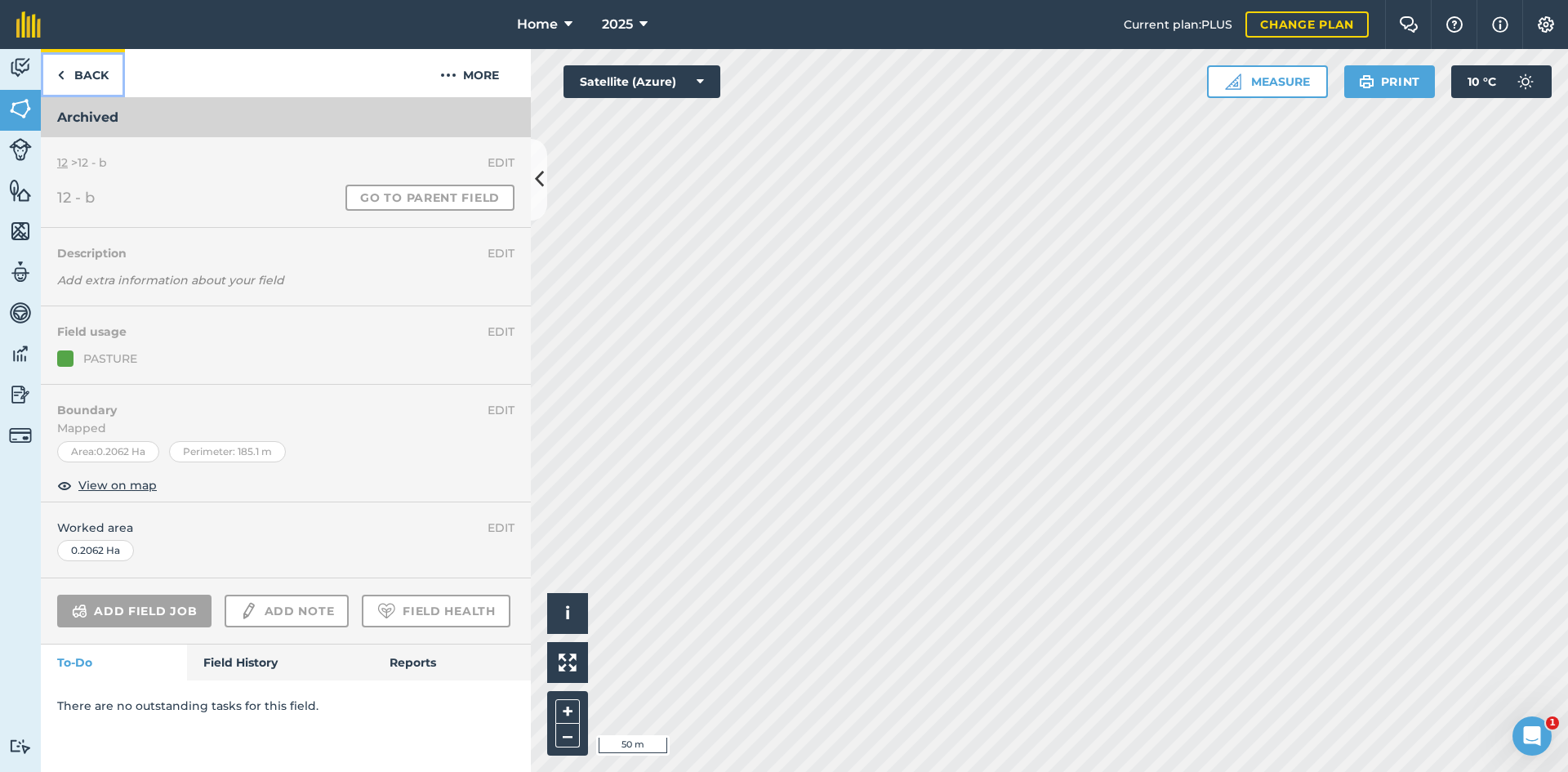
click at [107, 75] on link "Back" at bounding box center [82, 74] width 84 height 48
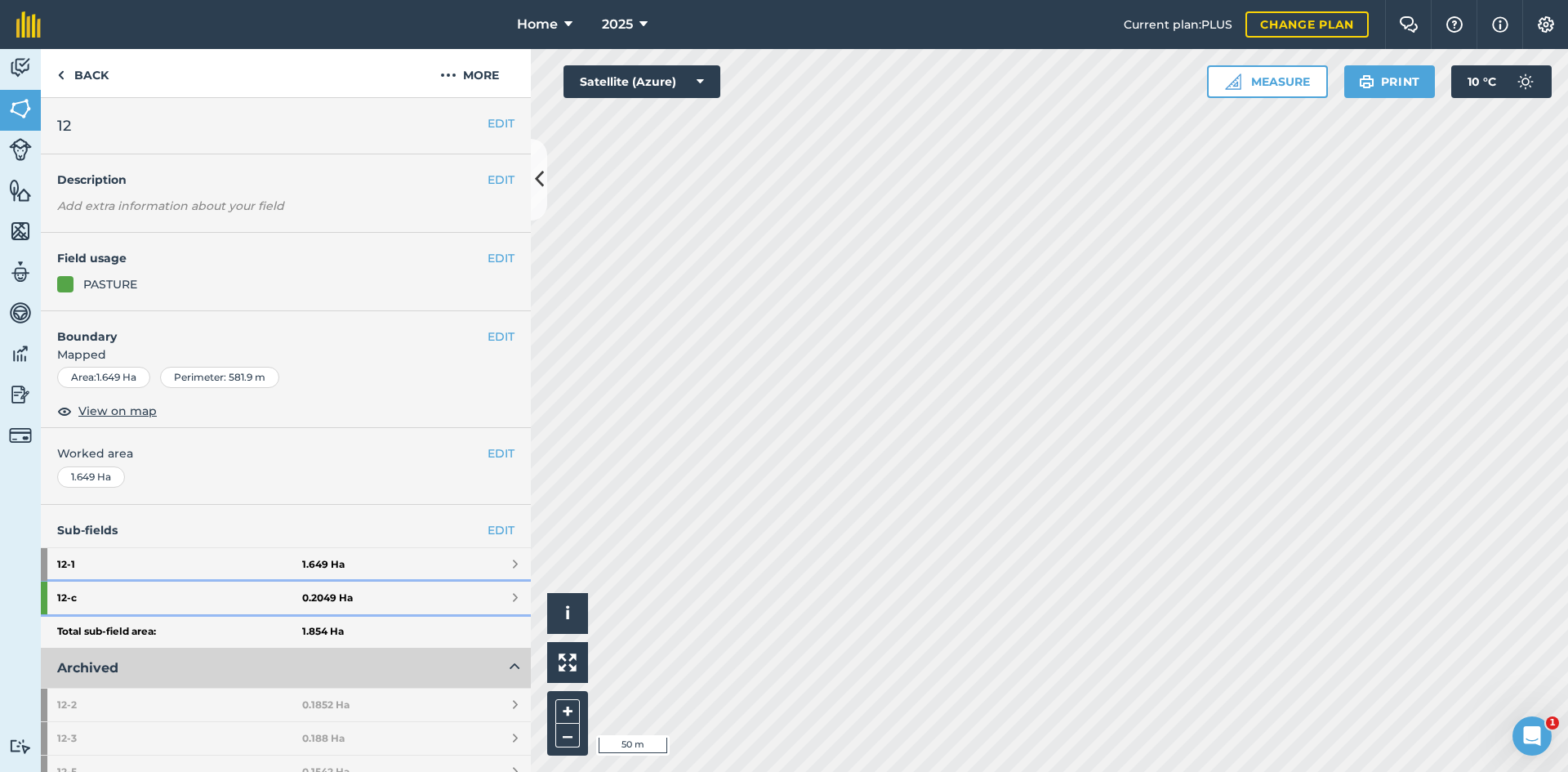
click at [394, 608] on link "12 - c 0.2049 Ha" at bounding box center [286, 599] width 490 height 33
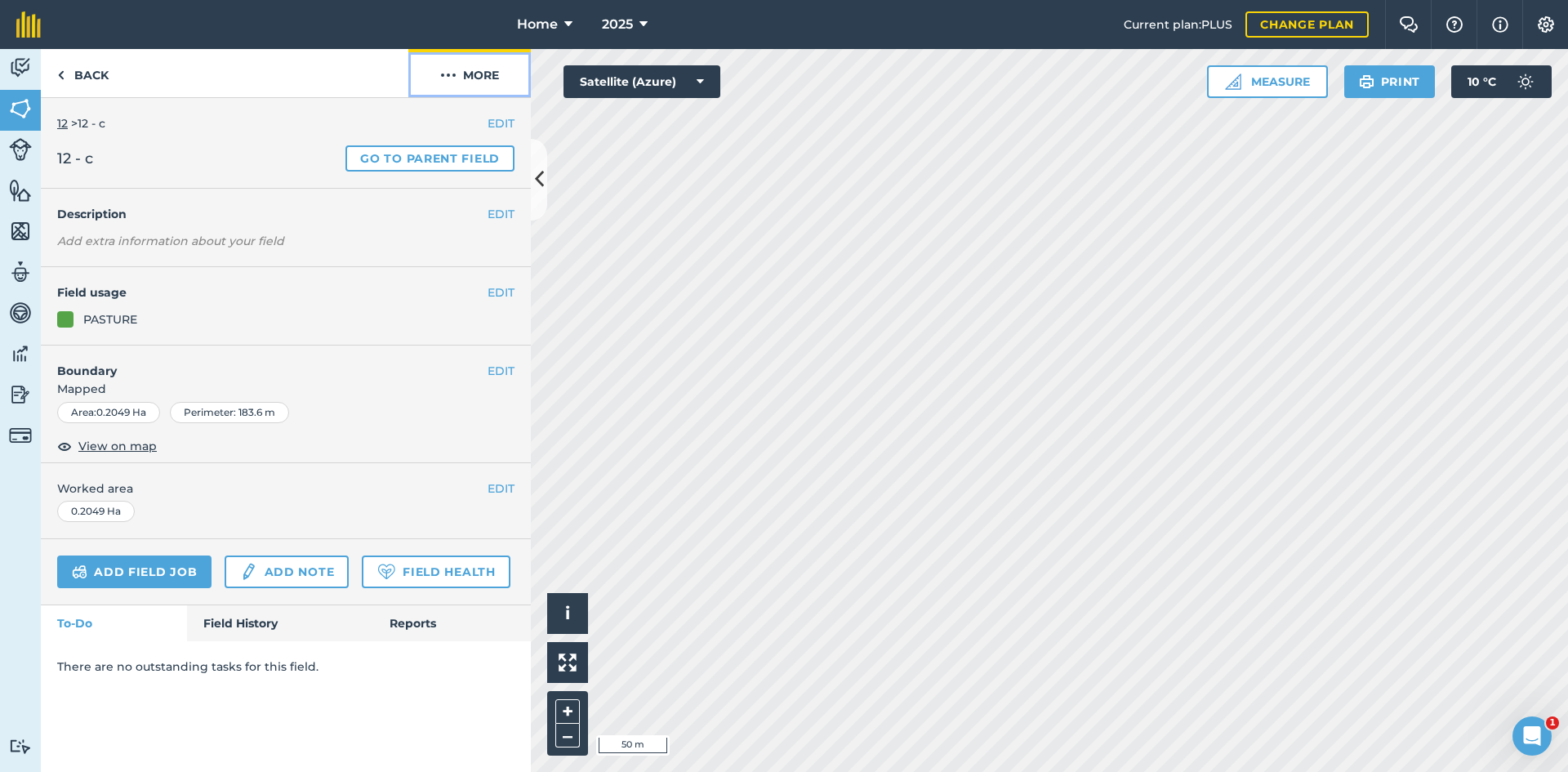
click at [483, 73] on button "More" at bounding box center [470, 74] width 123 height 48
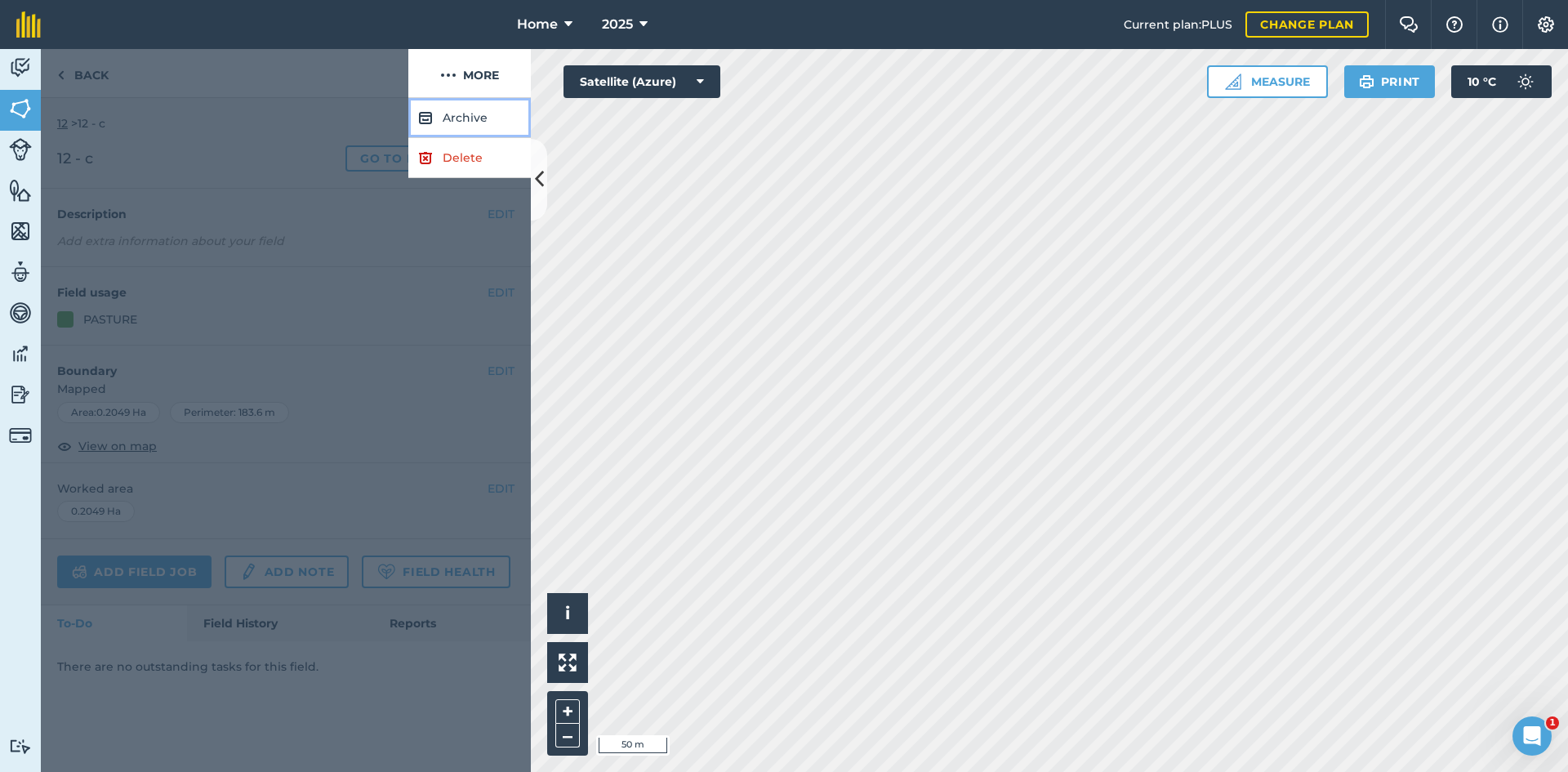
click at [455, 128] on button "Archive" at bounding box center [470, 117] width 123 height 40
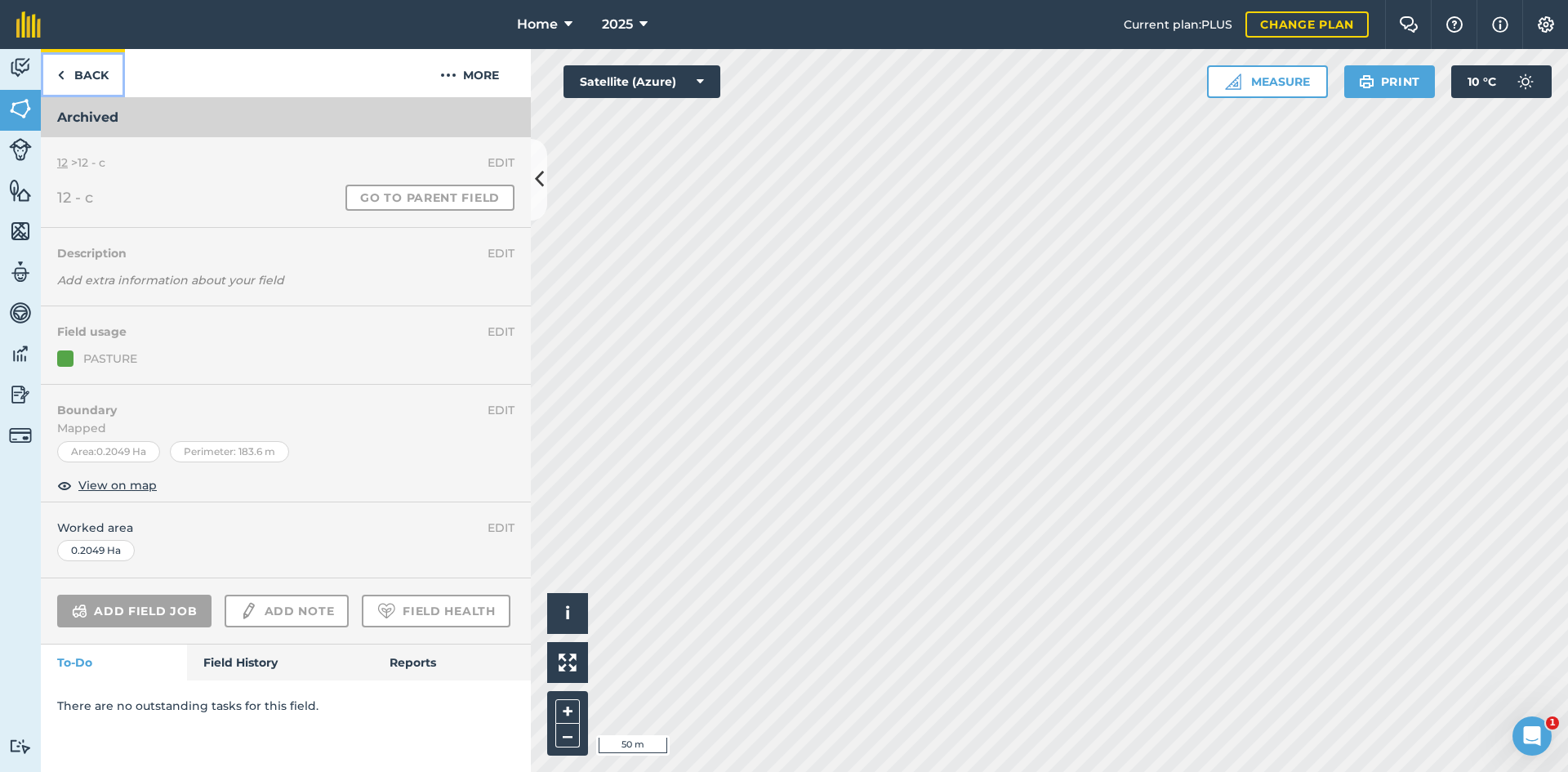
click at [123, 74] on link "Back" at bounding box center [82, 74] width 84 height 48
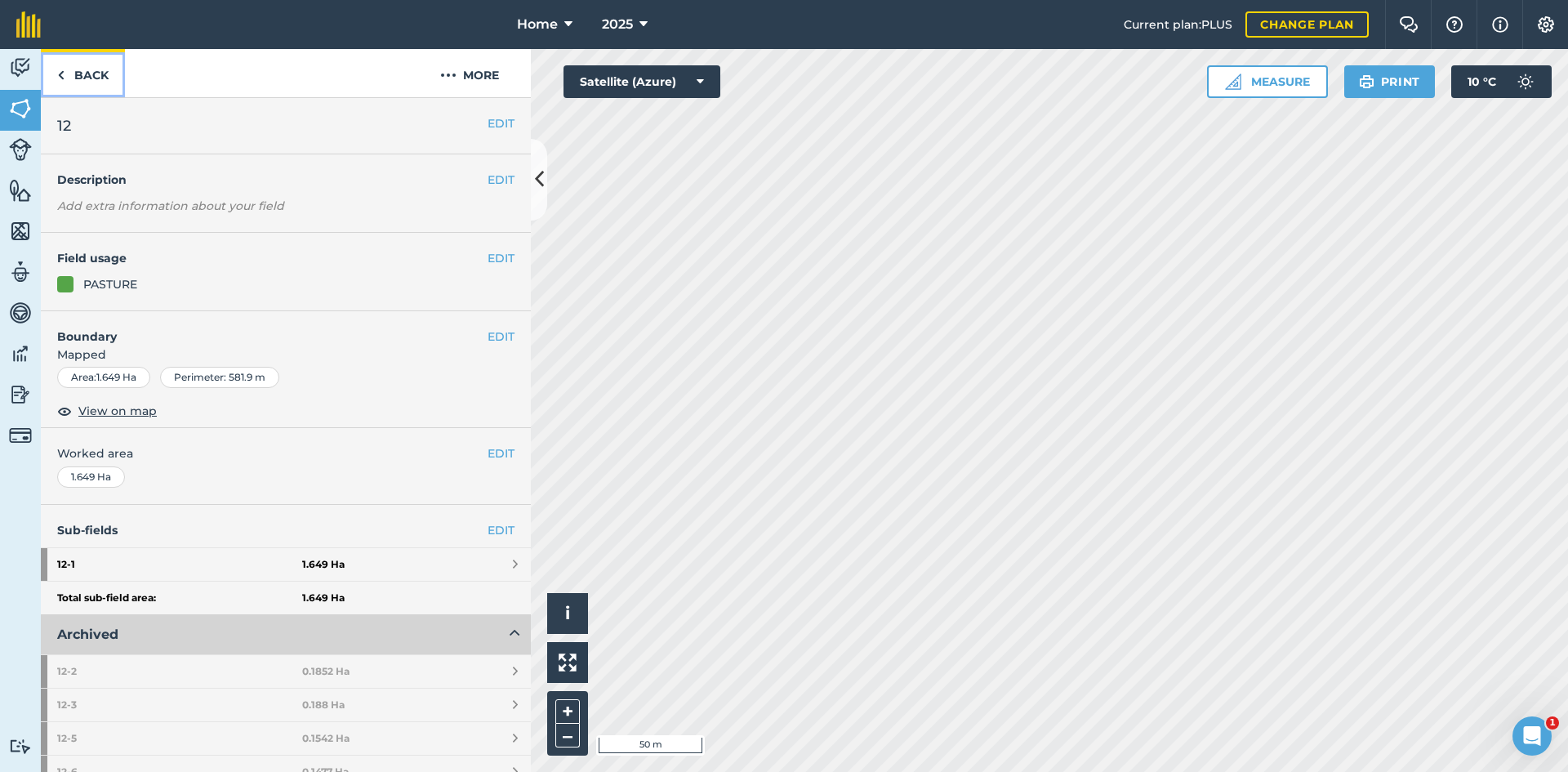
click at [103, 75] on link "Back" at bounding box center [82, 74] width 84 height 48
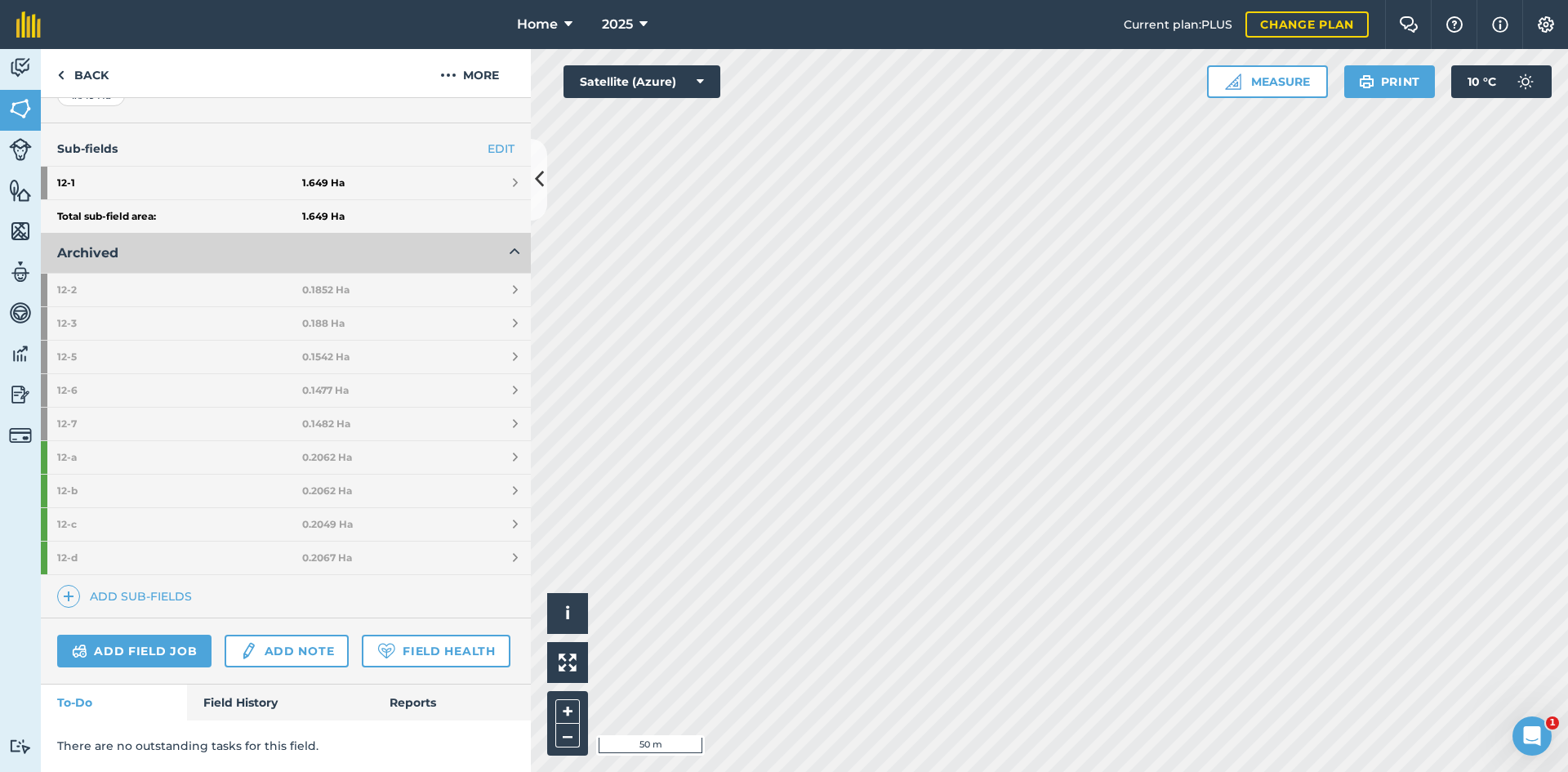
scroll to position [409, 0]
click at [427, 204] on div "Total sub-field area: 1.649 Ha" at bounding box center [286, 217] width 490 height 34
click at [420, 233] on button "Archived" at bounding box center [286, 253] width 490 height 39
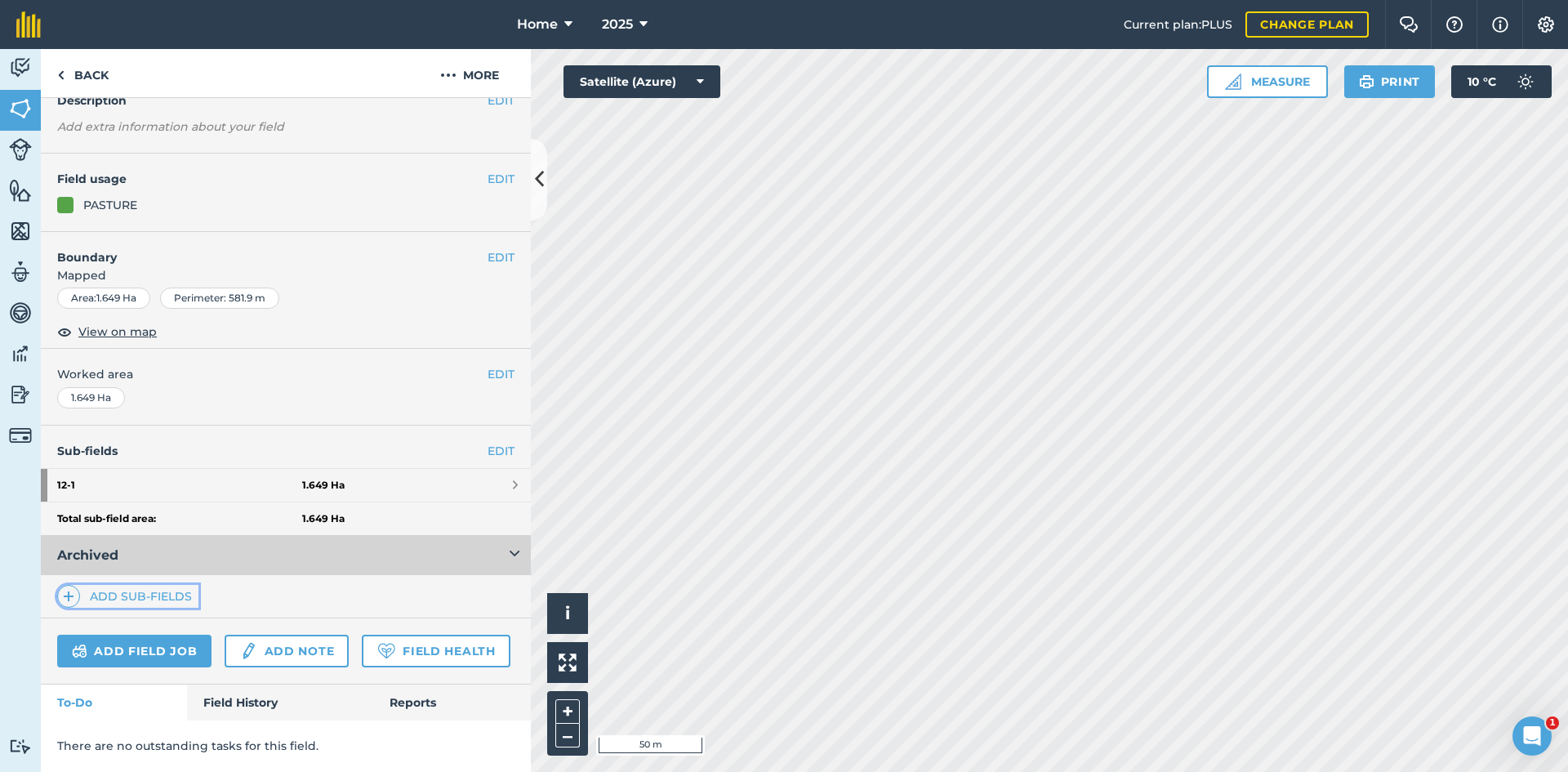
click at [159, 585] on link "Add sub-fields" at bounding box center [128, 597] width 141 height 23
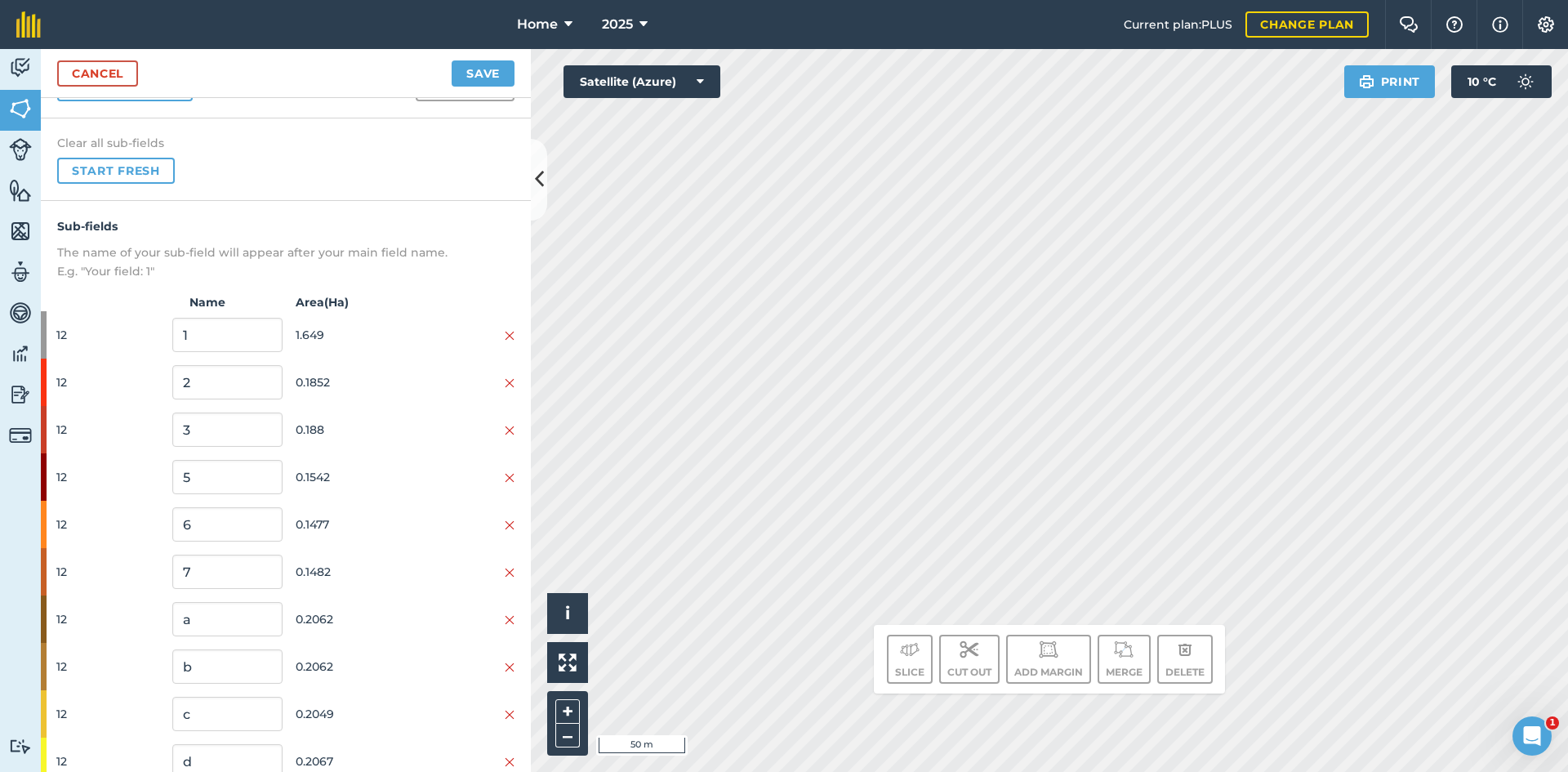
scroll to position [162, 0]
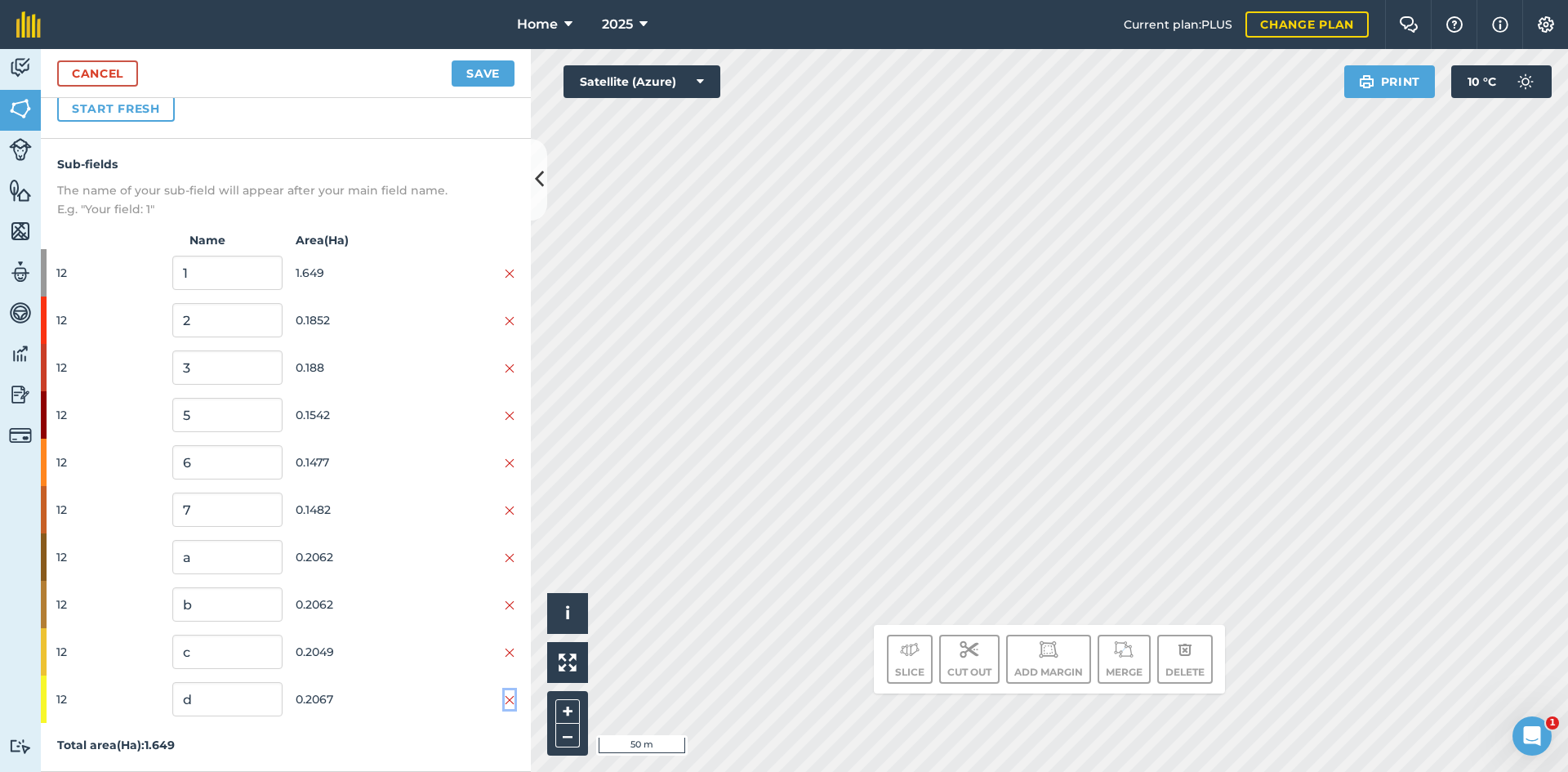
click at [505, 702] on img at bounding box center [509, 699] width 10 height 13
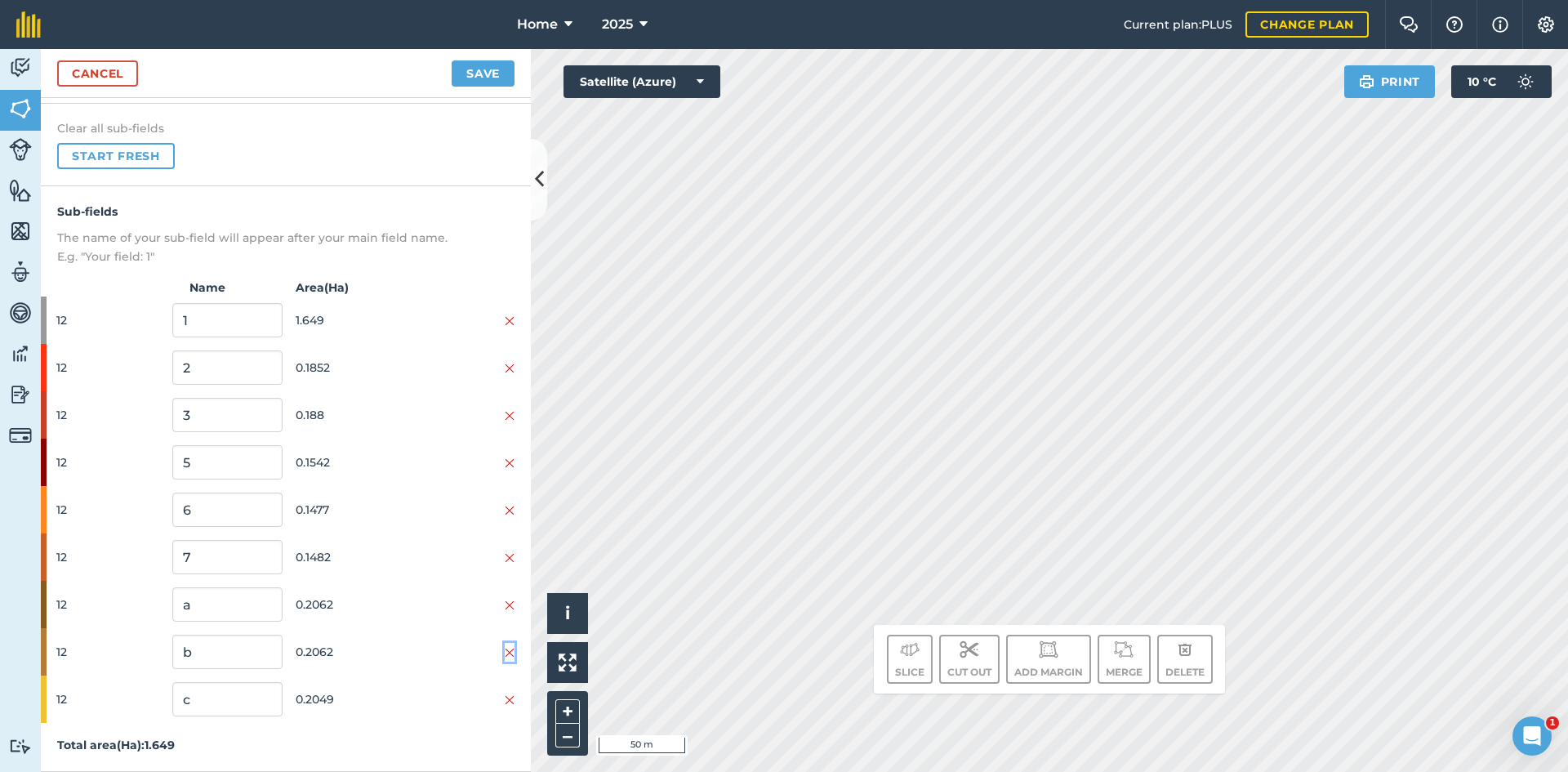
click at [505, 651] on img at bounding box center [509, 652] width 10 height 13
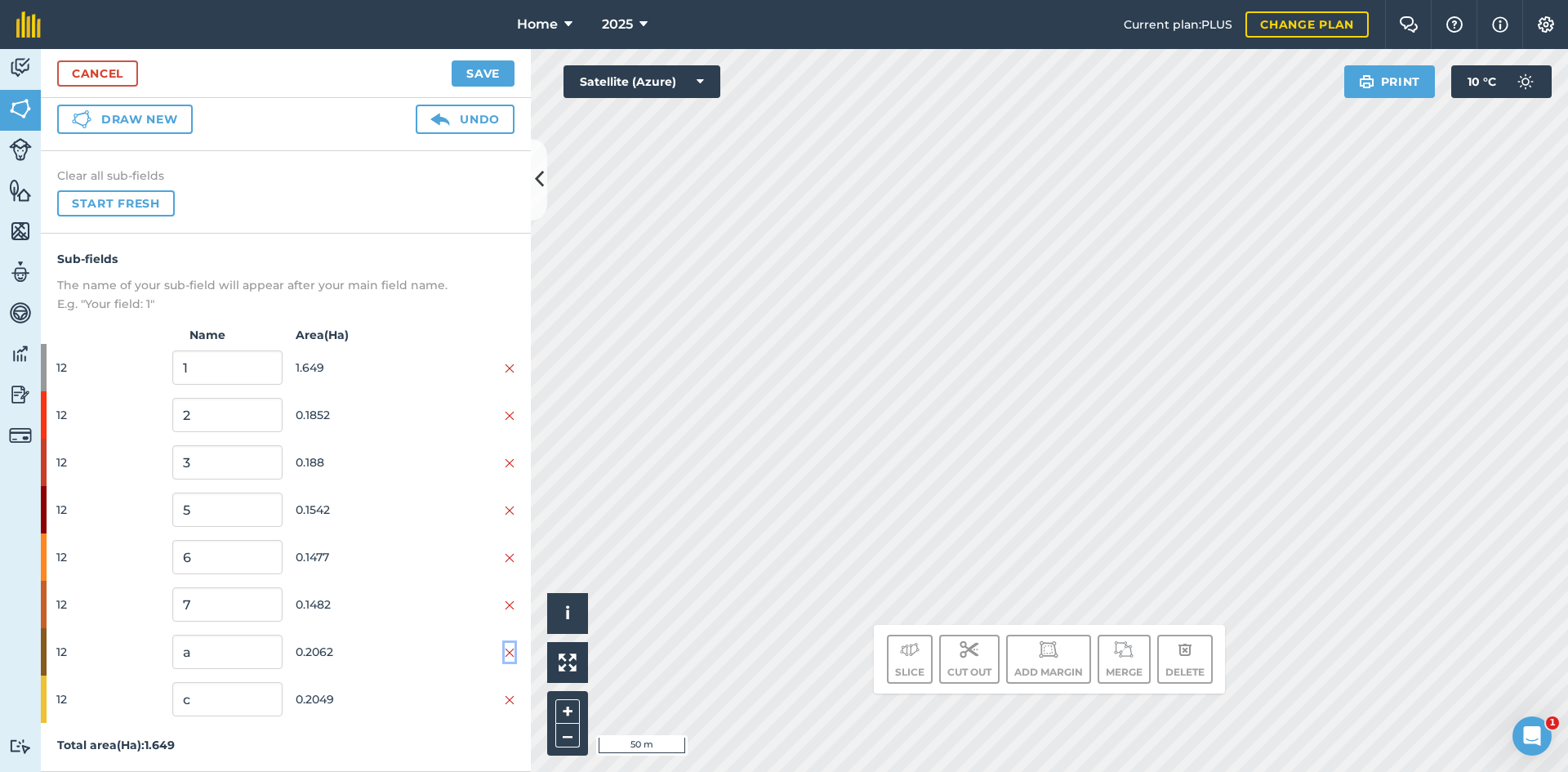
click at [505, 649] on img at bounding box center [509, 652] width 10 height 13
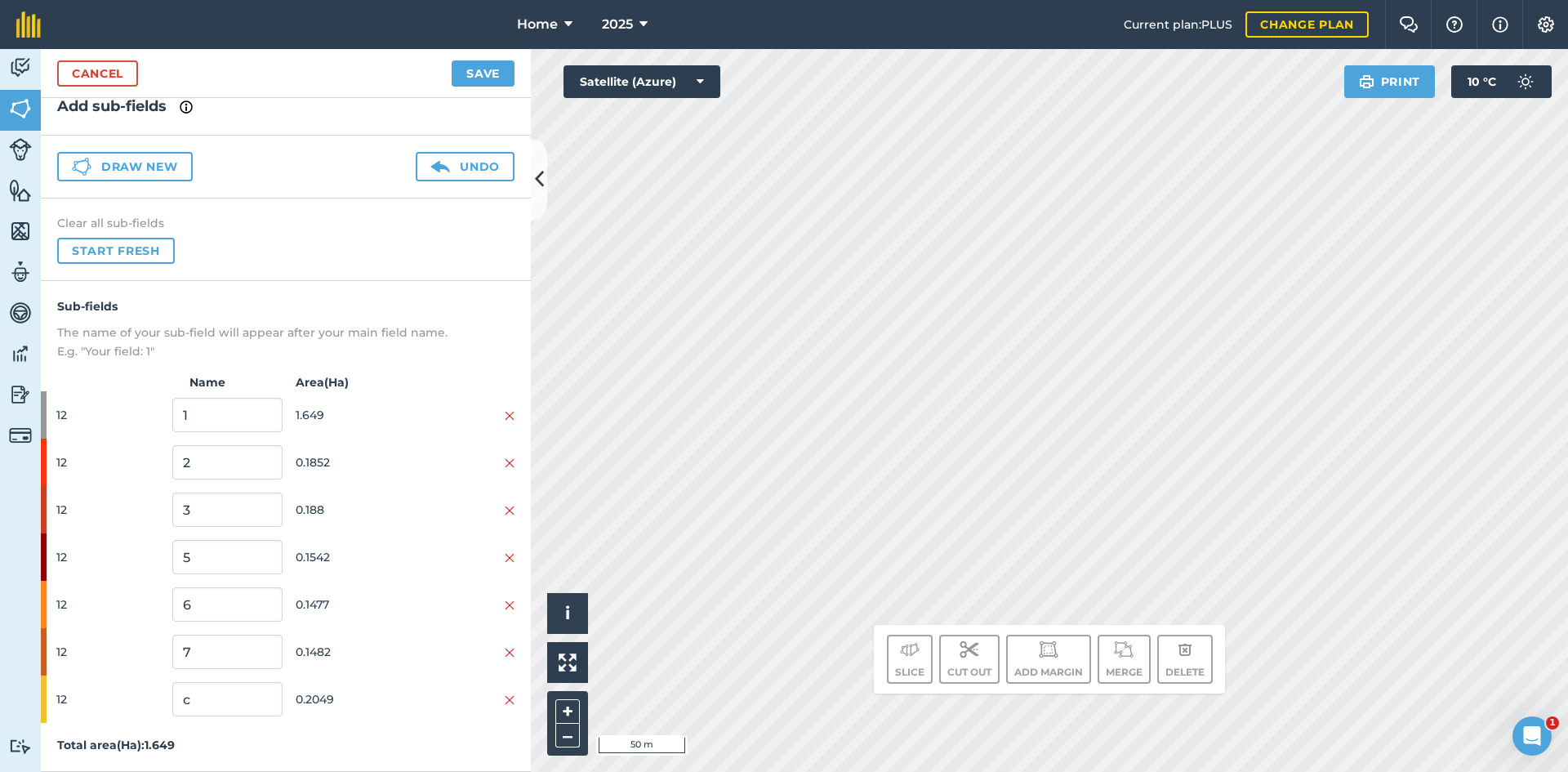
scroll to position [19, 0]
click at [505, 649] on img at bounding box center [509, 652] width 10 height 13
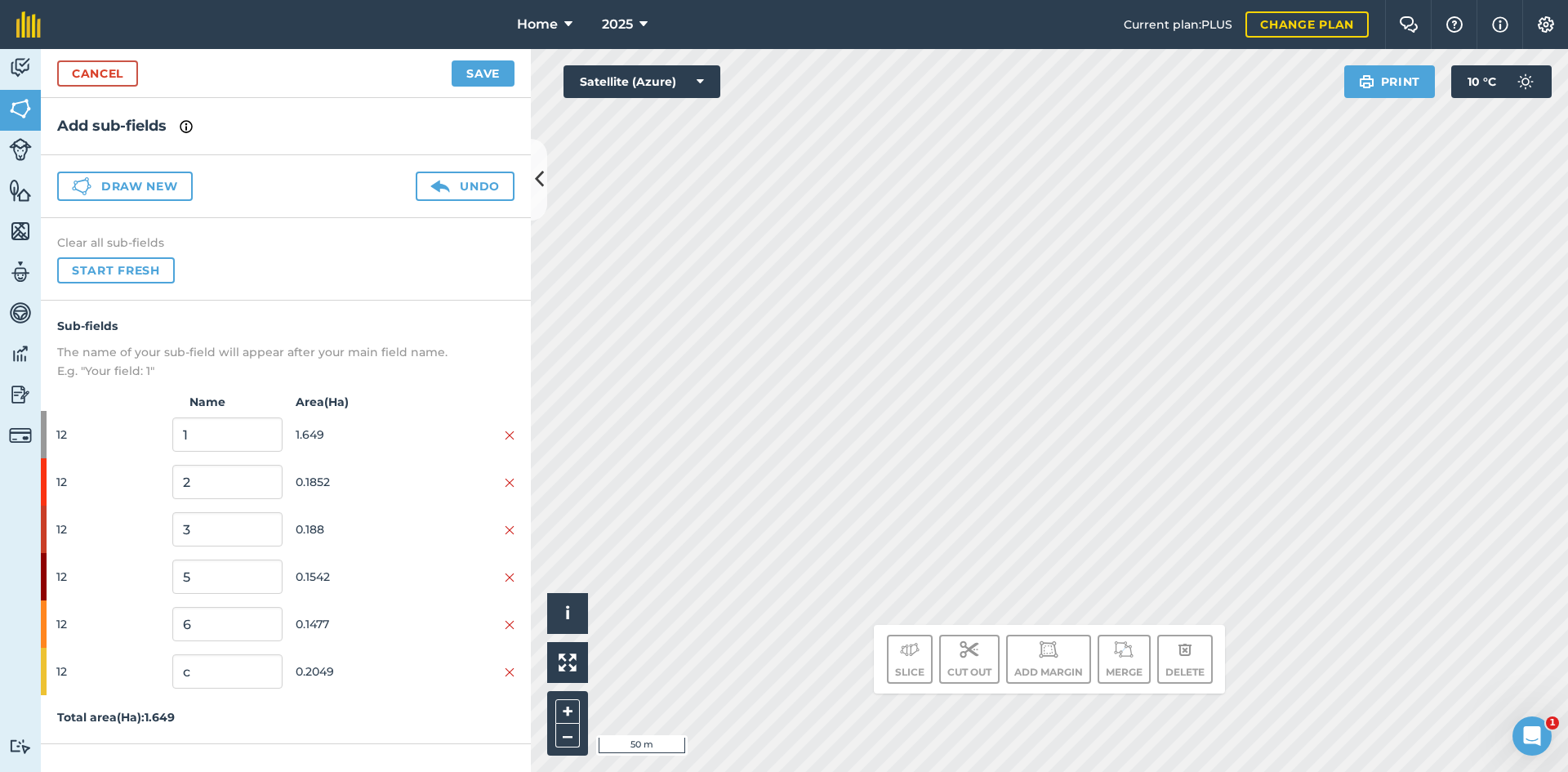
scroll to position [0, 0]
drag, startPoint x: 512, startPoint y: 624, endPoint x: 518, endPoint y: 603, distance: 21.8
click at [510, 623] on img at bounding box center [509, 624] width 10 height 13
click at [511, 575] on img at bounding box center [509, 577] width 10 height 13
click at [508, 528] on img at bounding box center [509, 530] width 10 height 13
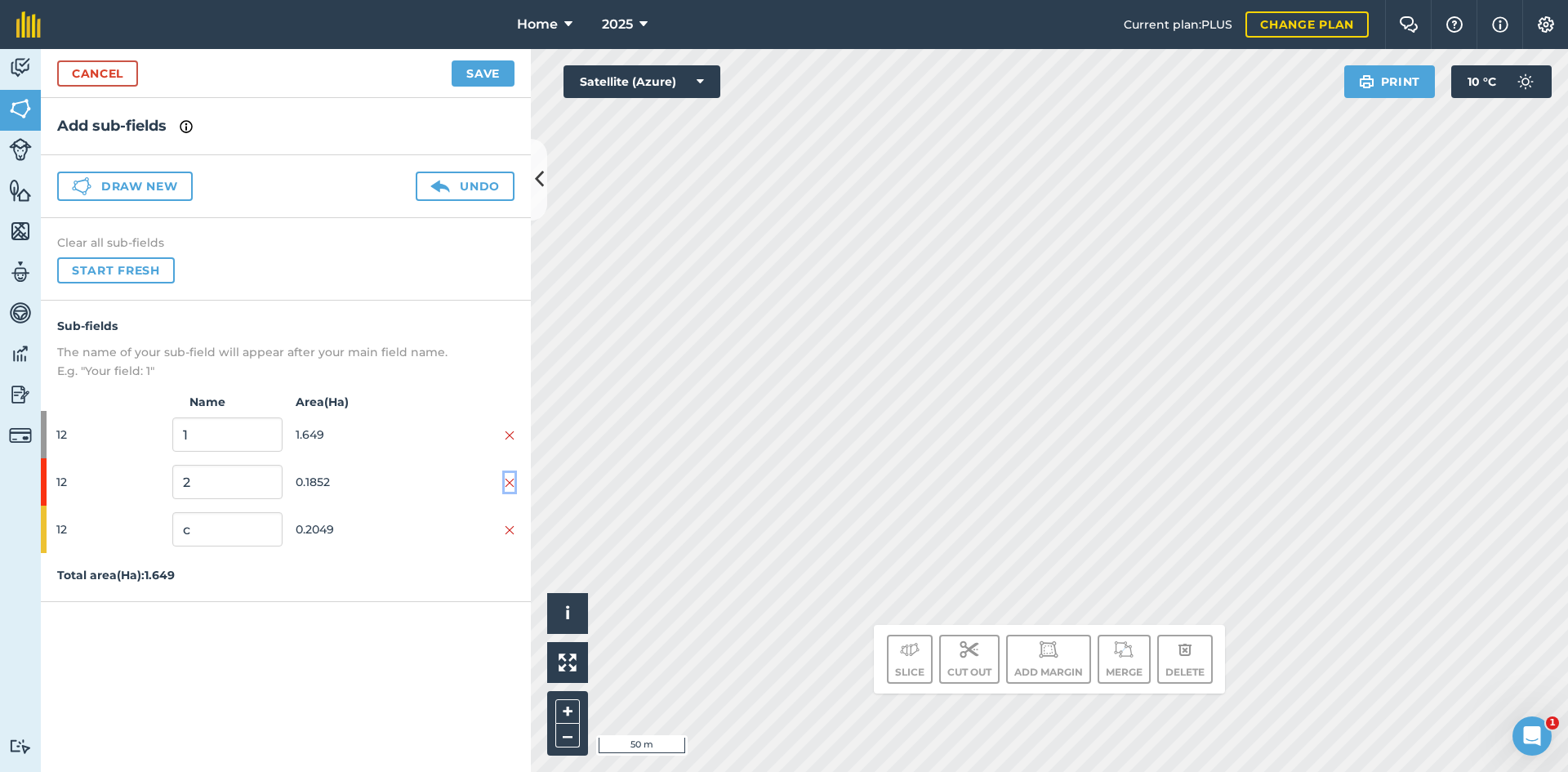
click at [511, 483] on img at bounding box center [509, 482] width 10 height 13
click at [507, 485] on img at bounding box center [509, 482] width 10 height 13
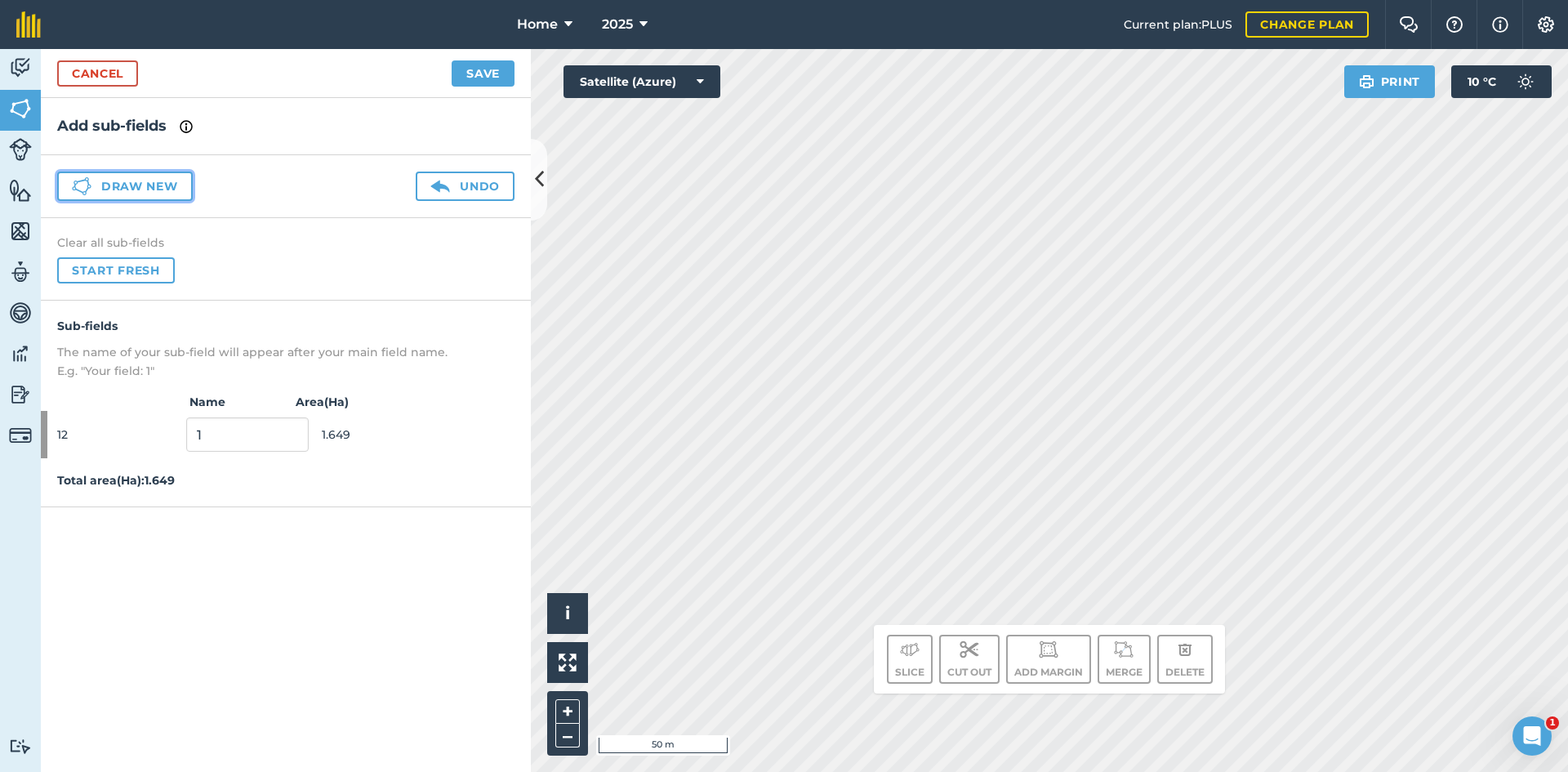
click at [105, 180] on button "Draw new" at bounding box center [125, 186] width 136 height 29
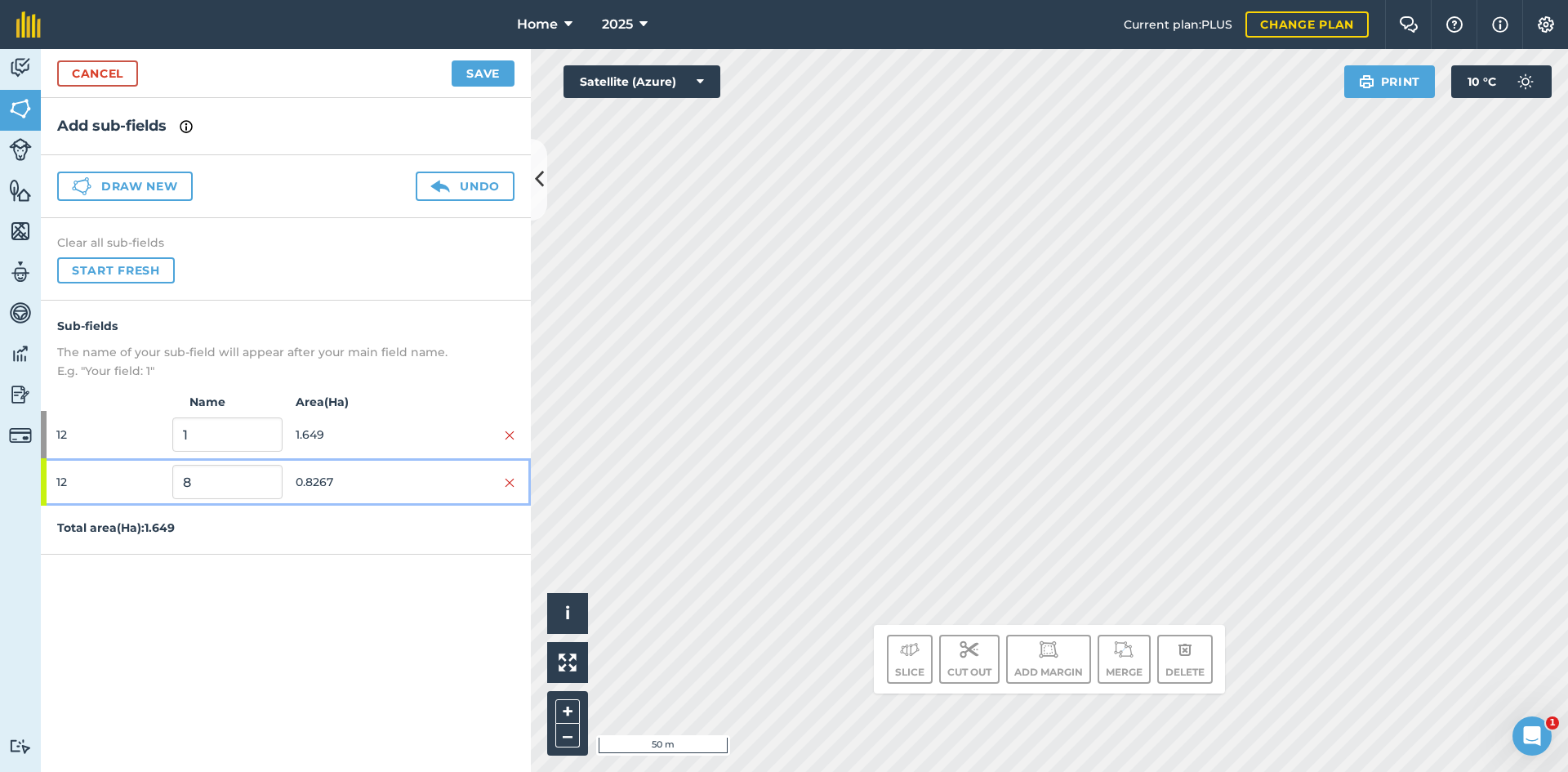
drag, startPoint x: 388, startPoint y: 486, endPoint x: 513, endPoint y: 442, distance: 132.5
click at [389, 485] on span "0.8267" at bounding box center [350, 482] width 109 height 31
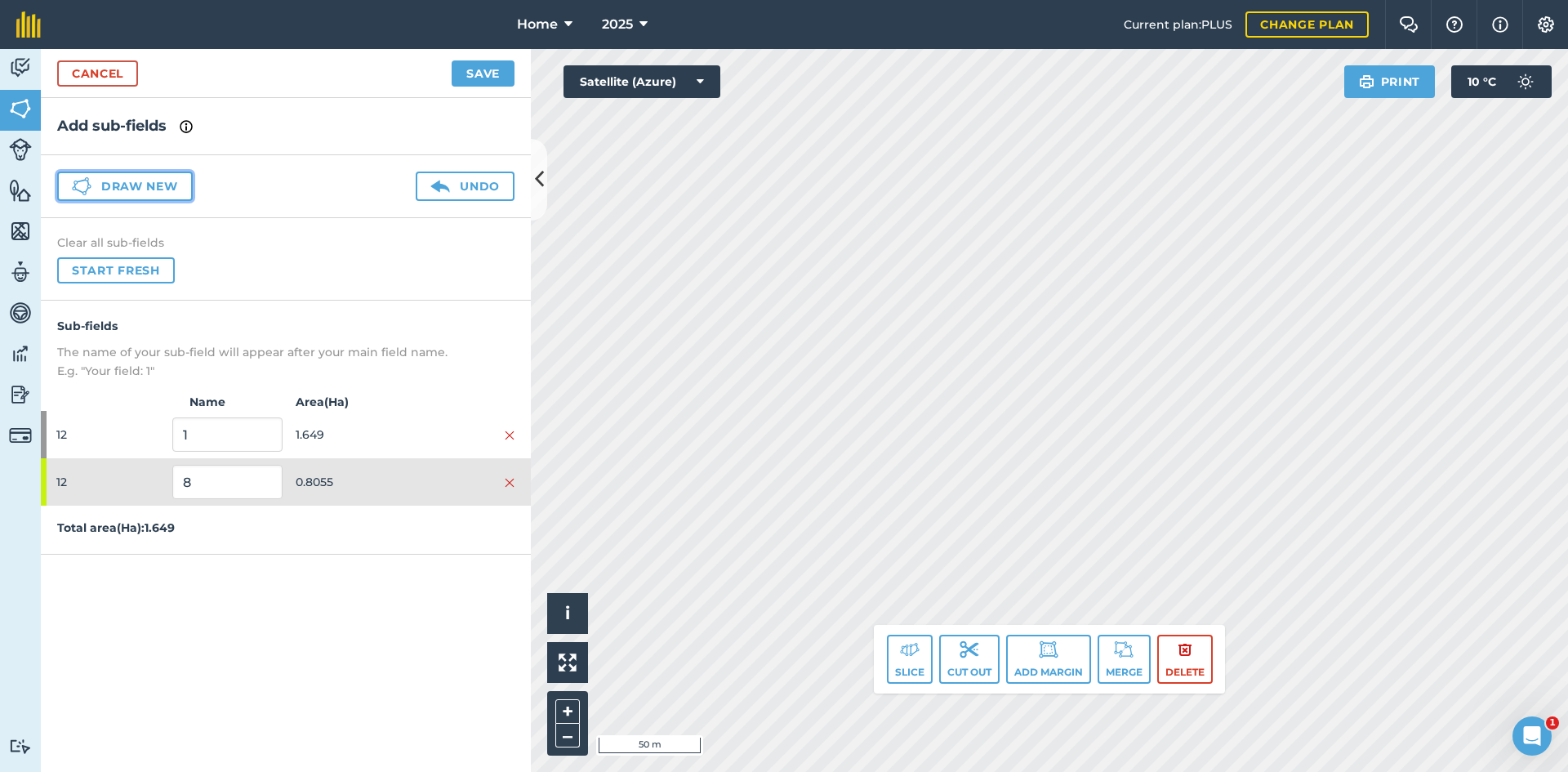
click at [154, 188] on button "Draw new" at bounding box center [125, 186] width 136 height 29
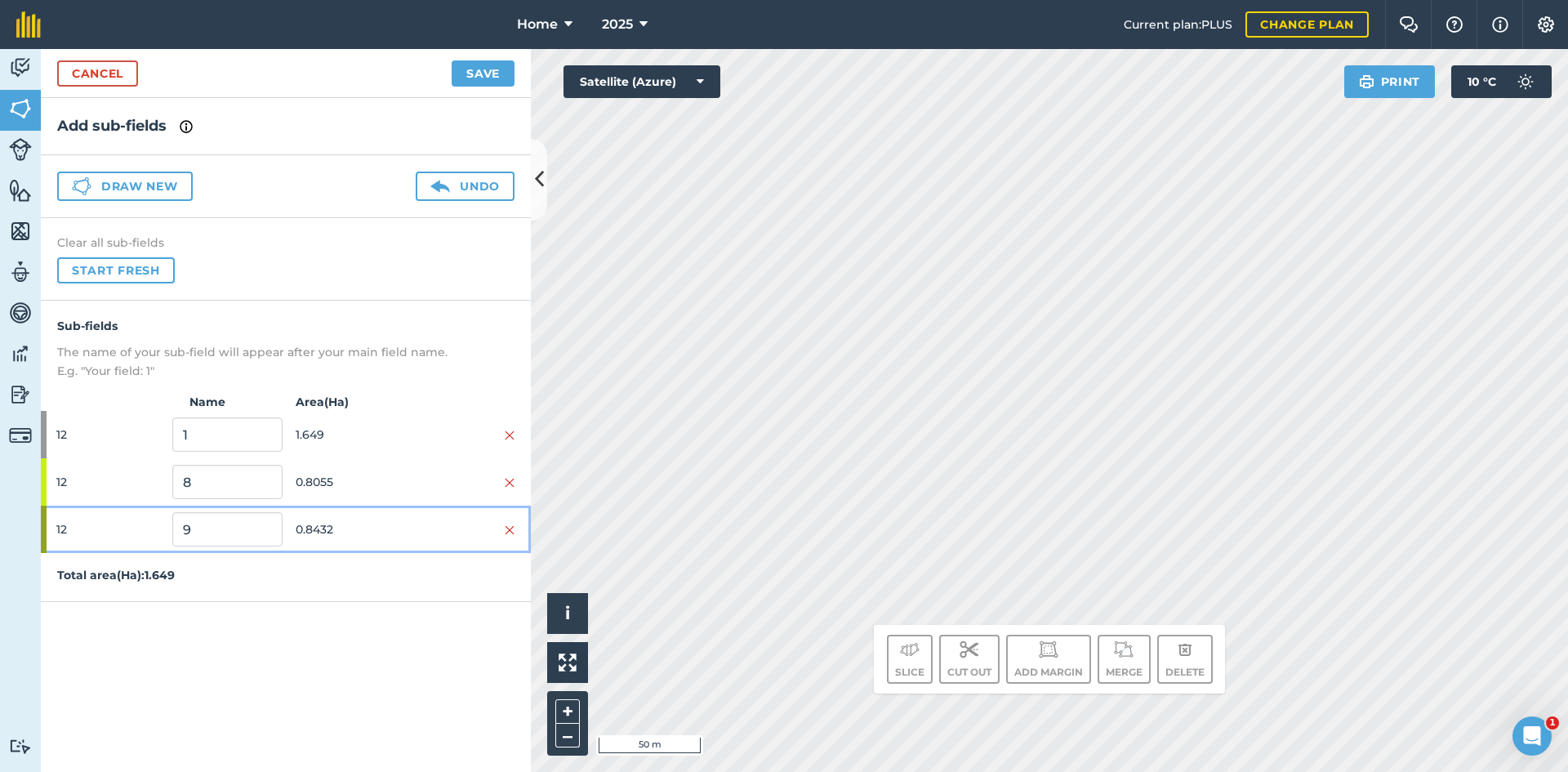
click at [346, 526] on span "0.8432" at bounding box center [350, 530] width 109 height 31
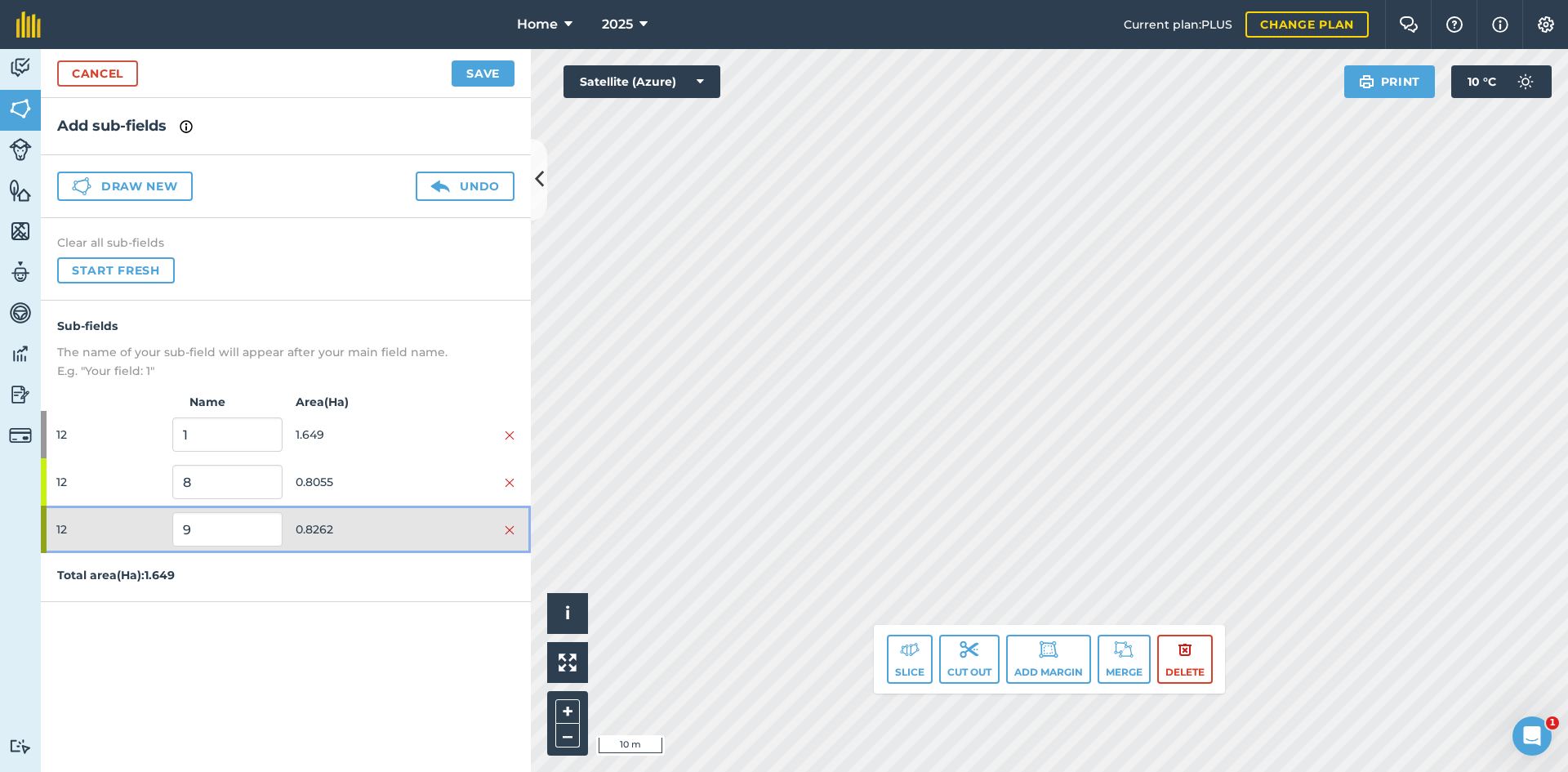
click at [384, 529] on span "0.8262" at bounding box center [350, 530] width 109 height 31
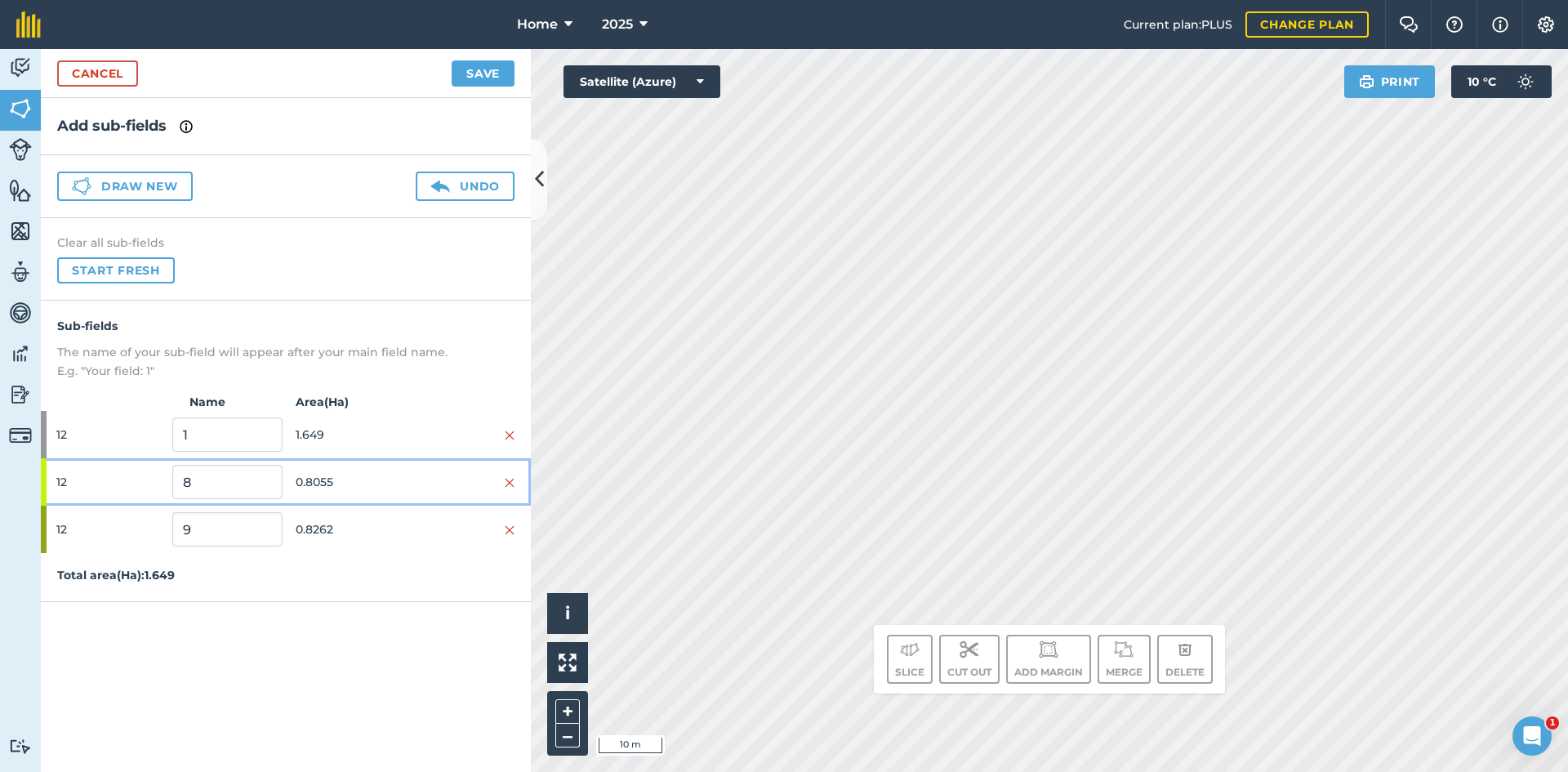
click at [388, 482] on span "0.8055" at bounding box center [350, 482] width 109 height 31
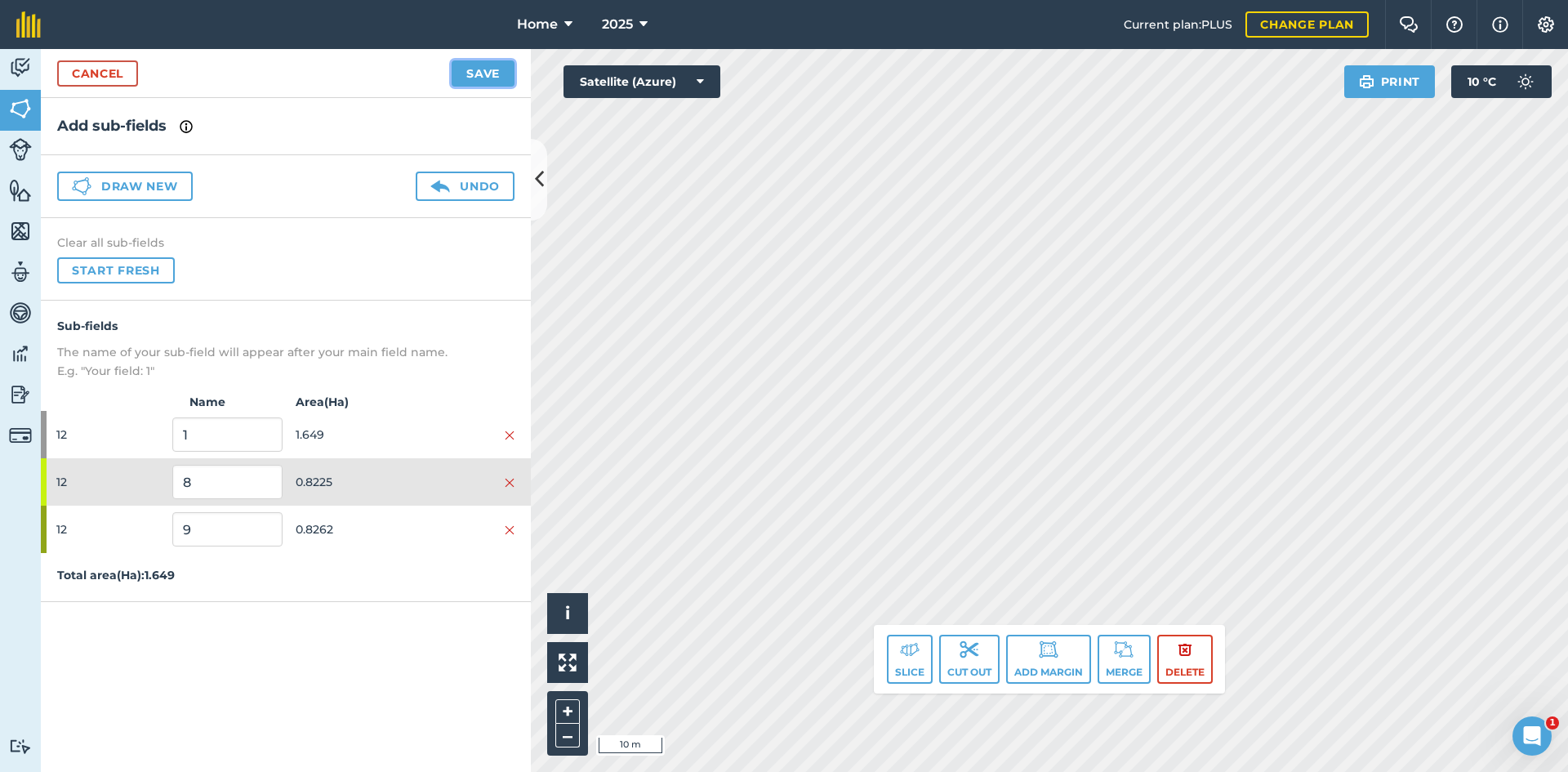
click at [475, 73] on button "Save" at bounding box center [482, 73] width 63 height 26
